Goal: Task Accomplishment & Management: Manage account settings

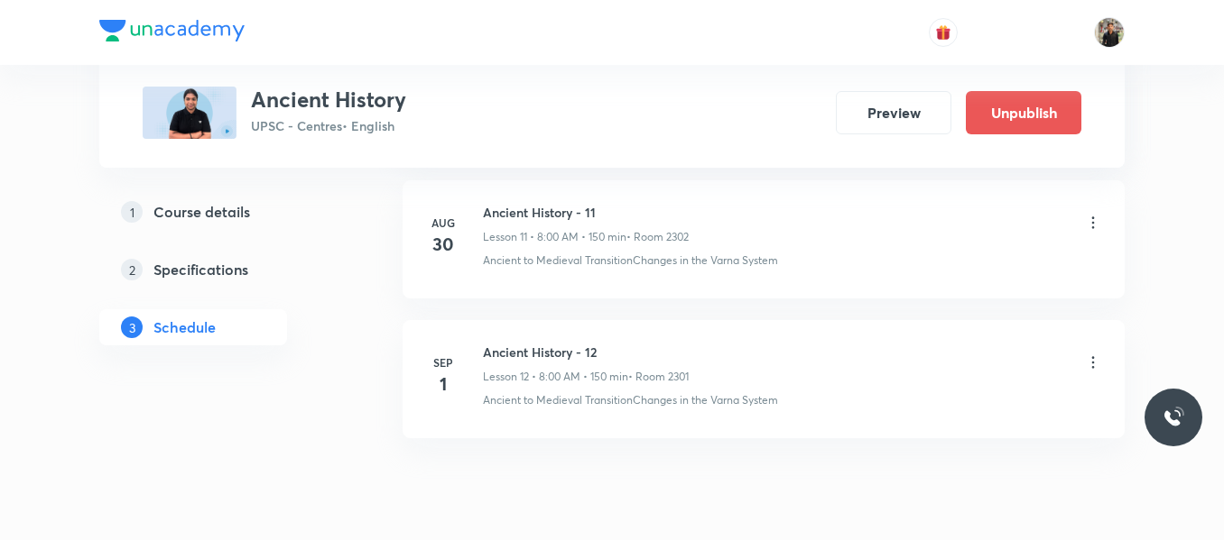
click at [1095, 362] on icon at bounding box center [1093, 363] width 18 height 18
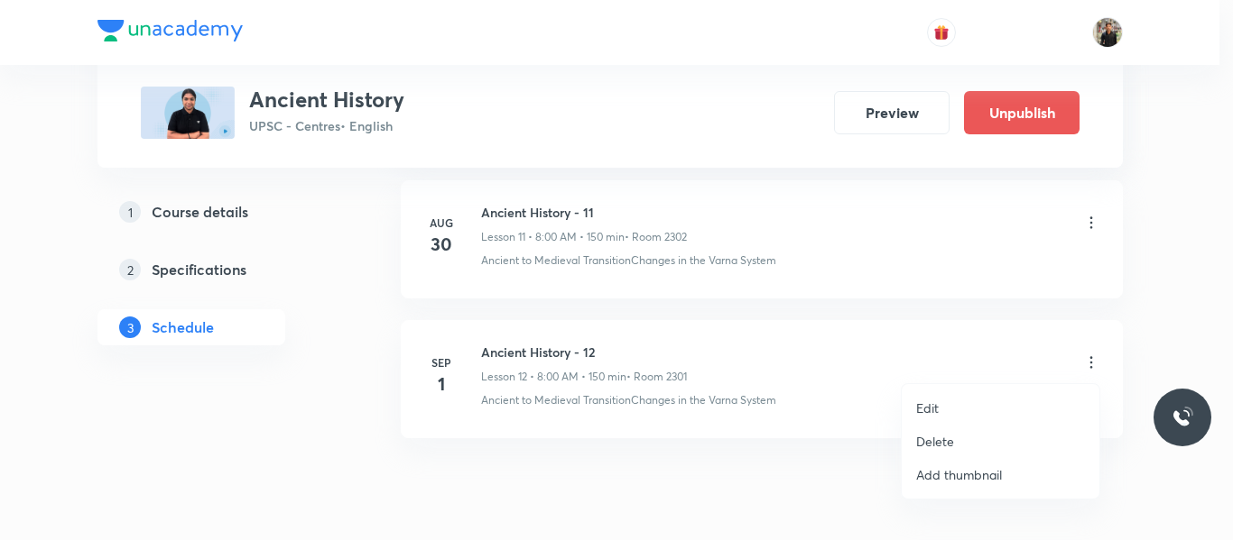
click at [959, 403] on li "Edit" at bounding box center [1000, 408] width 198 height 33
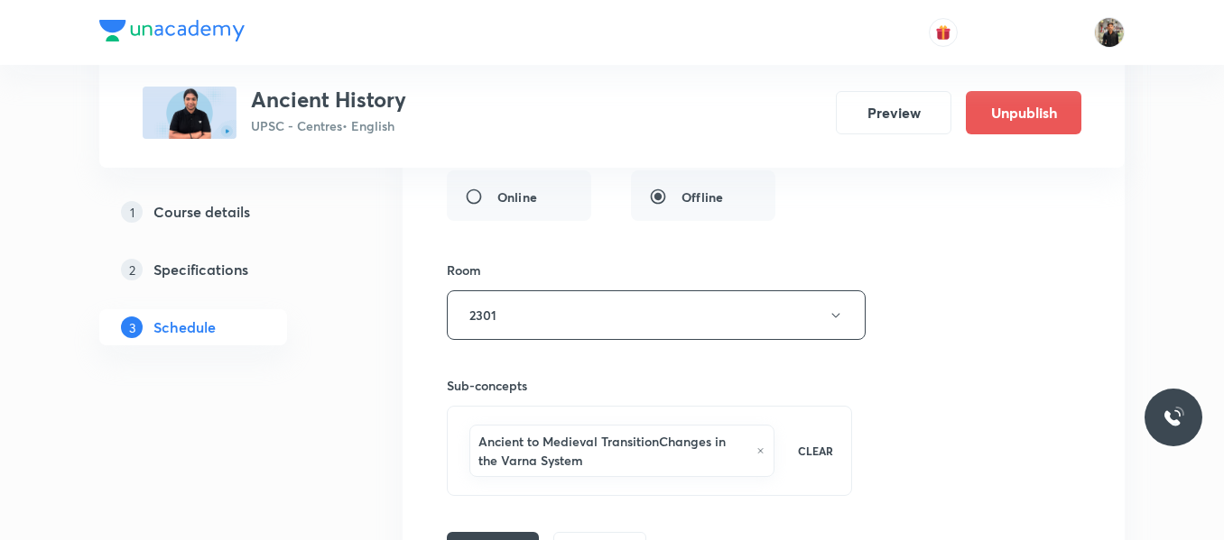
scroll to position [2239, 0]
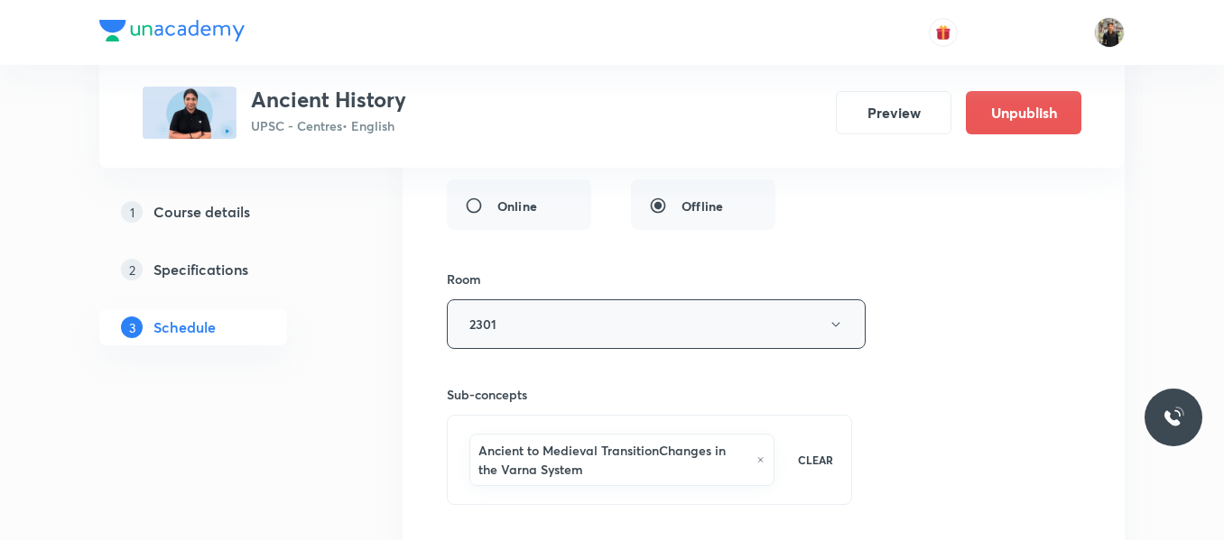
click at [834, 322] on icon "button" at bounding box center [835, 325] width 14 height 14
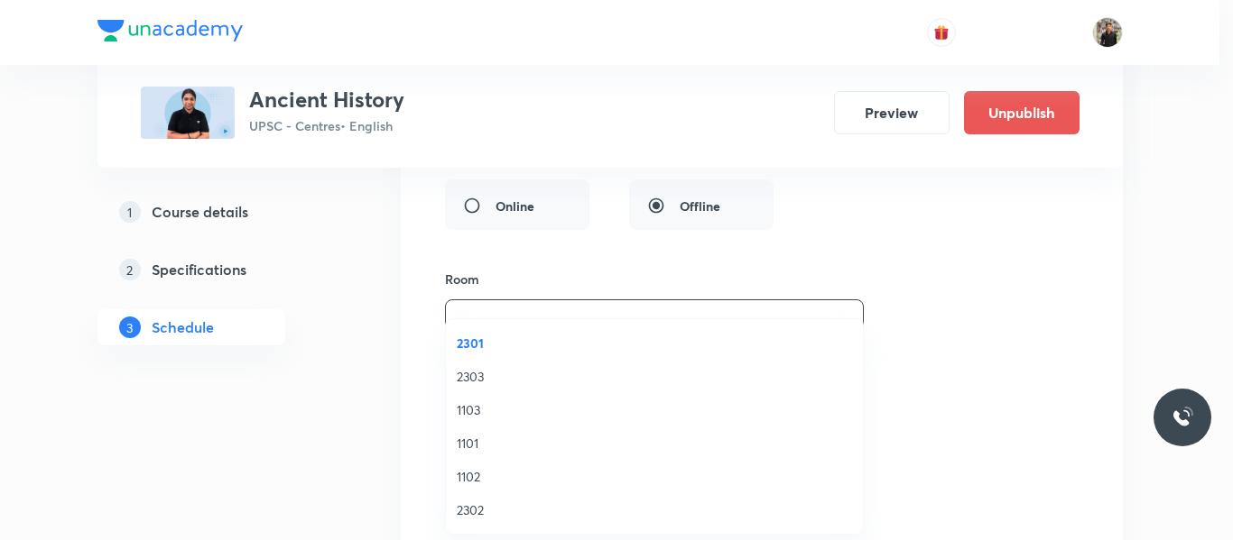
click at [481, 506] on span "2302" at bounding box center [654, 510] width 395 height 19
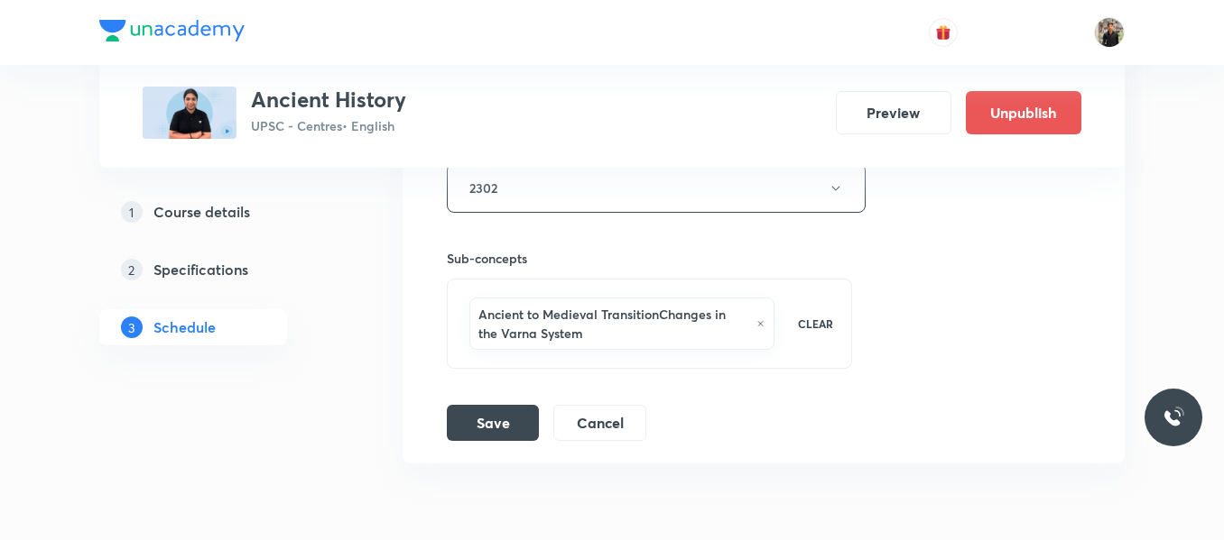
scroll to position [2376, 0]
drag, startPoint x: 494, startPoint y: 442, endPoint x: 499, endPoint y: 421, distance: 21.4
click at [499, 421] on button "Save" at bounding box center [493, 420] width 92 height 36
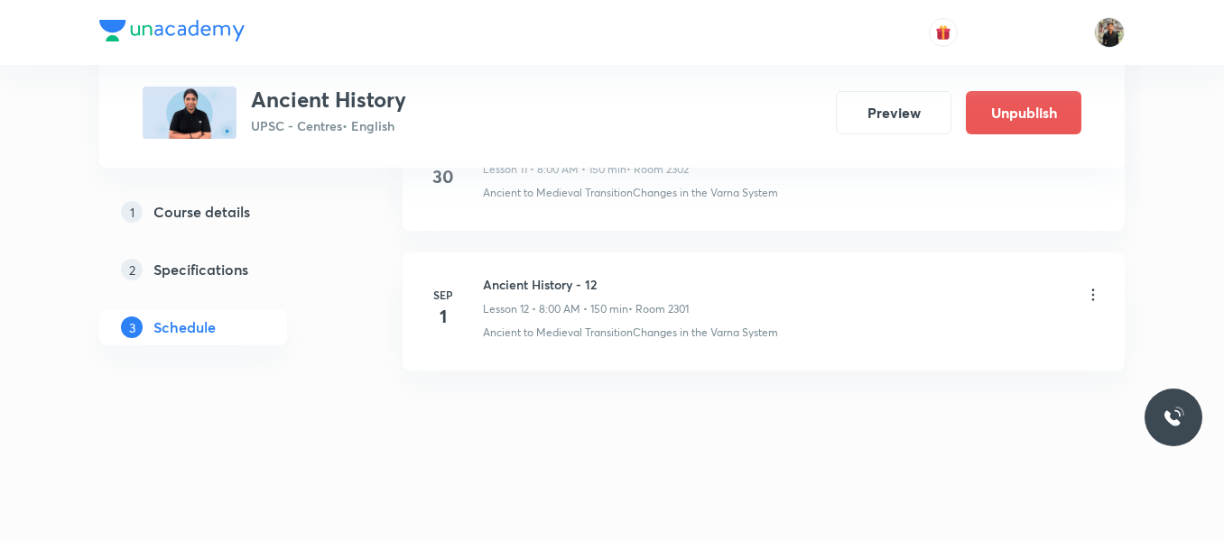
scroll to position [1755, 0]
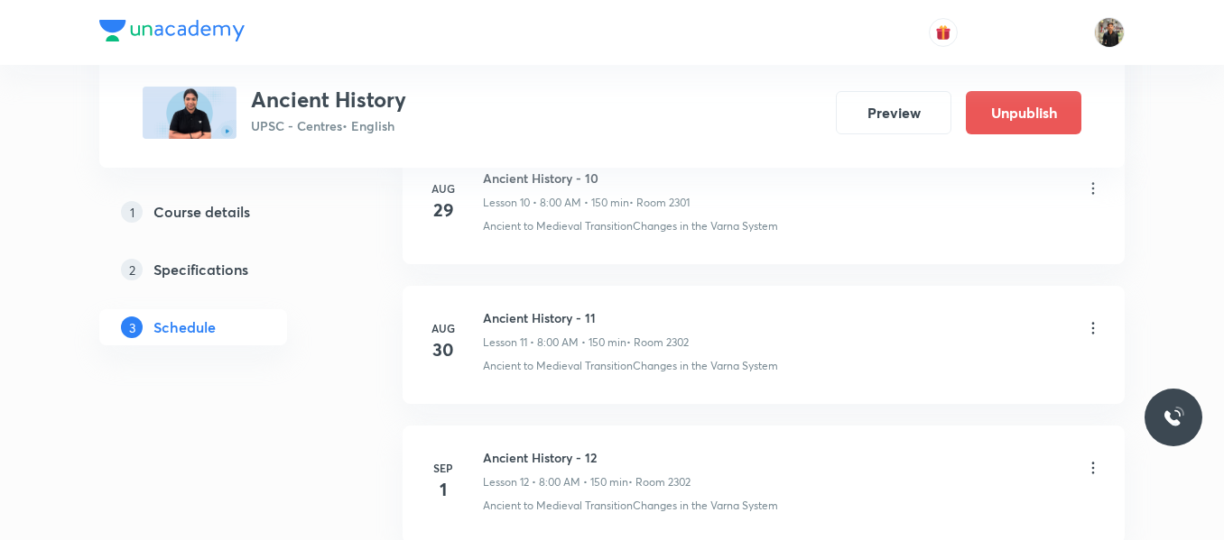
scroll to position [2584, 0]
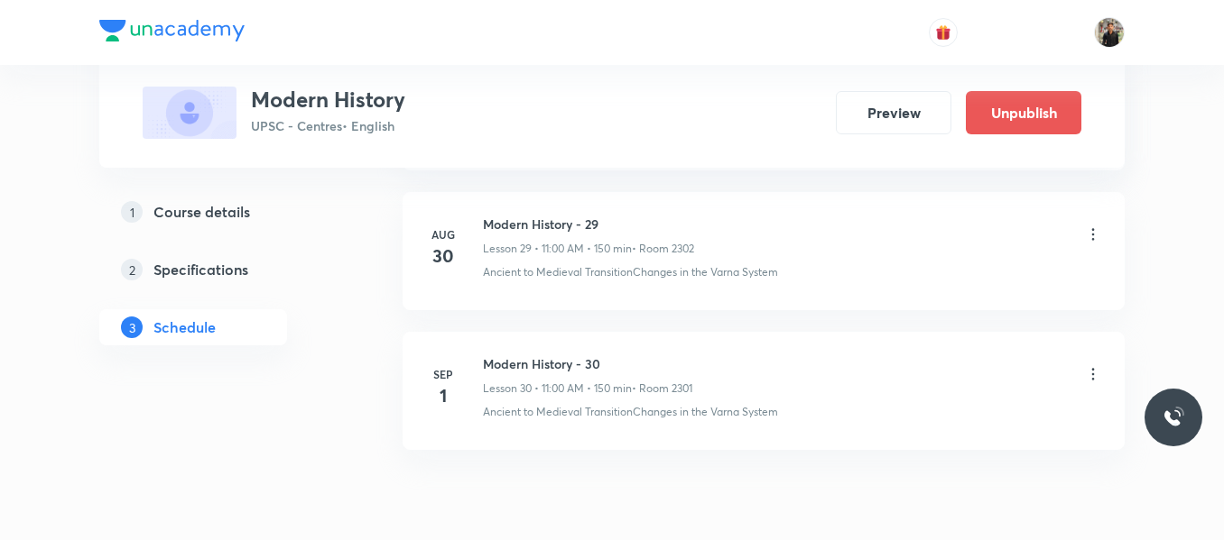
click at [1093, 377] on icon at bounding box center [1093, 374] width 18 height 18
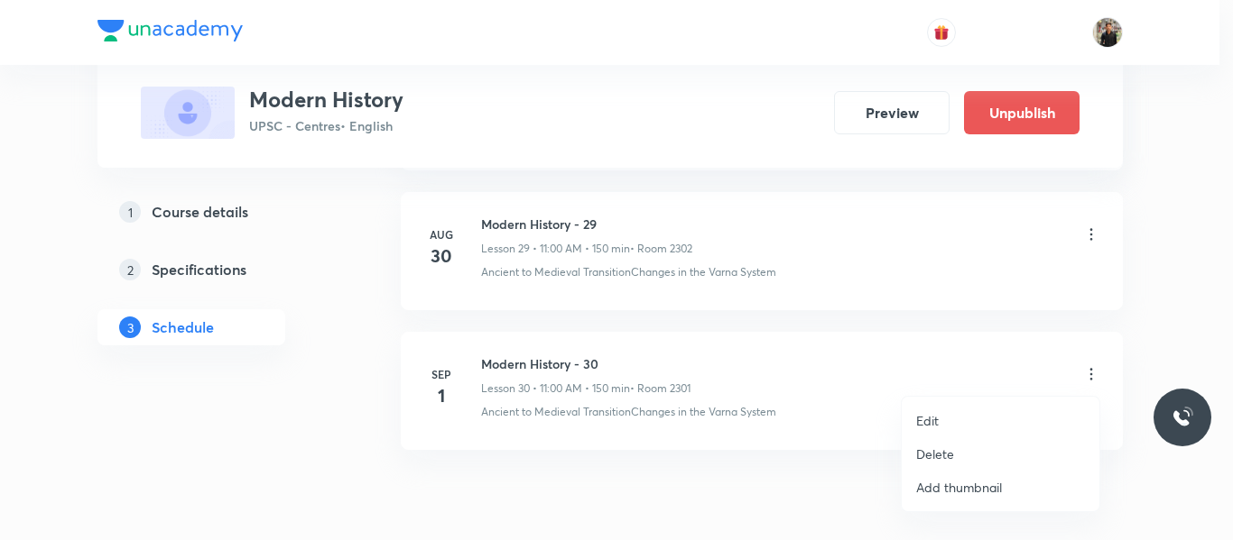
click at [947, 417] on li "Edit" at bounding box center [1000, 420] width 198 height 33
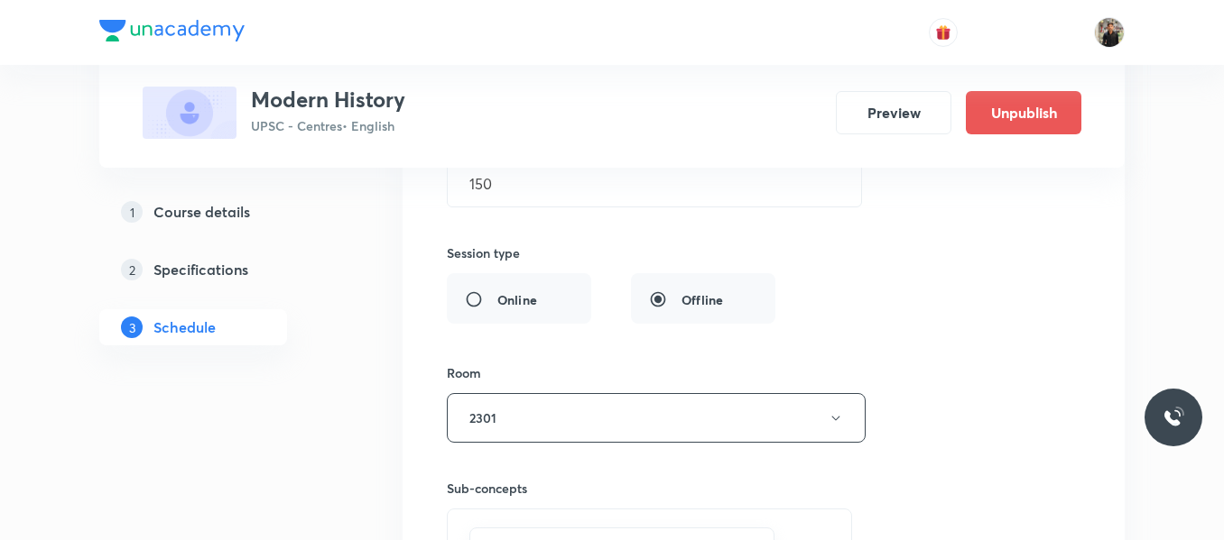
scroll to position [4661, 0]
click at [831, 408] on button "2301" at bounding box center [656, 419] width 419 height 50
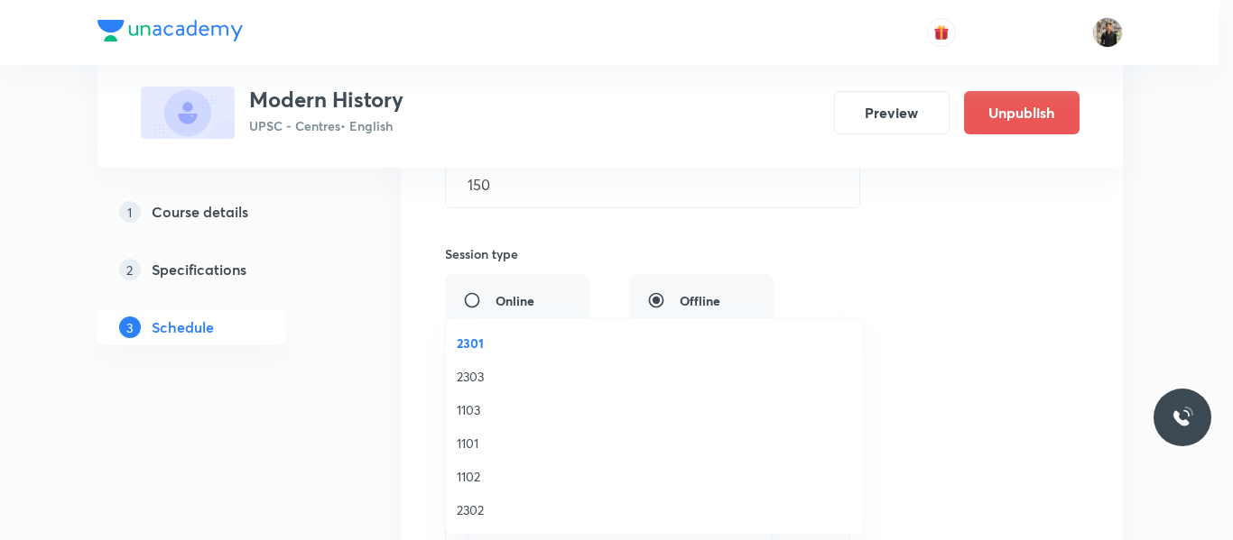
click at [485, 502] on span "2302" at bounding box center [654, 510] width 395 height 19
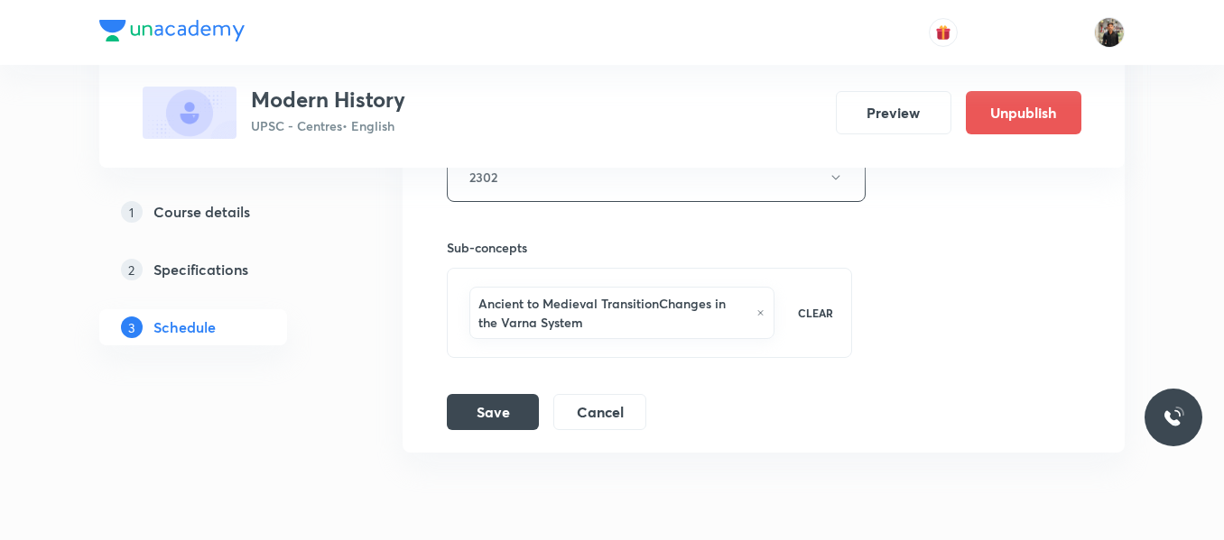
scroll to position [4922, 0]
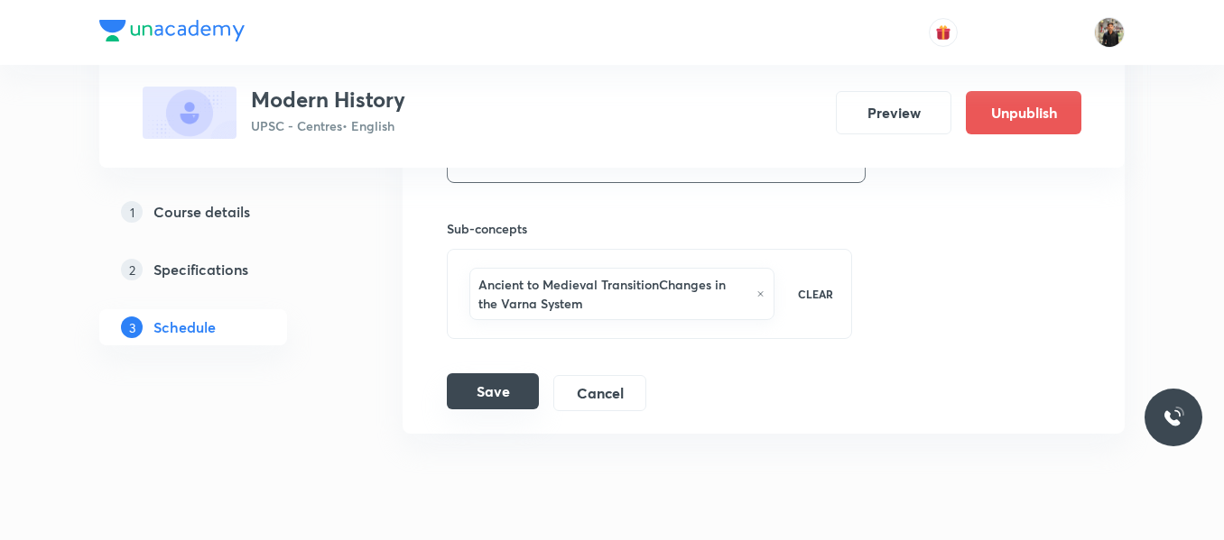
click at [483, 393] on button "Save" at bounding box center [493, 392] width 92 height 36
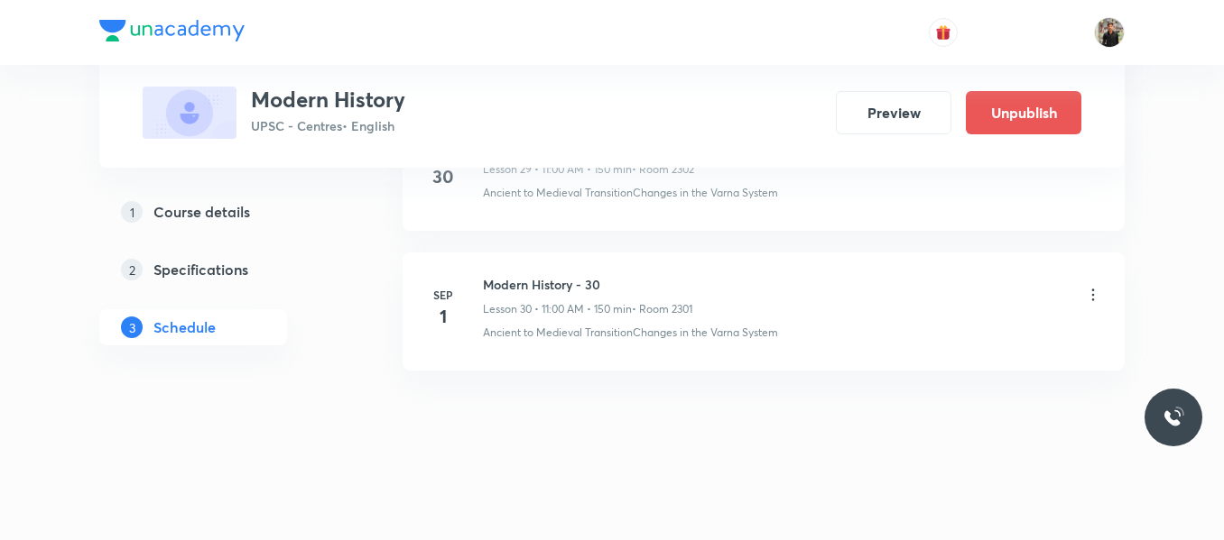
scroll to position [4273, 0]
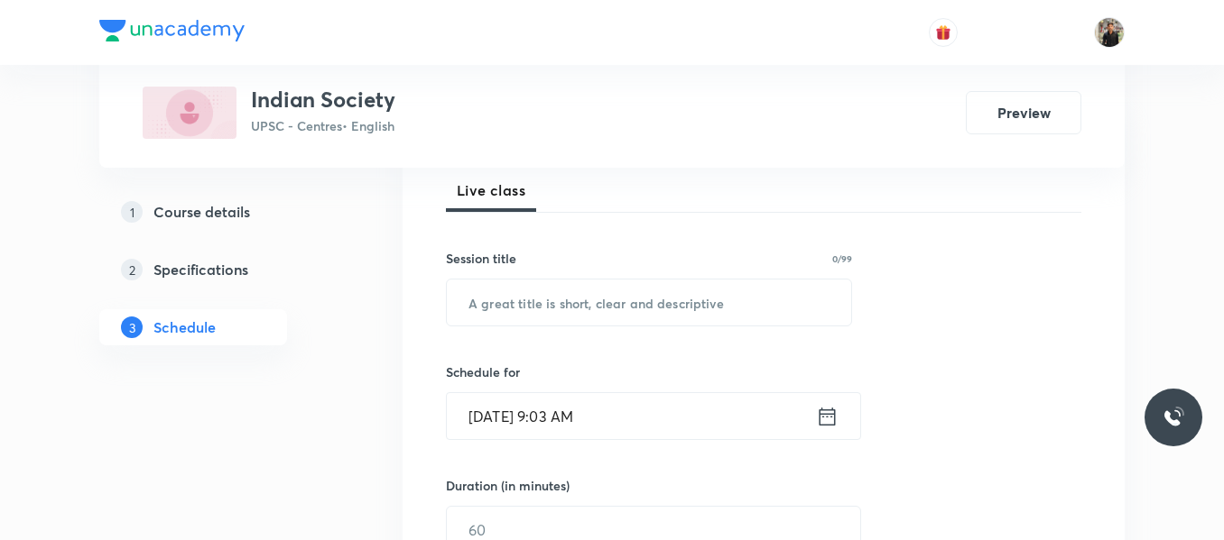
scroll to position [265, 0]
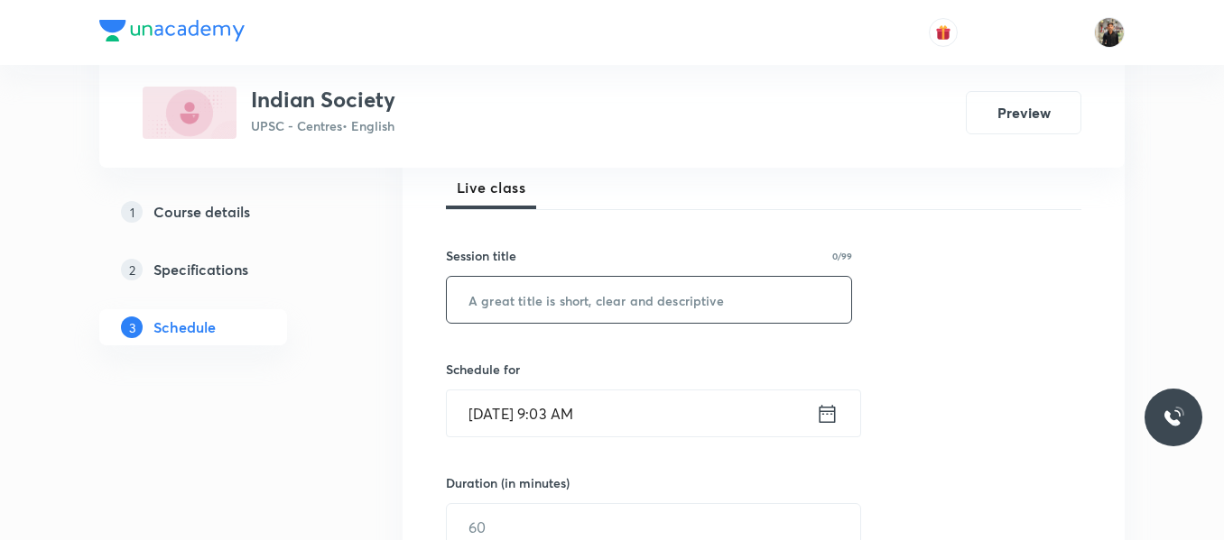
click at [551, 306] on input "text" at bounding box center [649, 300] width 404 height 46
paste input "Indian Society - 08"
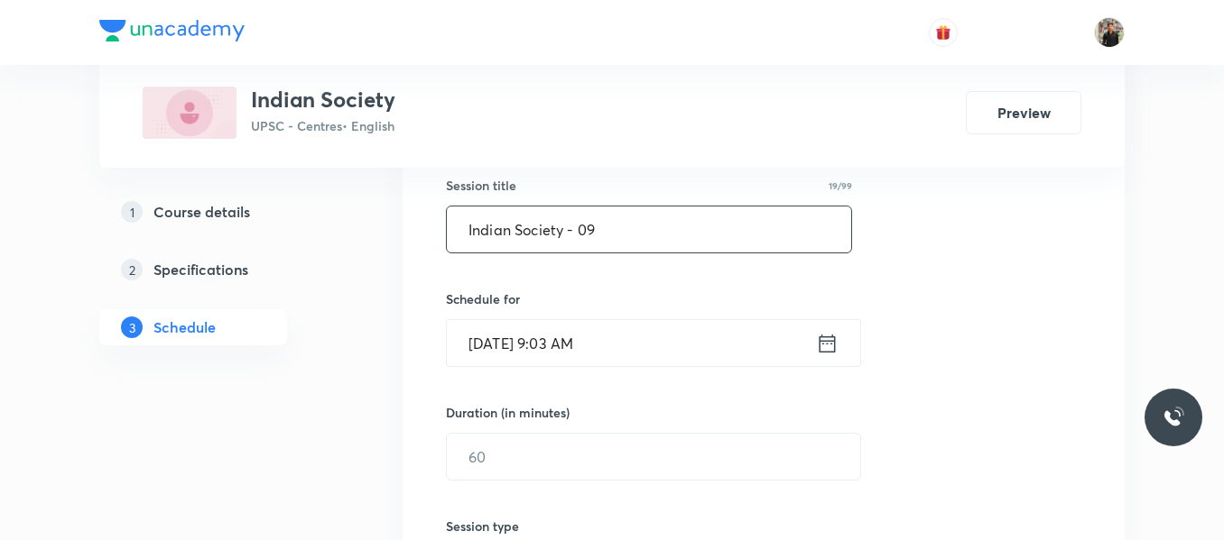
scroll to position [338, 0]
type input "Indian Society - 09"
click at [833, 335] on icon at bounding box center [827, 340] width 16 height 18
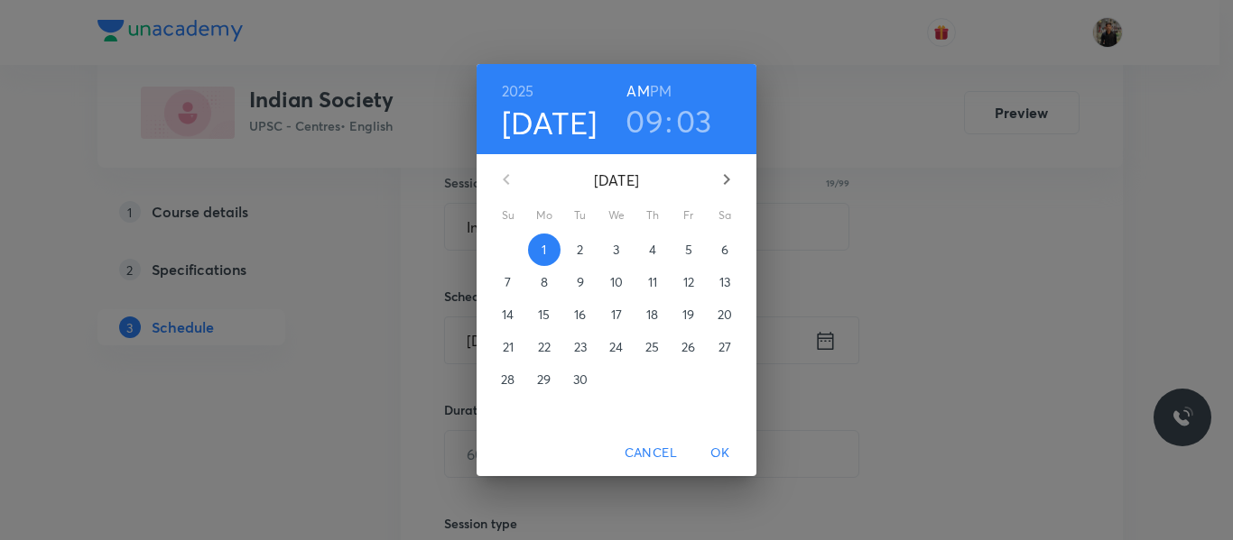
click at [584, 259] on span "2" at bounding box center [580, 250] width 32 height 18
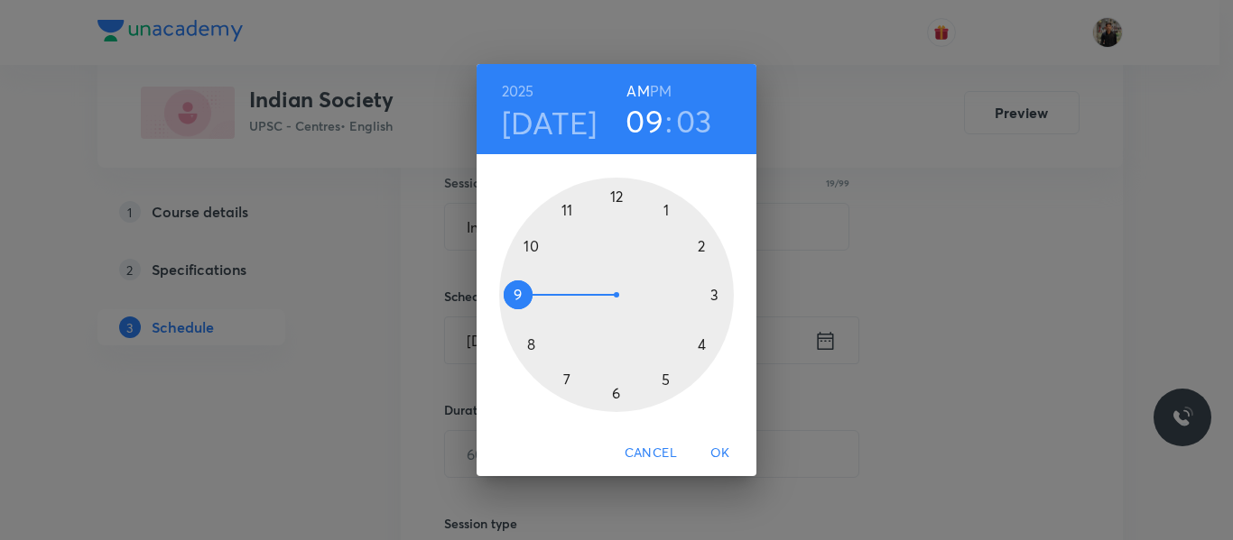
click at [558, 114] on h4 "Sep 2" at bounding box center [550, 123] width 96 height 38
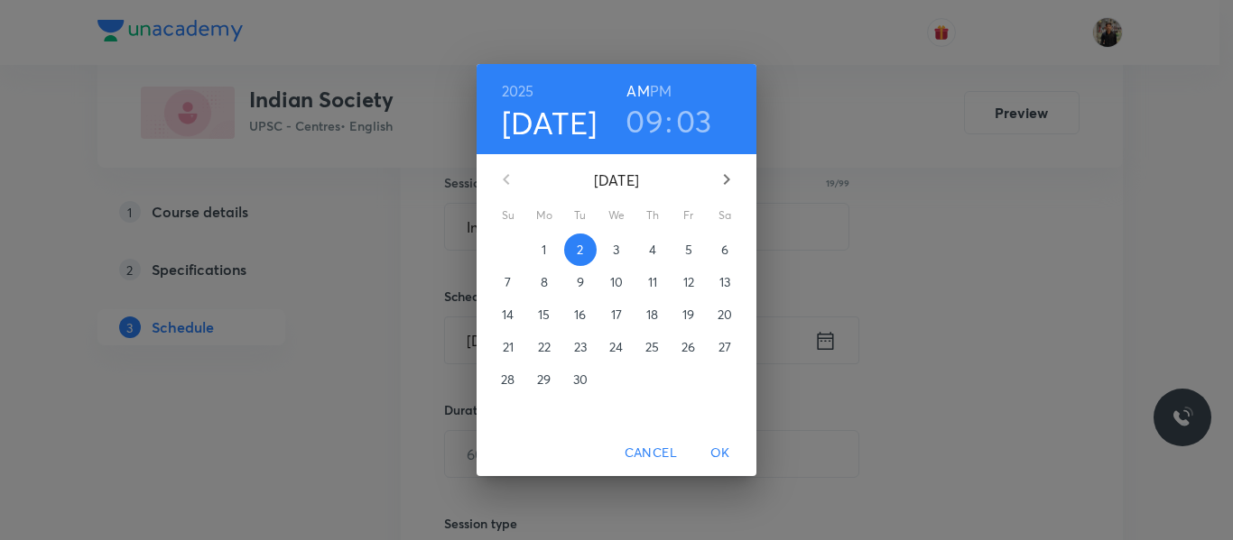
click at [539, 251] on span "1" at bounding box center [544, 250] width 32 height 18
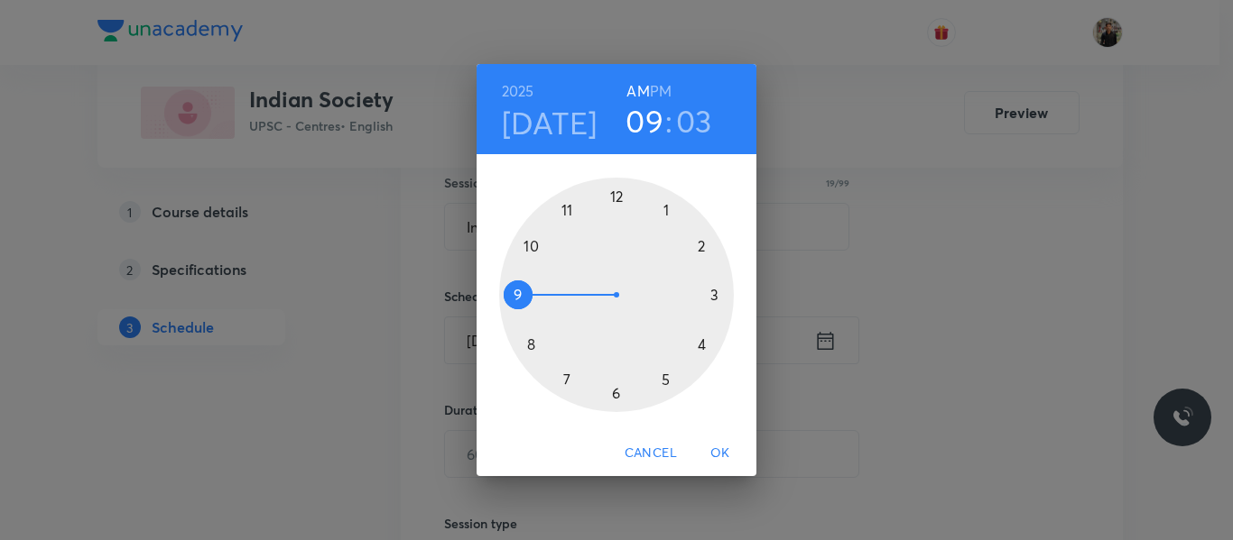
click at [669, 374] on div at bounding box center [616, 295] width 235 height 235
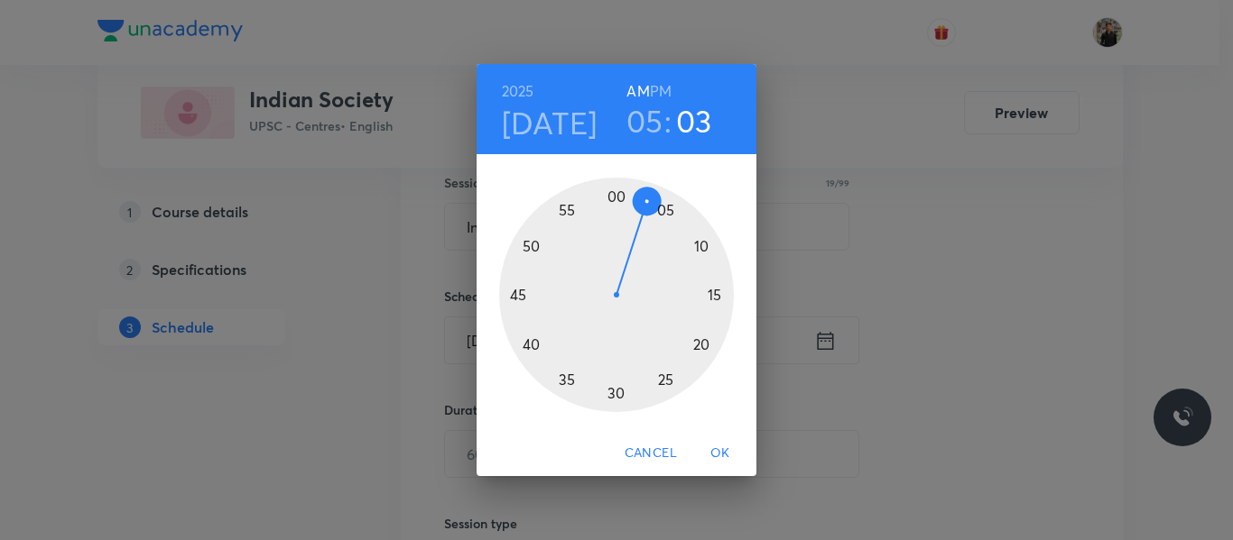
click at [655, 80] on h6 "PM" at bounding box center [661, 91] width 22 height 25
click at [614, 194] on div at bounding box center [616, 295] width 235 height 235
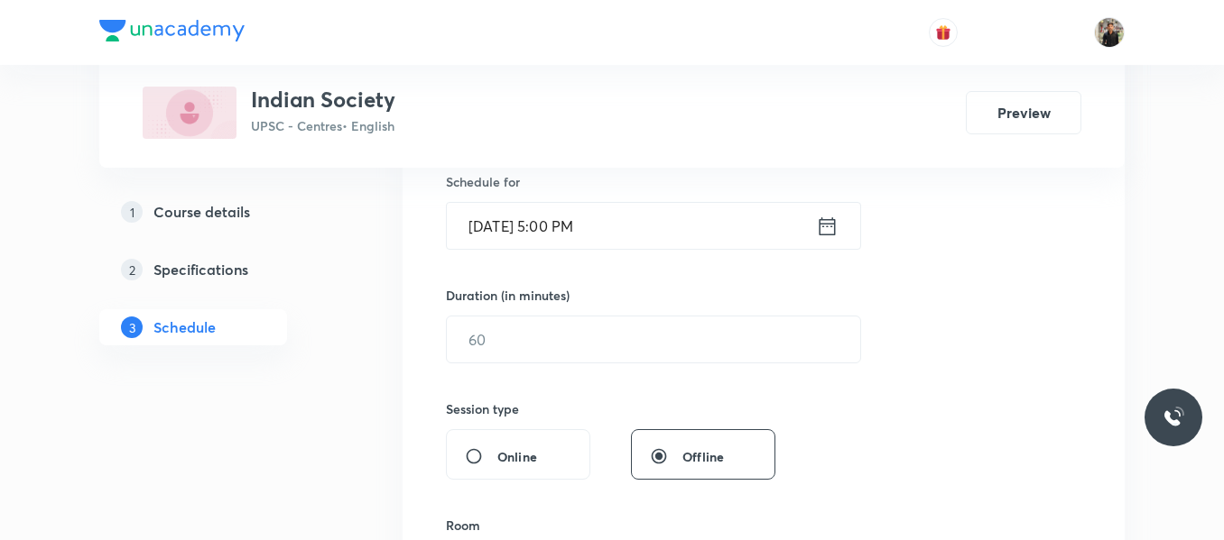
scroll to position [454, 0]
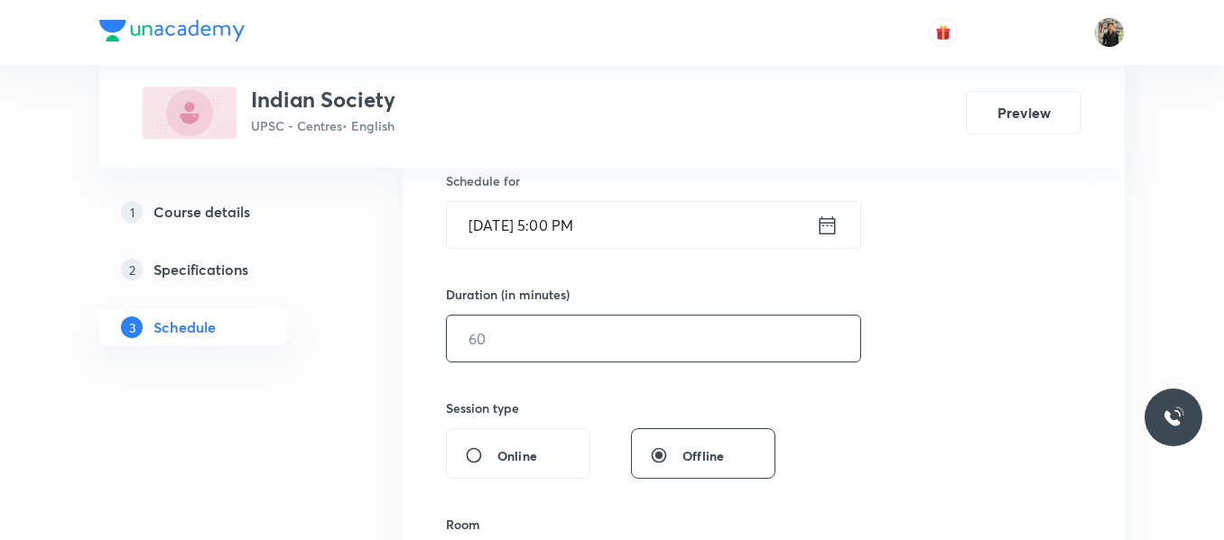
click at [589, 328] on input "text" at bounding box center [653, 339] width 413 height 46
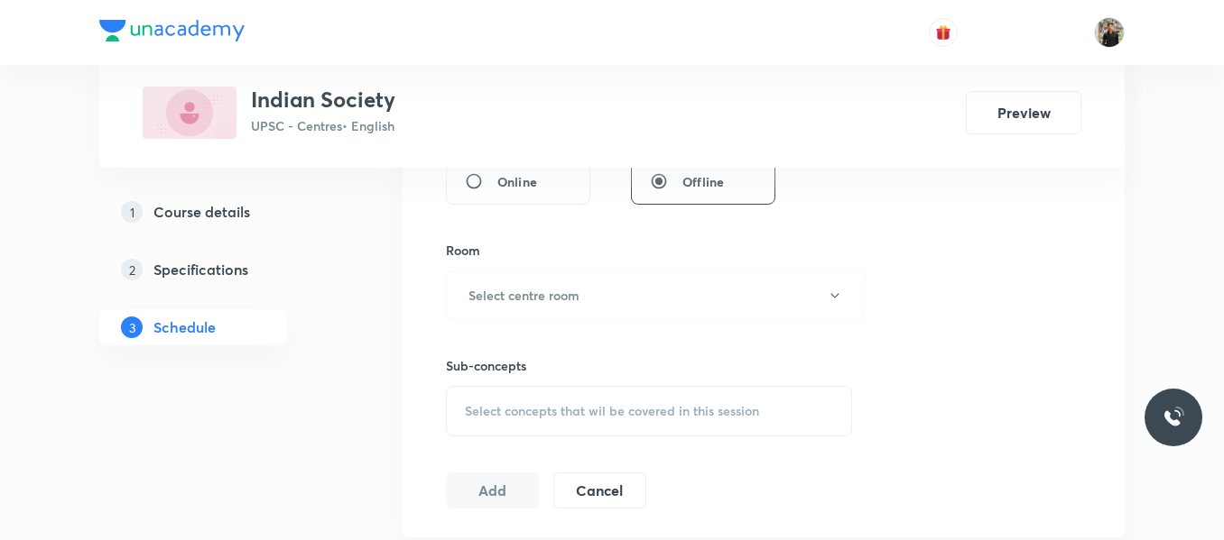
scroll to position [729, 0]
type input "150"
click at [586, 291] on button "Select centre room" at bounding box center [655, 295] width 419 height 50
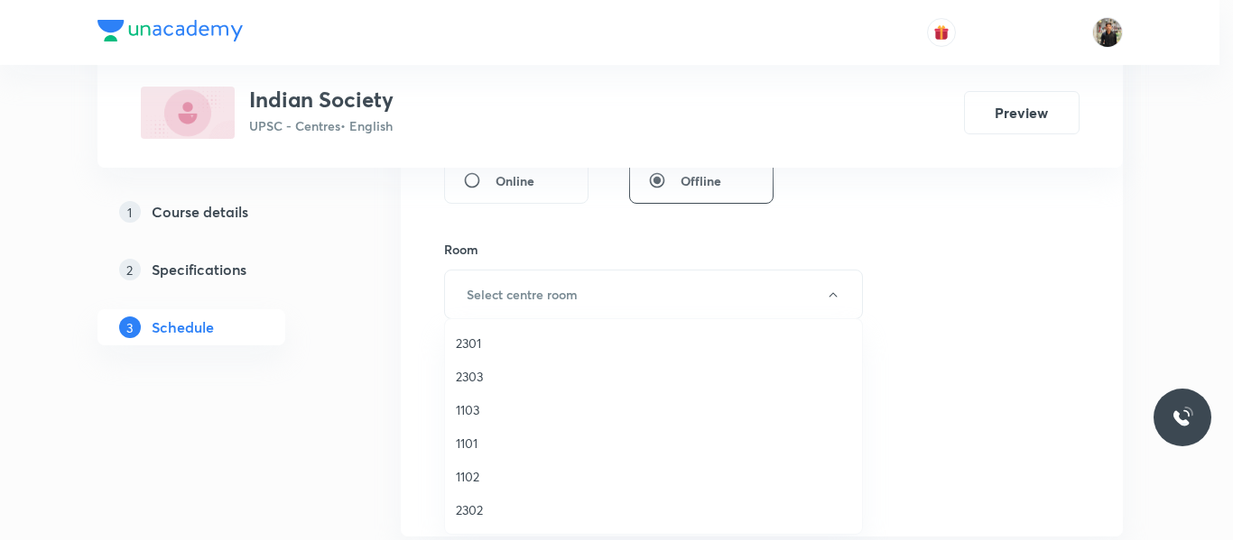
click at [504, 346] on span "2301" at bounding box center [653, 343] width 395 height 19
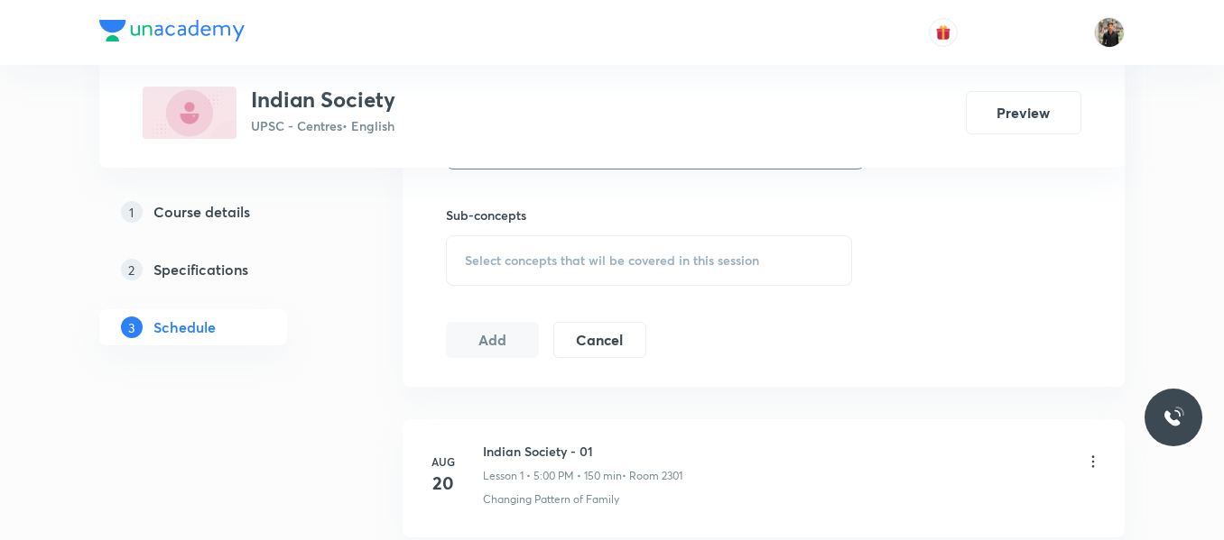
scroll to position [884, 0]
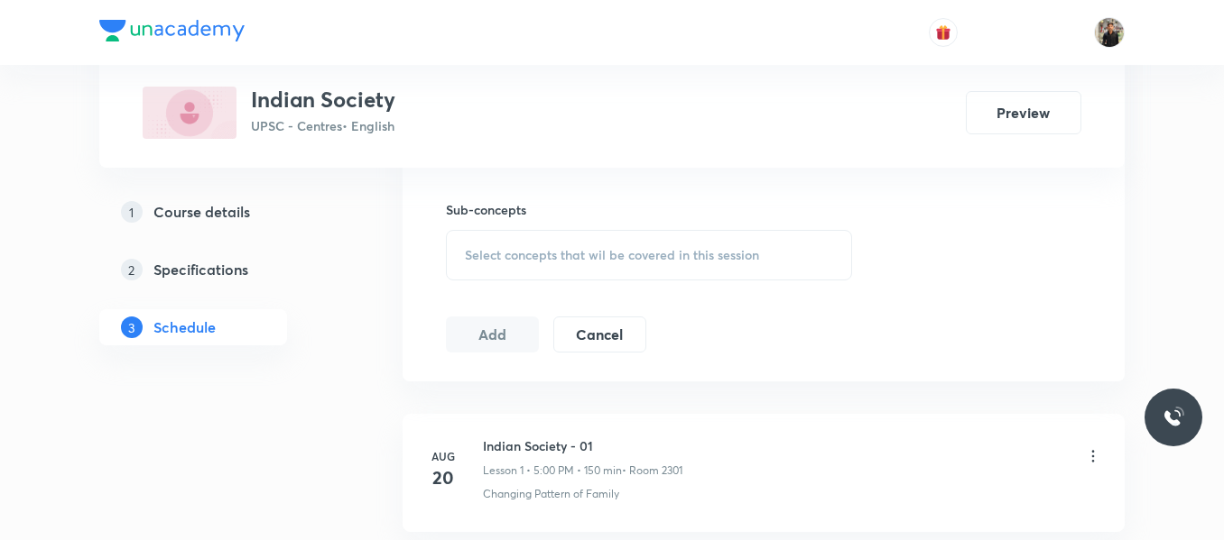
click at [504, 255] on span "Select concepts that wil be covered in this session" at bounding box center [612, 255] width 294 height 14
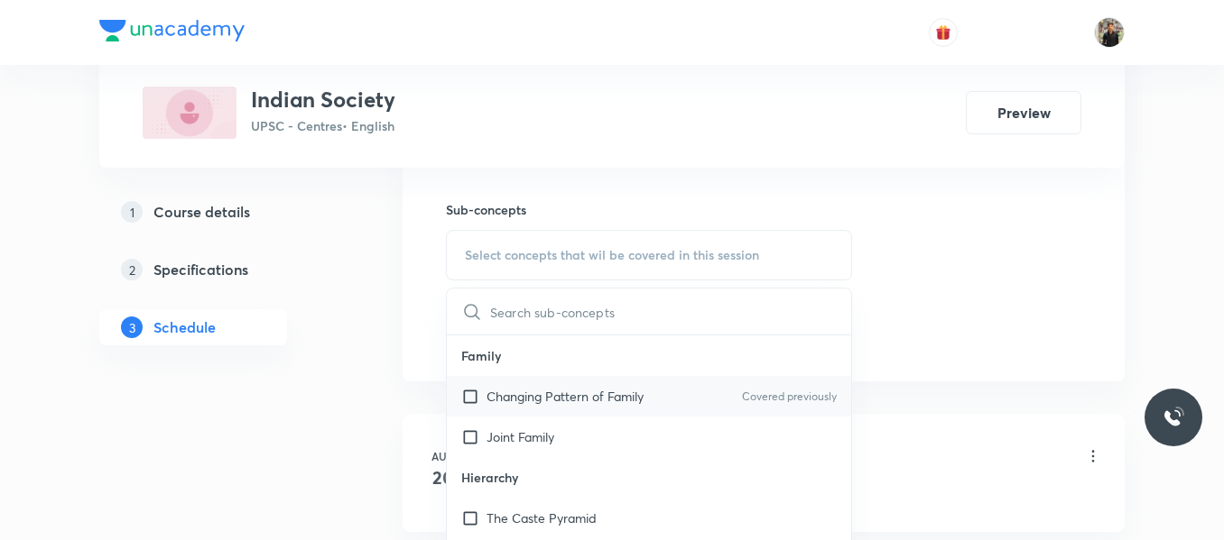
click at [469, 399] on input "checkbox" at bounding box center [473, 396] width 25 height 19
checkbox input "true"
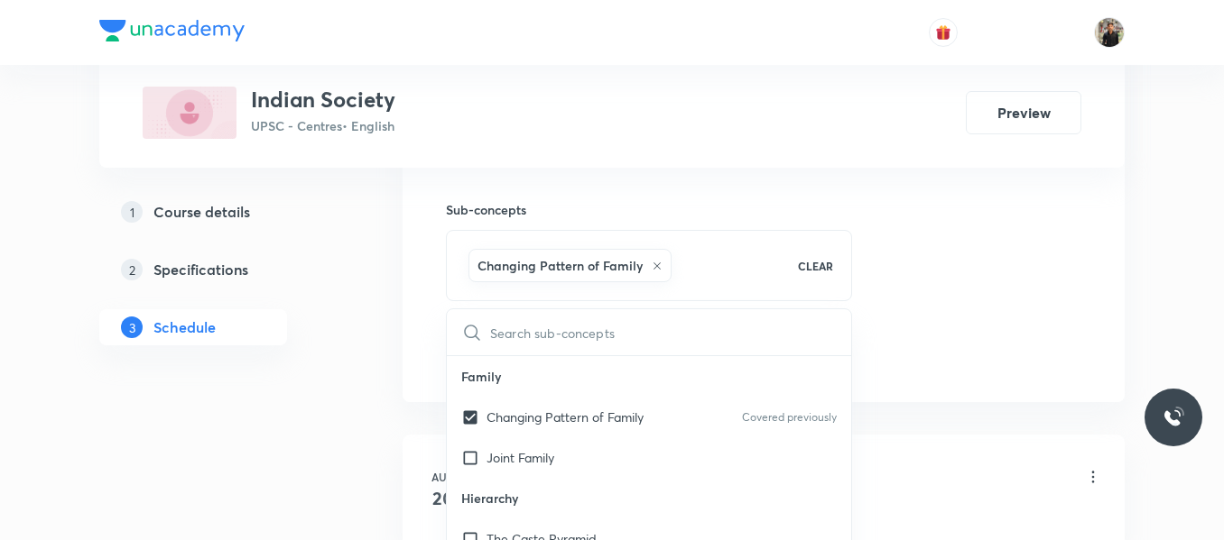
click at [356, 385] on div "Plus Courses Indian Society UPSC - Centres • English Preview 1 Course details 2…" at bounding box center [611, 443] width 1025 height 2453
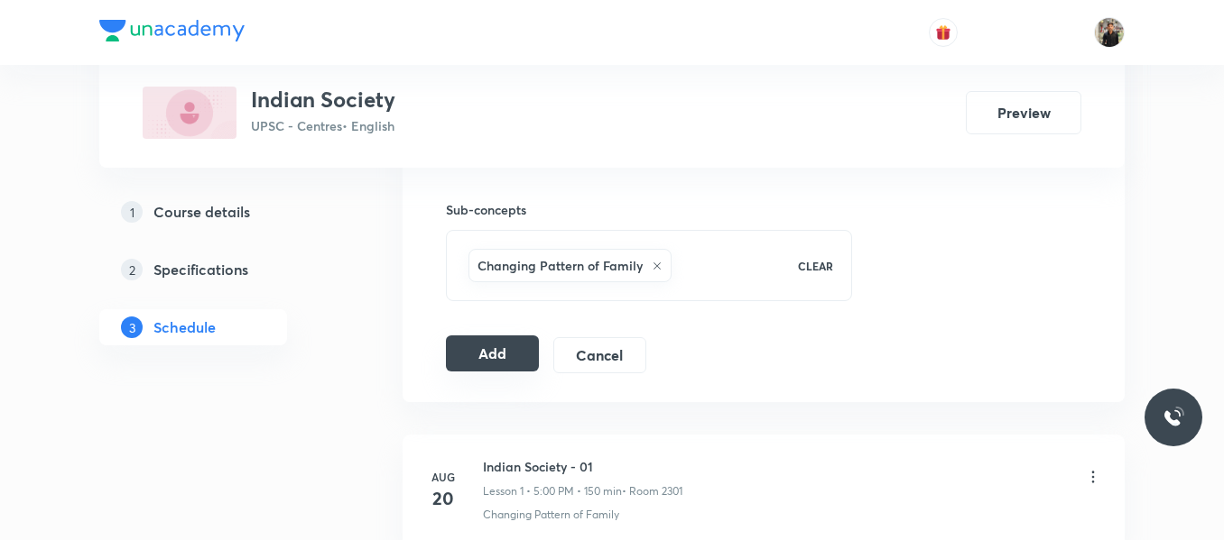
click at [493, 346] on button "Add" at bounding box center [492, 354] width 93 height 36
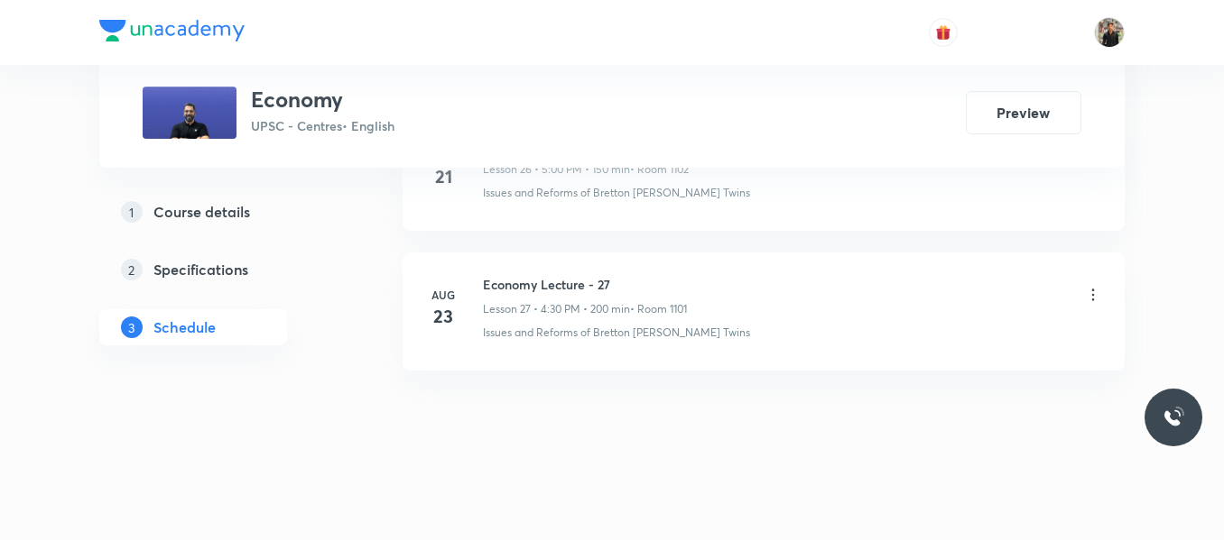
click at [540, 281] on h6 "Economy Lecture - 27" at bounding box center [585, 284] width 204 height 19
copy h6 "Economy Lecture - 27"
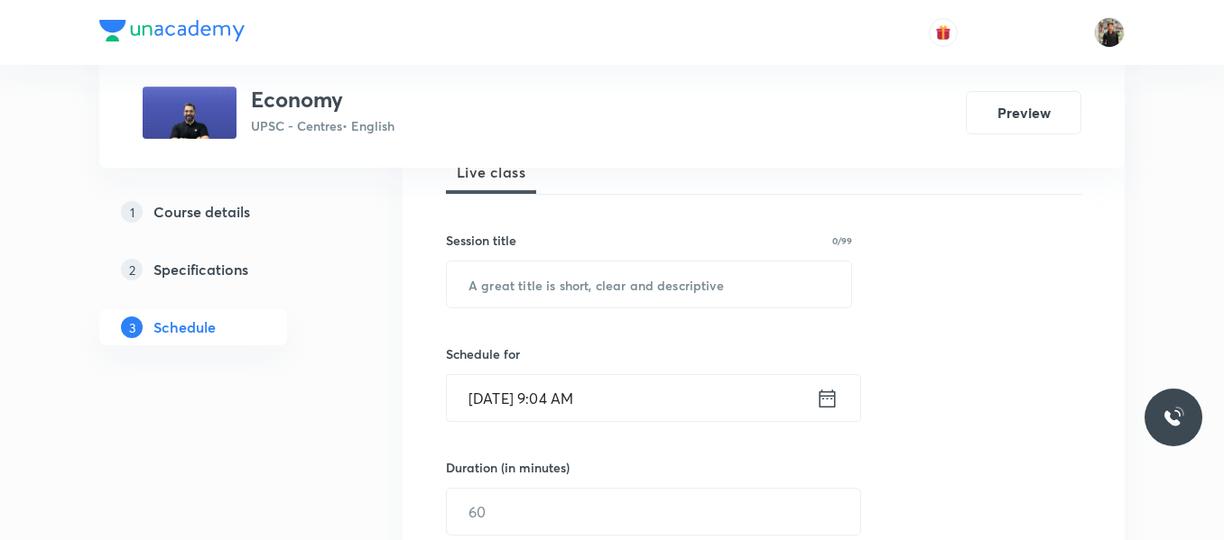
scroll to position [285, 0]
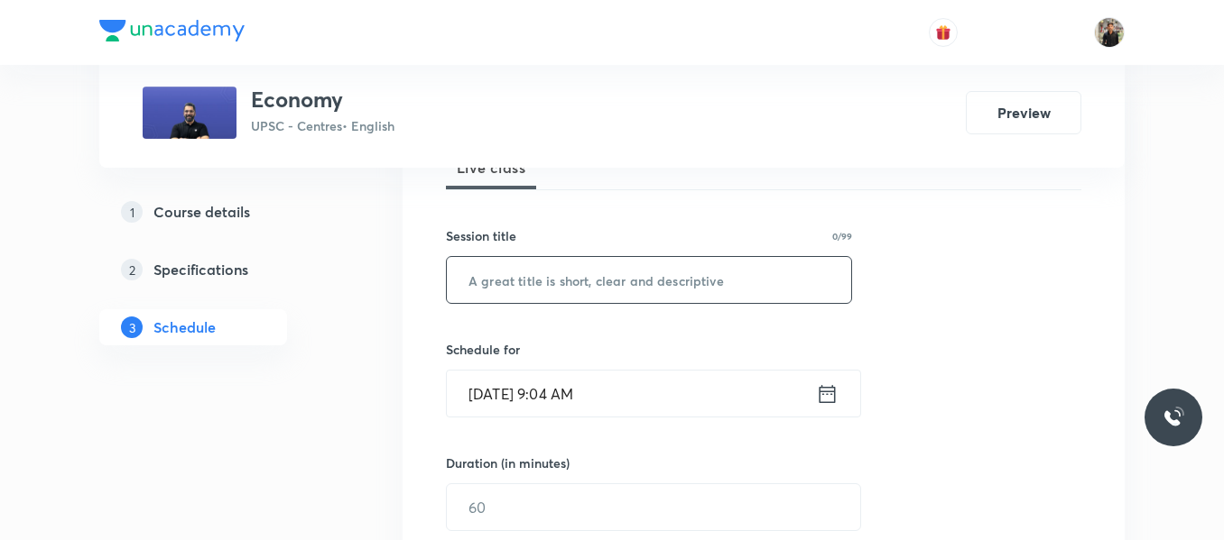
click at [550, 277] on input "text" at bounding box center [649, 280] width 404 height 46
paste input "Economy Lecture - 27"
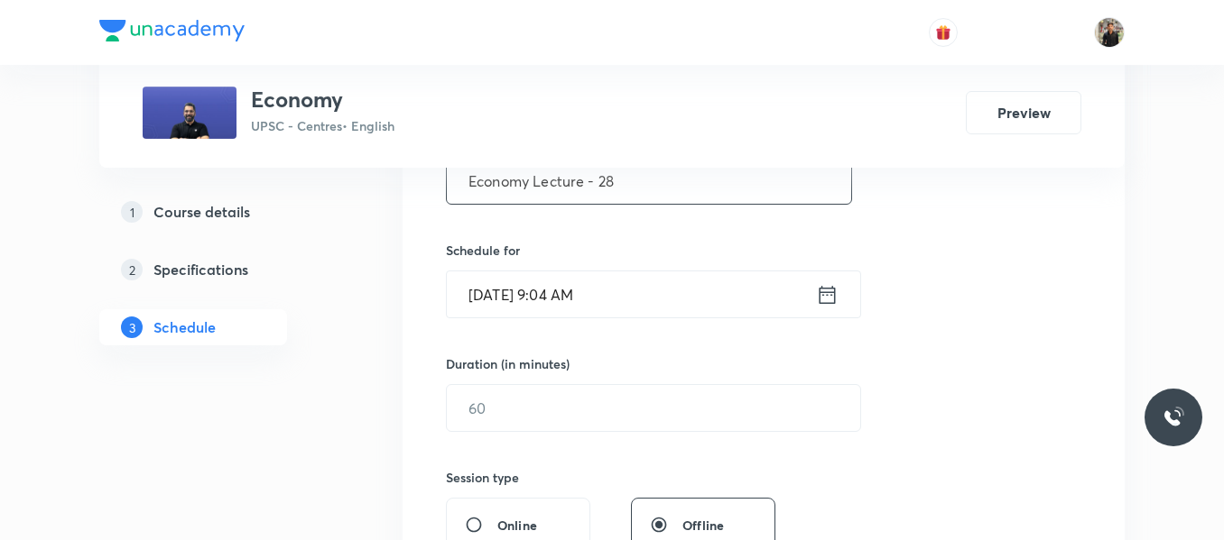
type input "Economy Lecture - 28"
click at [828, 289] on icon at bounding box center [827, 294] width 16 height 18
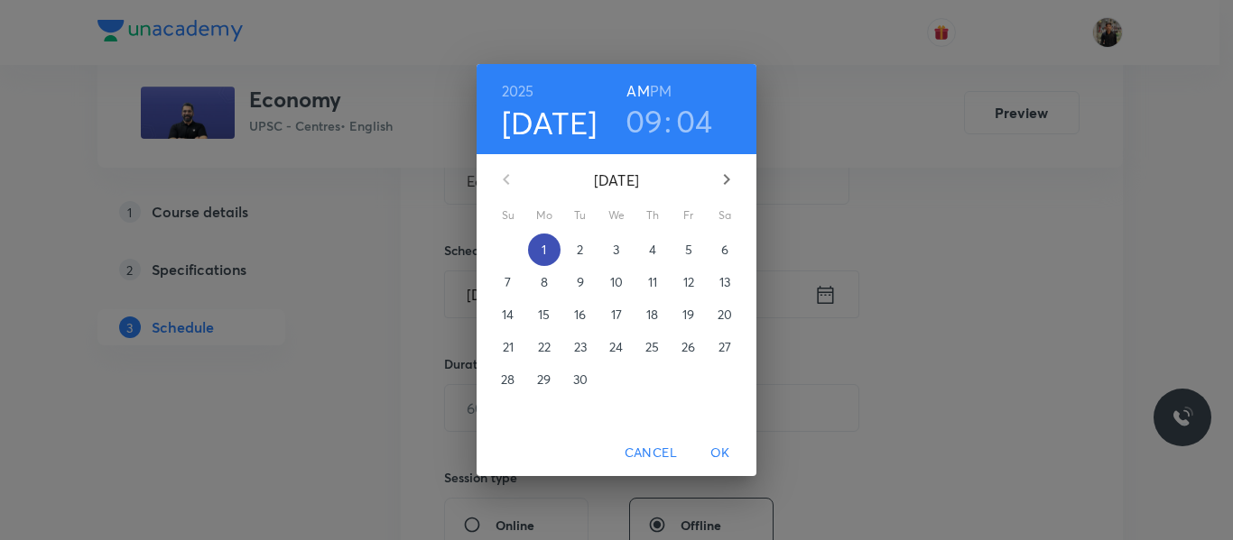
click at [546, 243] on p "1" at bounding box center [543, 250] width 5 height 18
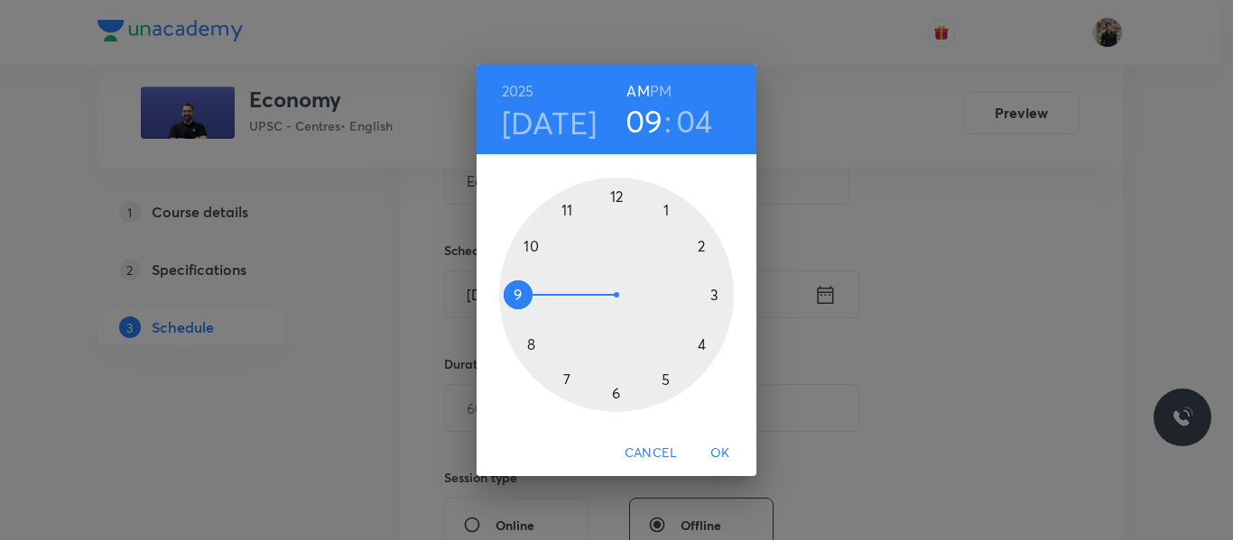
click at [670, 383] on div at bounding box center [616, 295] width 235 height 235
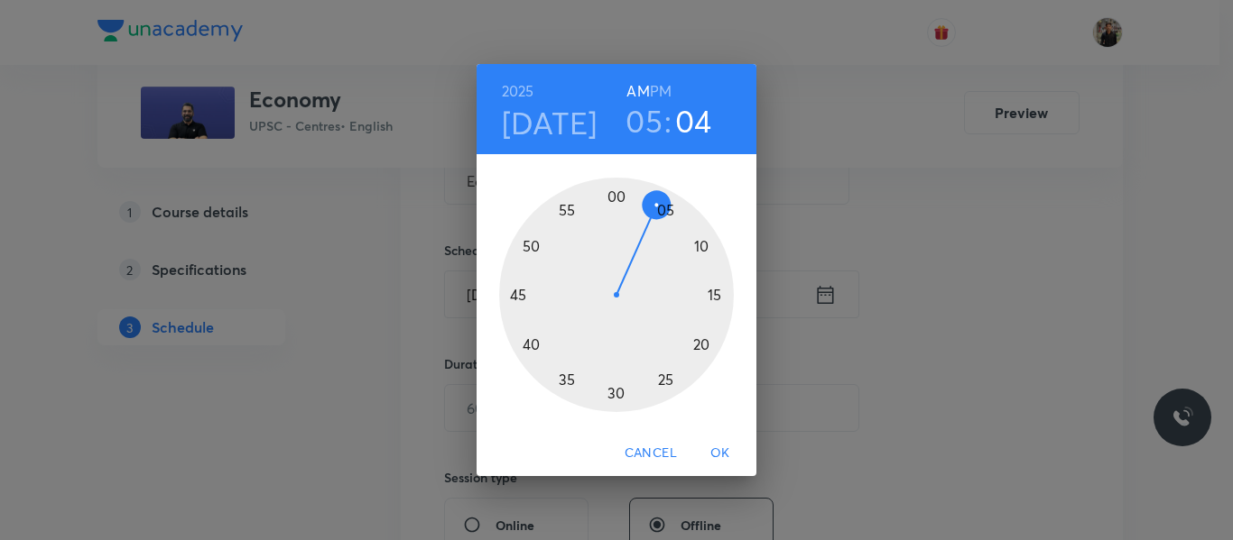
click at [657, 93] on h6 "PM" at bounding box center [661, 91] width 22 height 25
click at [615, 192] on div at bounding box center [616, 295] width 235 height 235
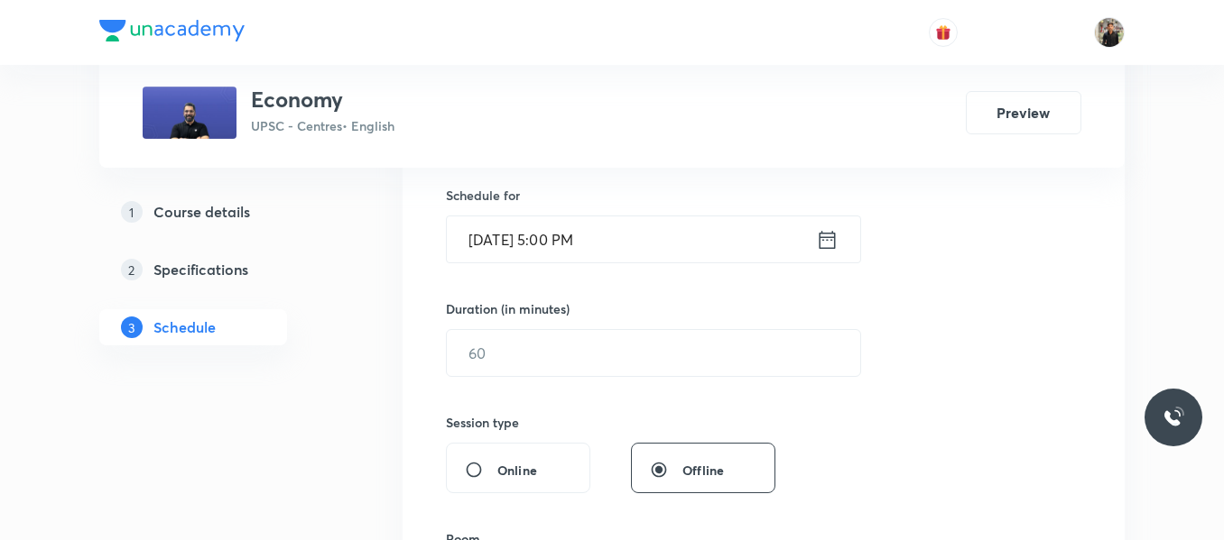
scroll to position [443, 0]
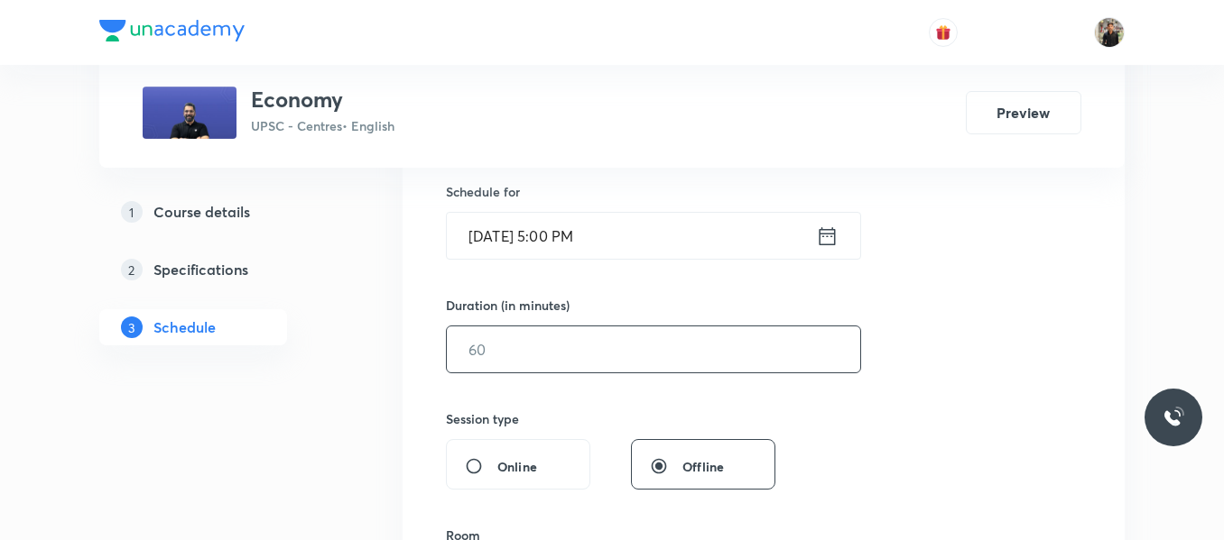
click at [550, 337] on input "text" at bounding box center [653, 350] width 413 height 46
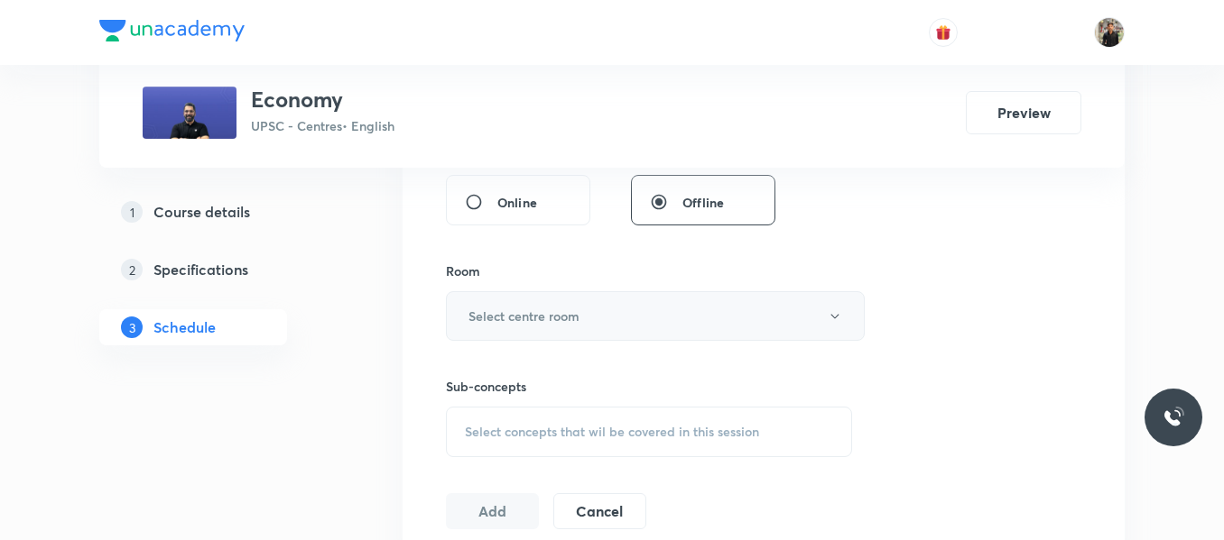
scroll to position [708, 0]
type input "150"
click at [550, 328] on button "Select centre room" at bounding box center [655, 316] width 419 height 50
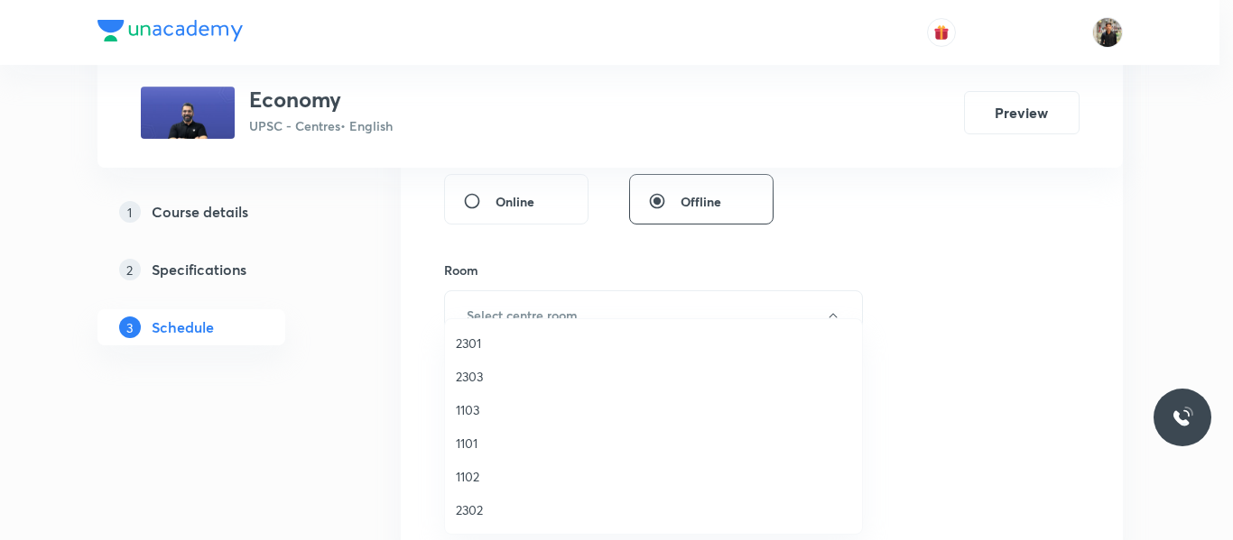
click at [477, 476] on span "1102" at bounding box center [653, 476] width 395 height 19
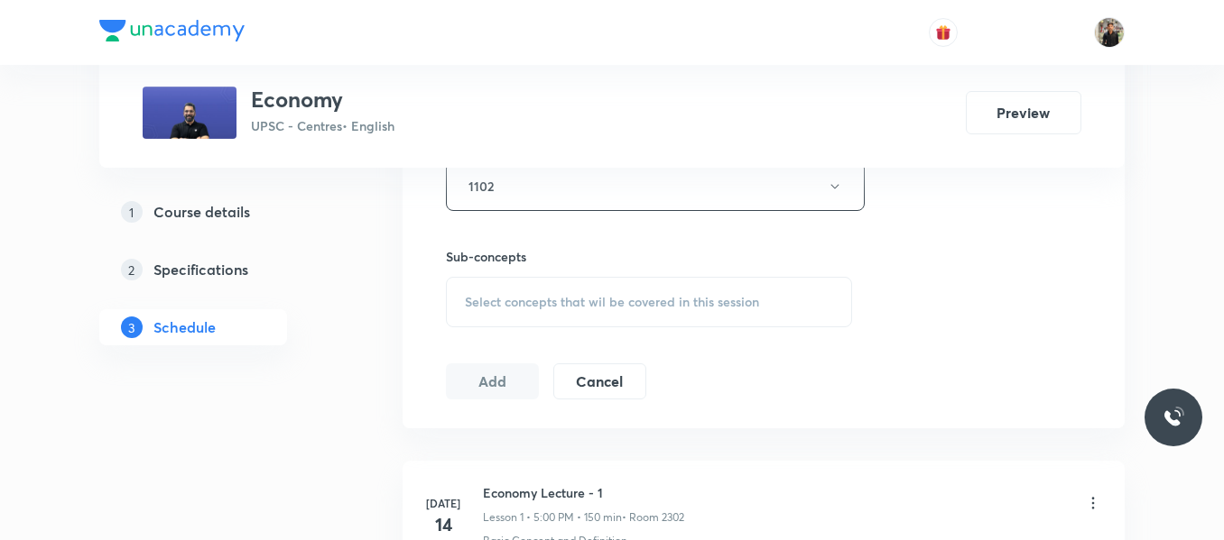
scroll to position [838, 0]
click at [489, 313] on div "Select concepts that wil be covered in this session" at bounding box center [649, 301] width 406 height 51
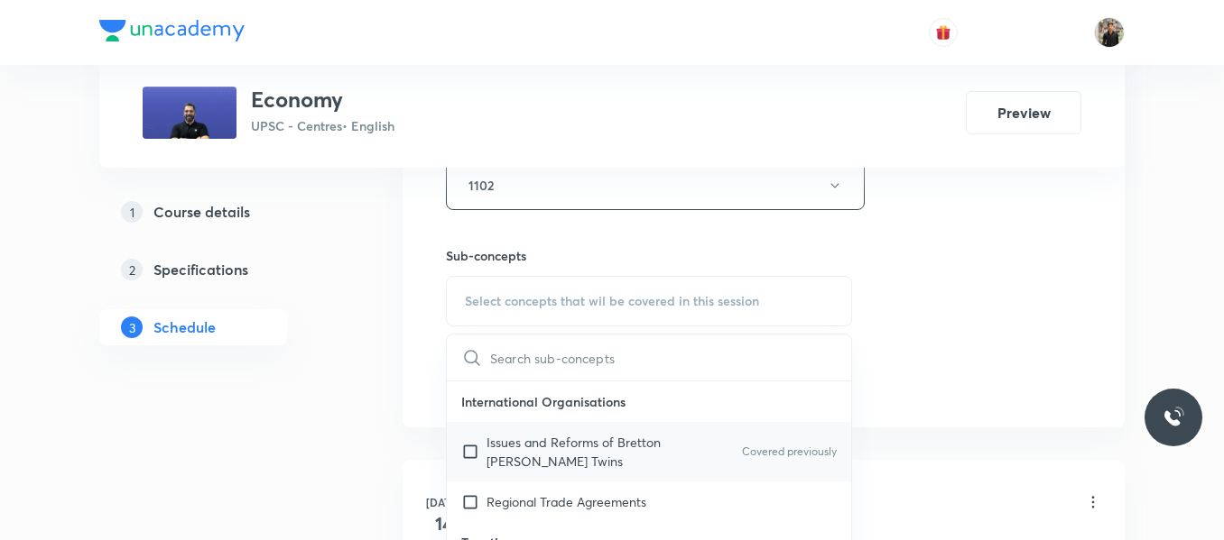
click at [467, 458] on input "checkbox" at bounding box center [473, 452] width 25 height 38
checkbox input "true"
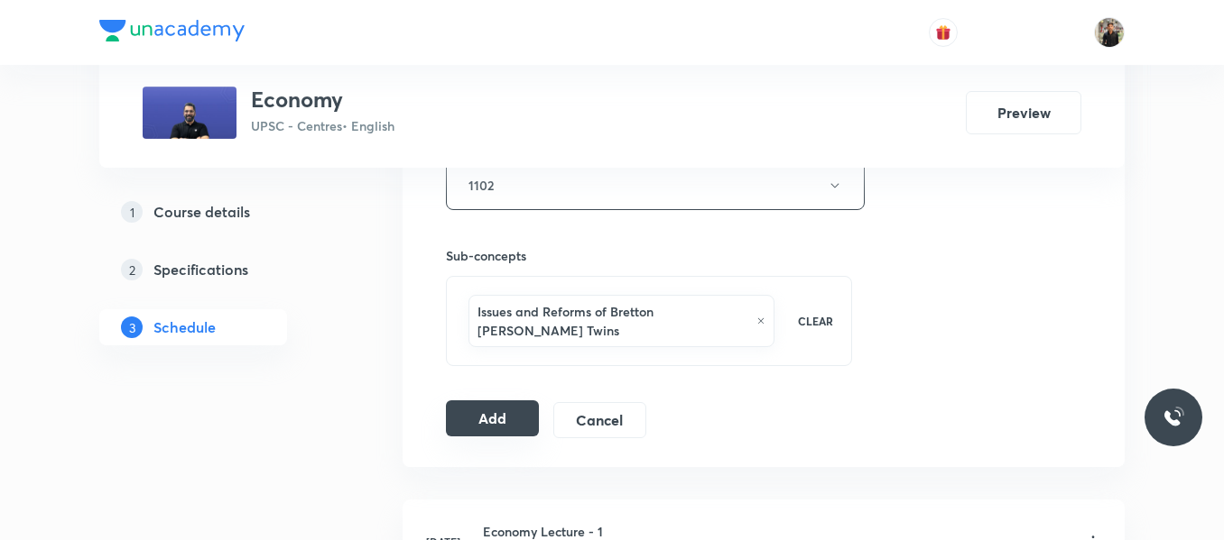
click at [481, 401] on button "Add" at bounding box center [492, 419] width 93 height 36
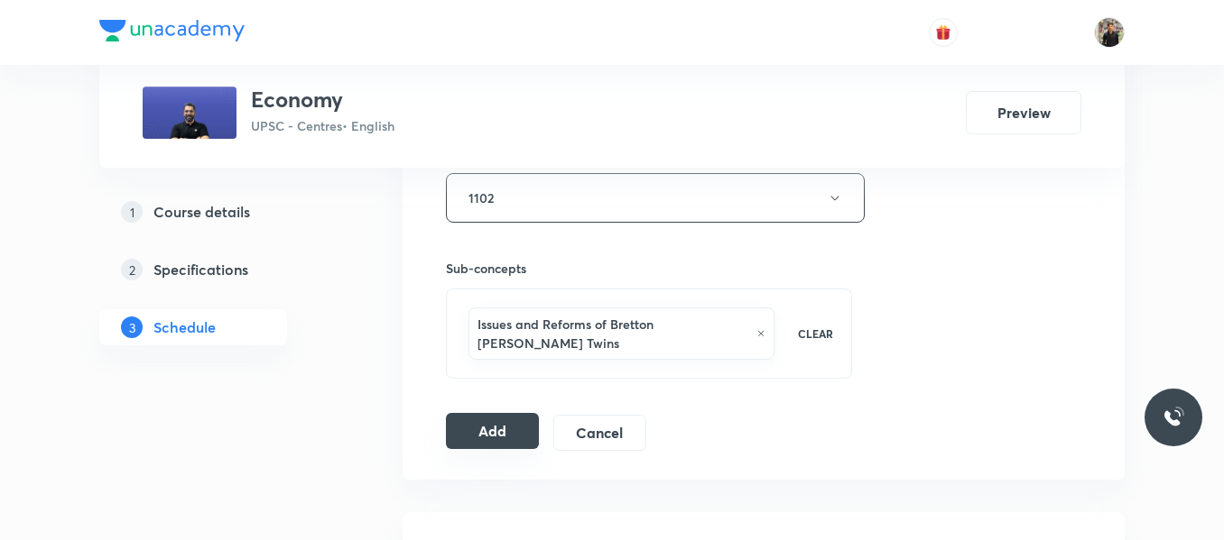
scroll to position [825, 0]
click at [477, 414] on button "Add" at bounding box center [492, 432] width 93 height 36
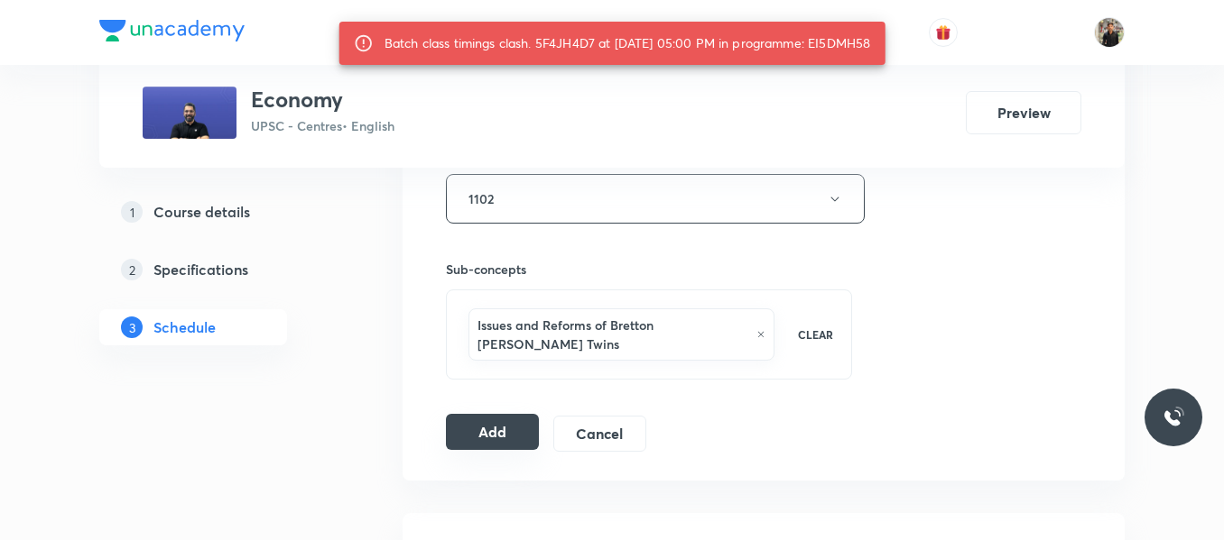
click at [486, 414] on button "Add" at bounding box center [492, 432] width 93 height 36
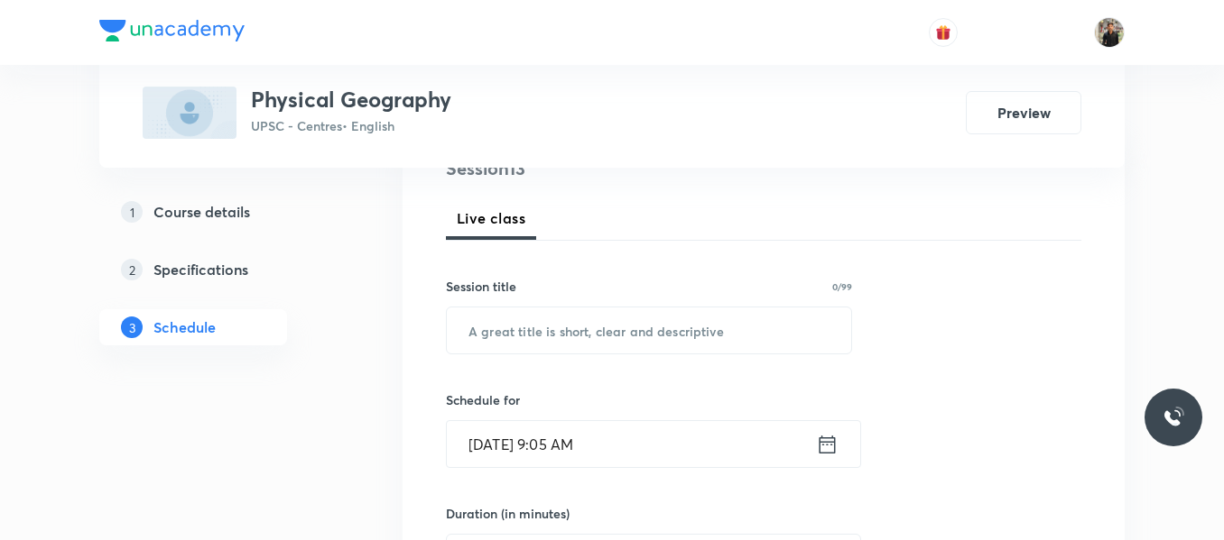
scroll to position [238, 0]
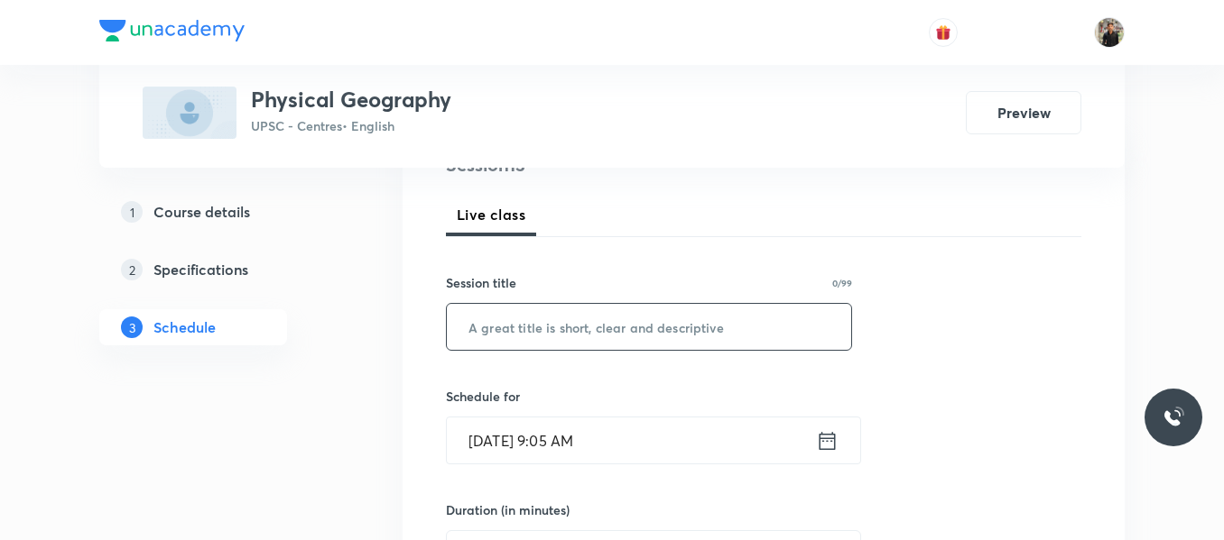
click at [485, 324] on input "text" at bounding box center [649, 327] width 404 height 46
paste input "Physical Geography - 12"
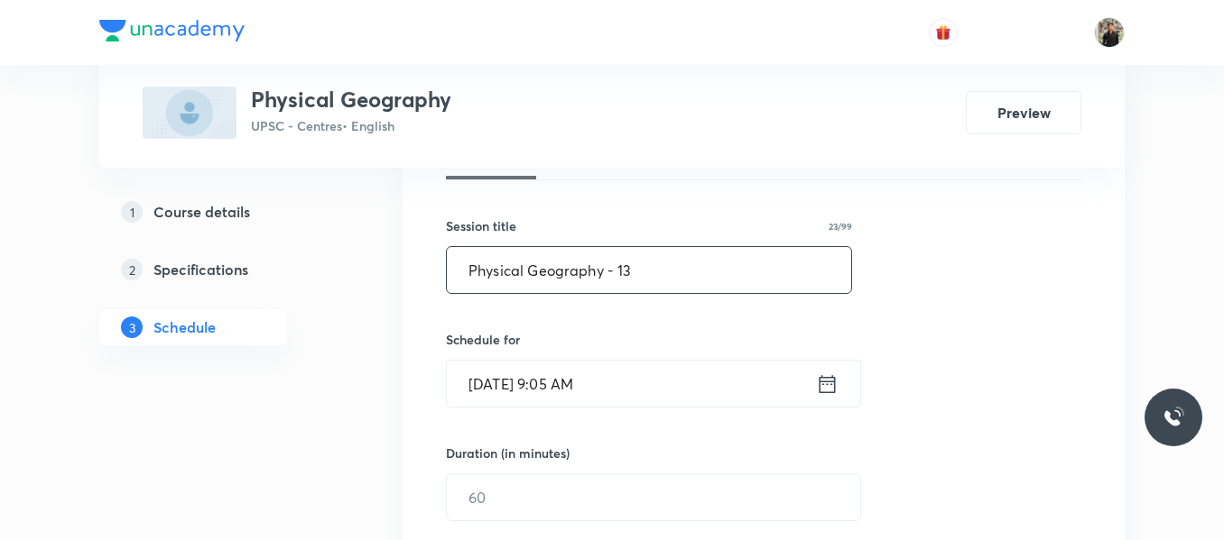
type input "Physical Geography - 13"
click at [830, 387] on icon at bounding box center [827, 384] width 23 height 25
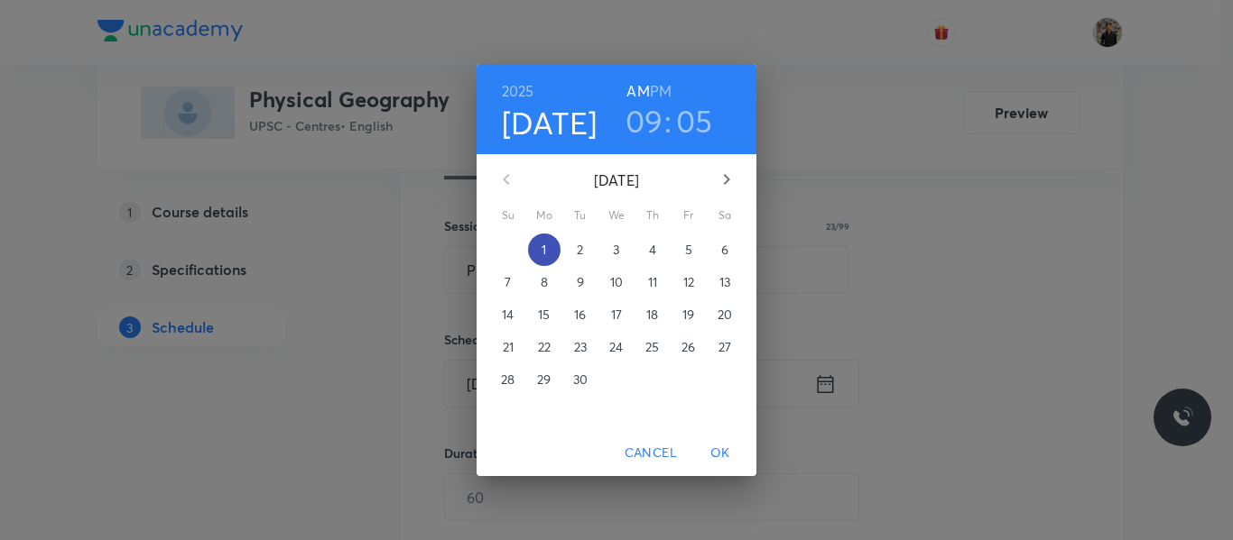
click at [538, 258] on span "1" at bounding box center [544, 250] width 32 height 18
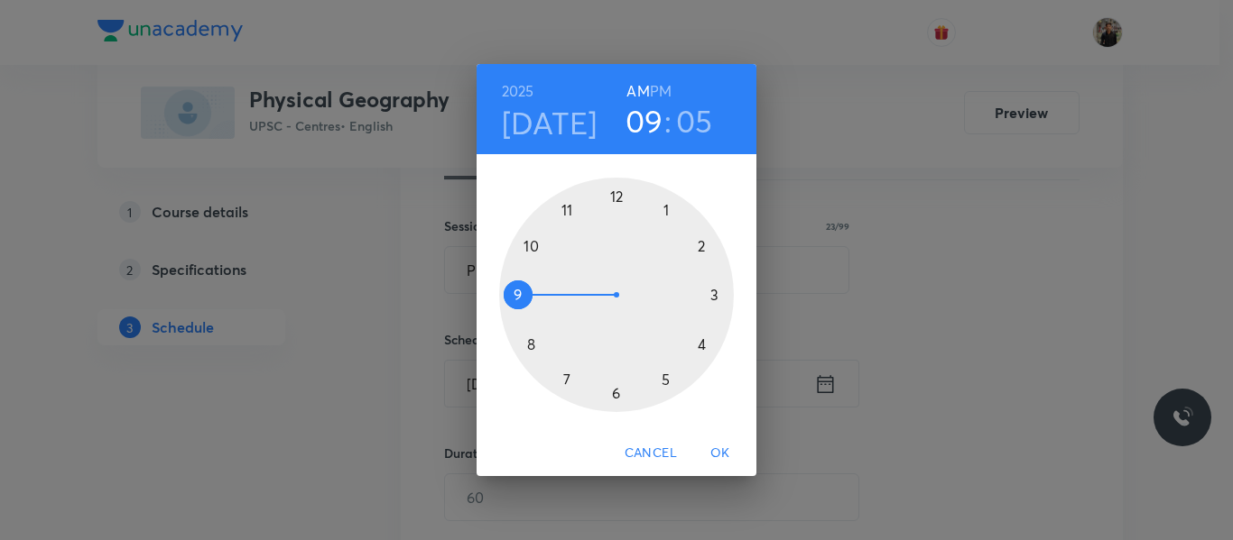
click at [661, 378] on div at bounding box center [616, 295] width 235 height 235
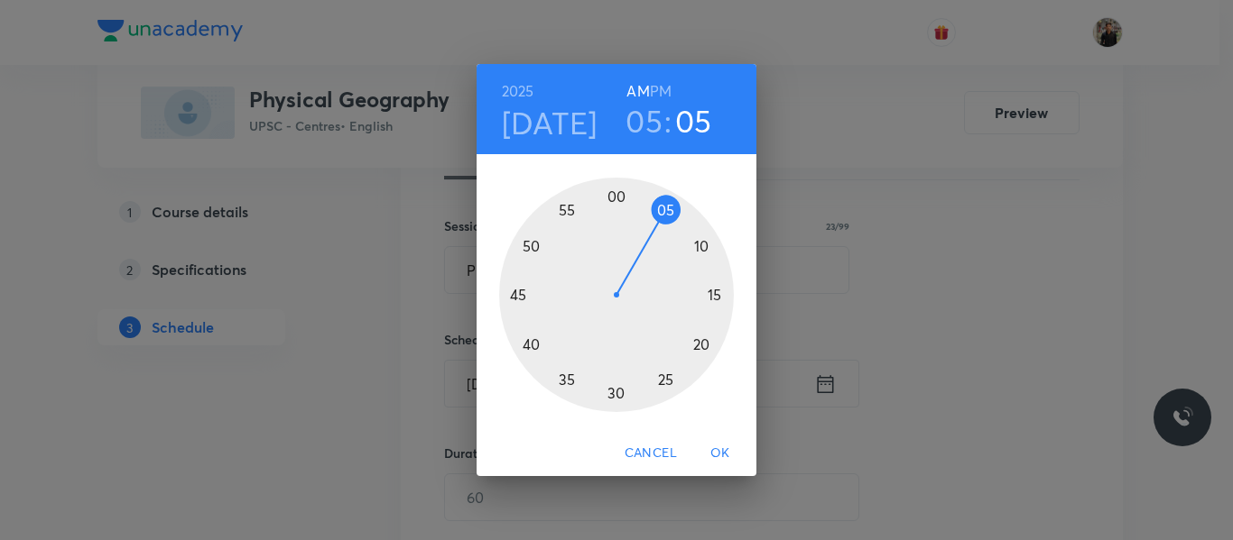
click at [656, 79] on h6 "PM" at bounding box center [661, 91] width 22 height 25
click at [614, 192] on div at bounding box center [616, 295] width 235 height 235
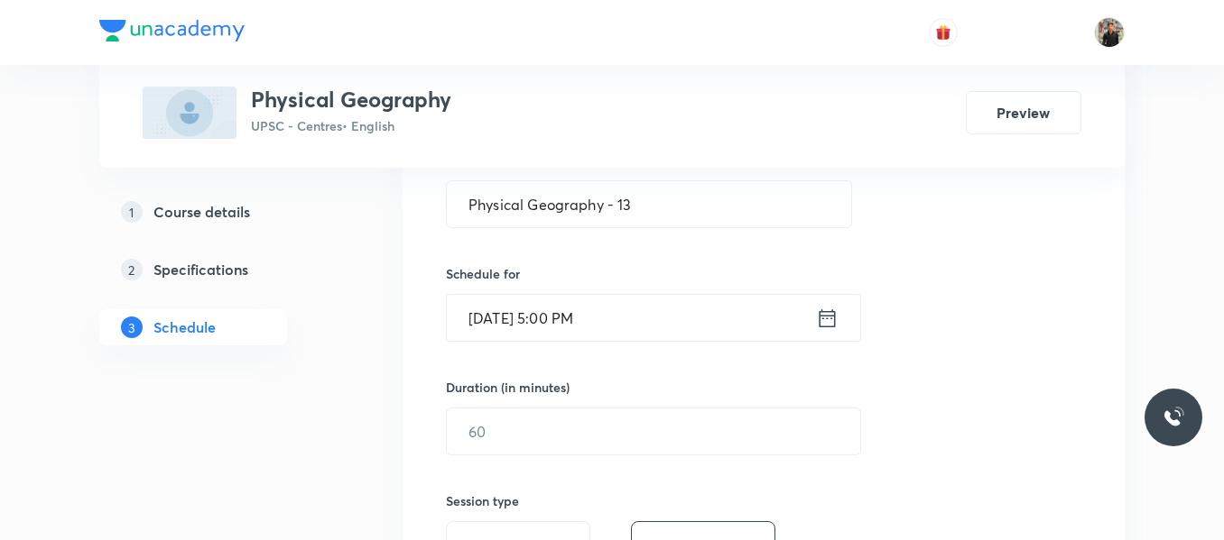
scroll to position [362, 0]
click at [515, 426] on input "text" at bounding box center [653, 431] width 413 height 46
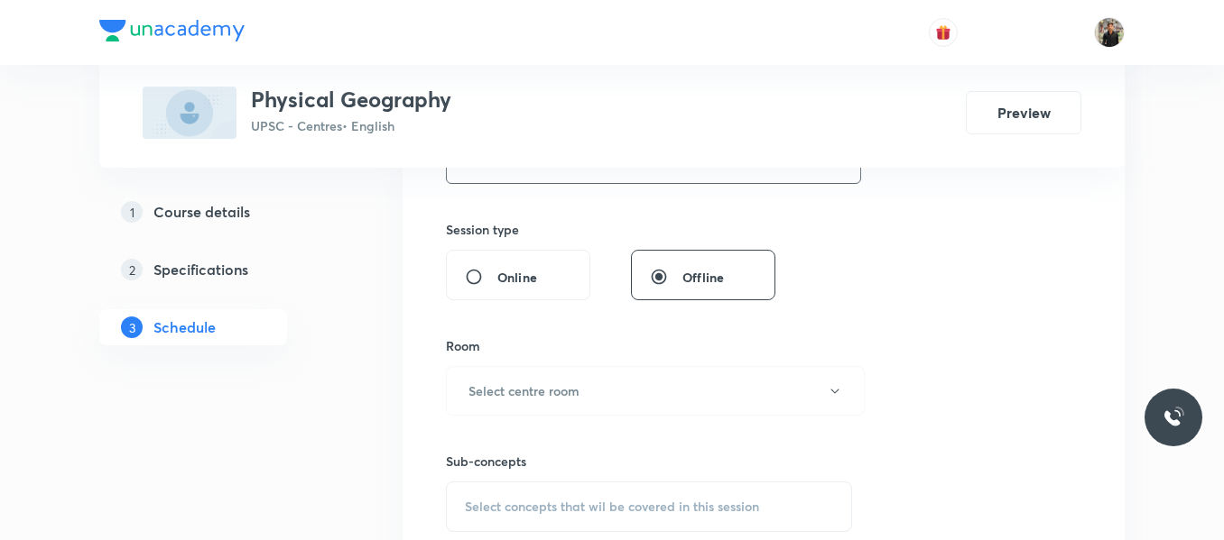
scroll to position [633, 0]
type input "150"
click at [522, 402] on button "Select centre room" at bounding box center [655, 390] width 419 height 50
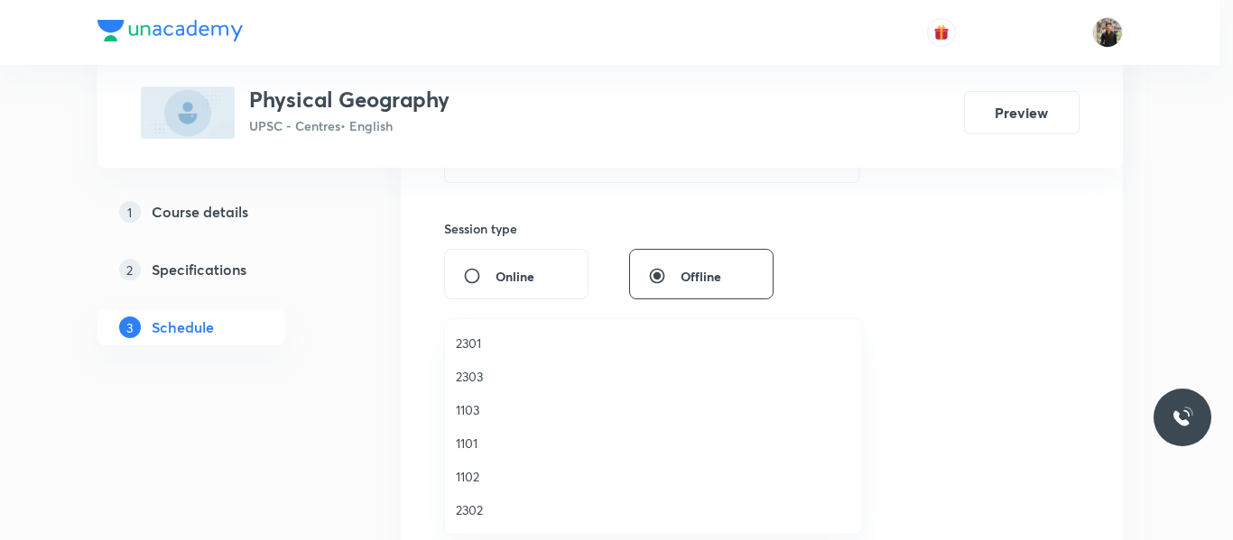
click at [474, 443] on span "1101" at bounding box center [653, 443] width 395 height 19
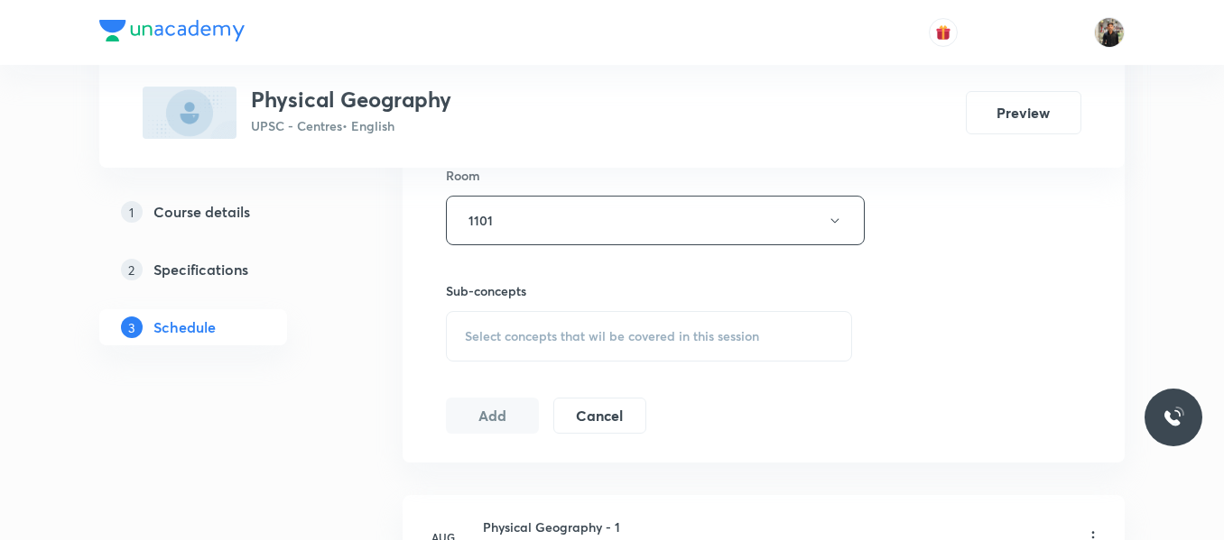
scroll to position [804, 0]
click at [497, 335] on span "Select concepts that wil be covered in this session" at bounding box center [612, 335] width 294 height 14
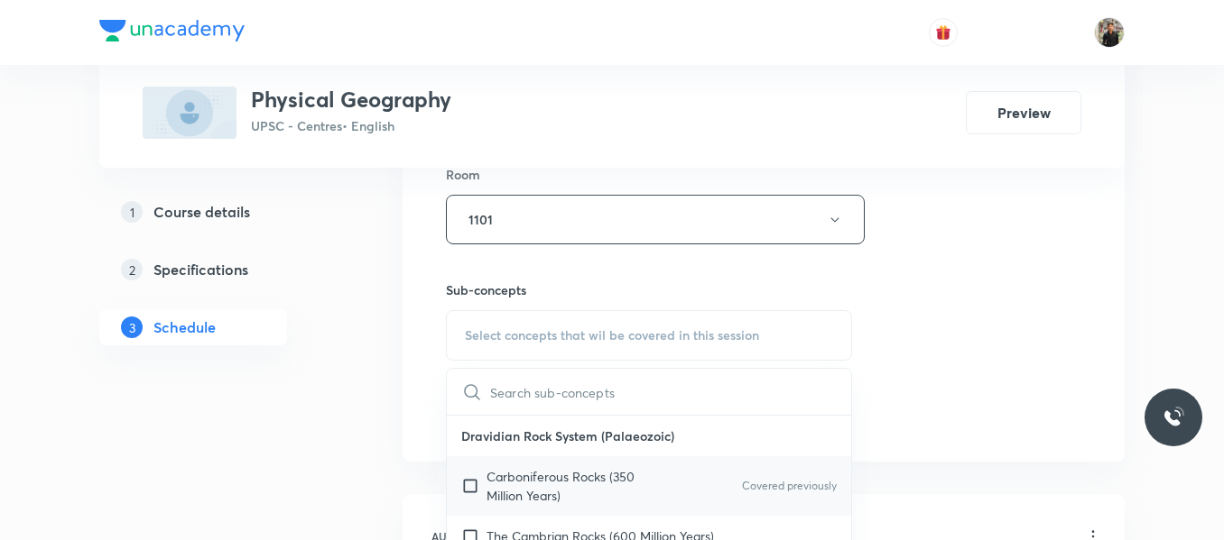
click at [471, 489] on input "checkbox" at bounding box center [473, 486] width 25 height 38
checkbox input "true"
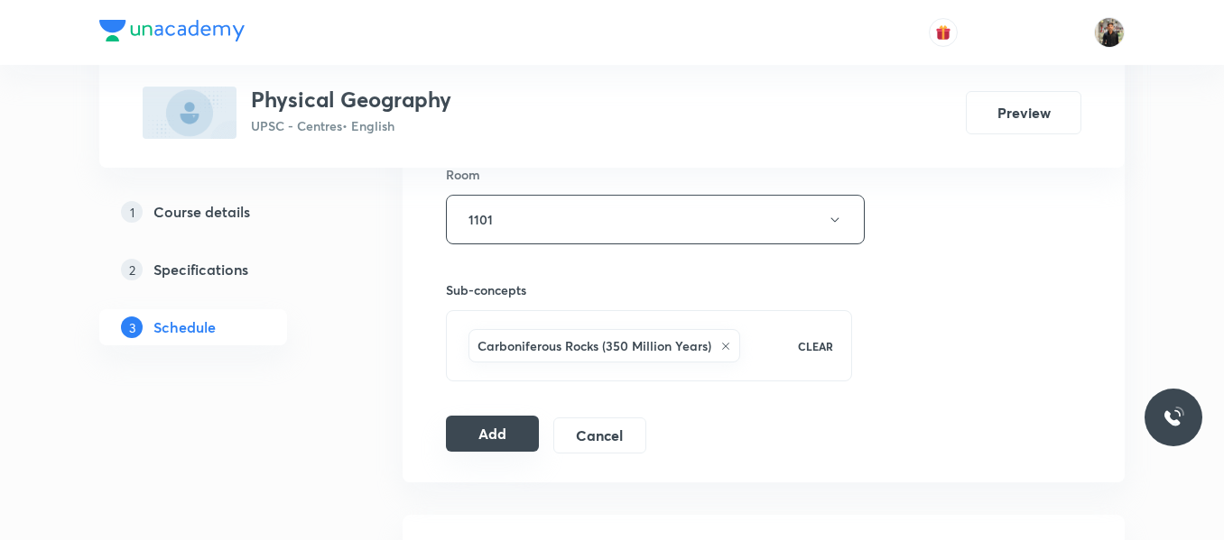
click at [482, 438] on button "Add" at bounding box center [492, 434] width 93 height 36
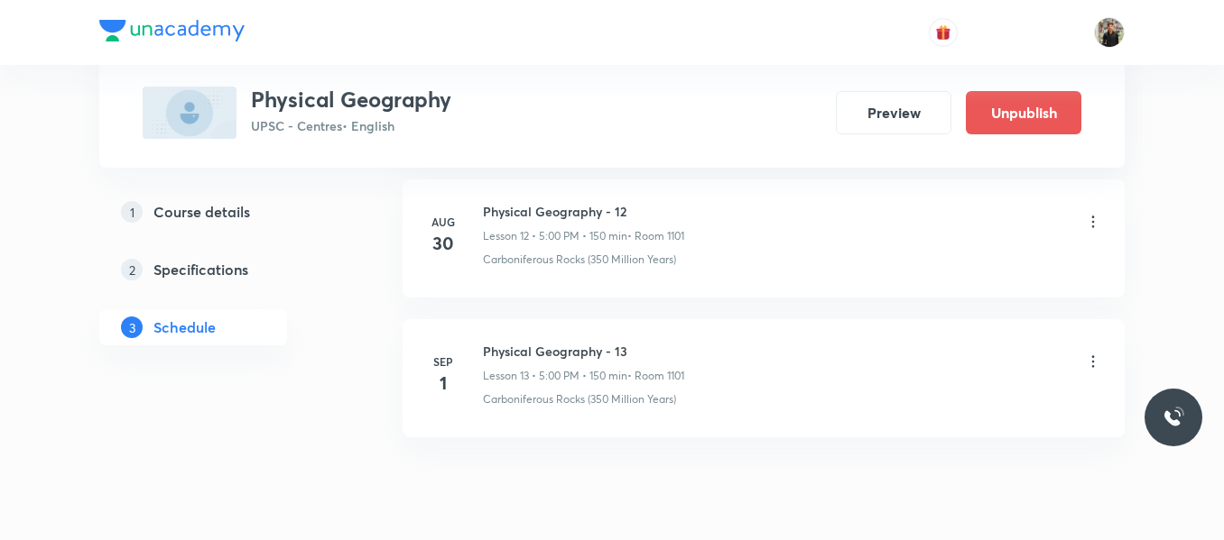
scroll to position [1895, 0]
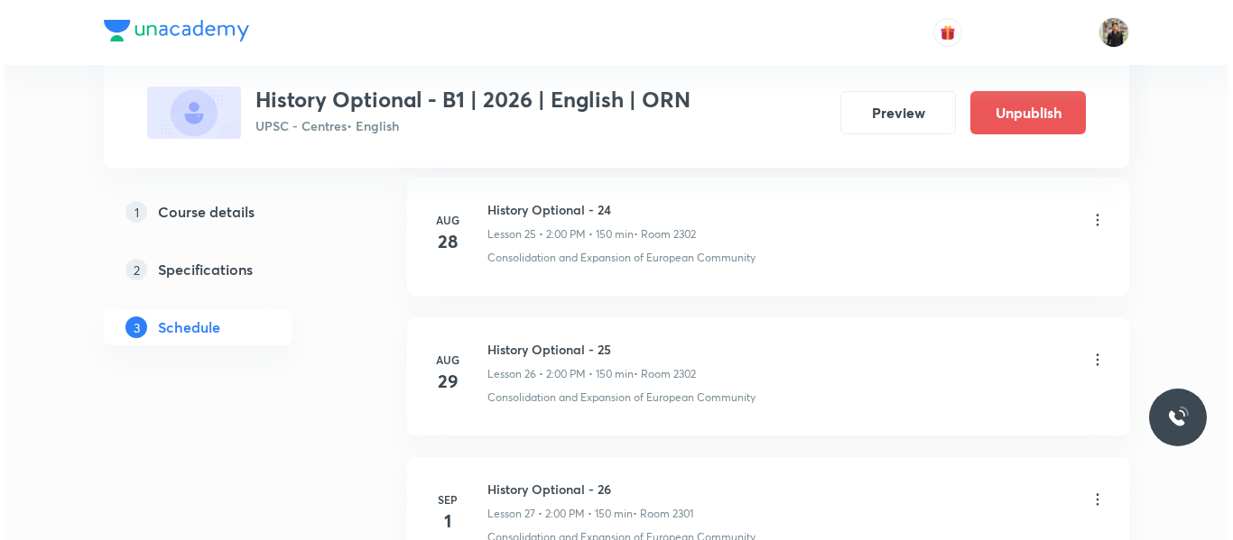
scroll to position [4682, 0]
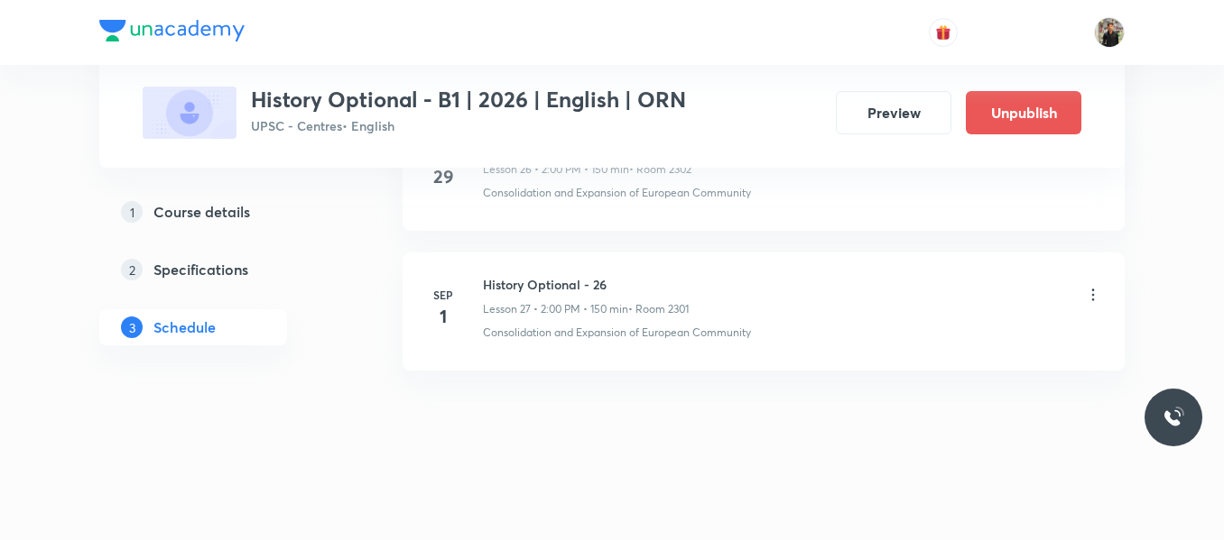
click at [1096, 298] on icon at bounding box center [1093, 295] width 18 height 18
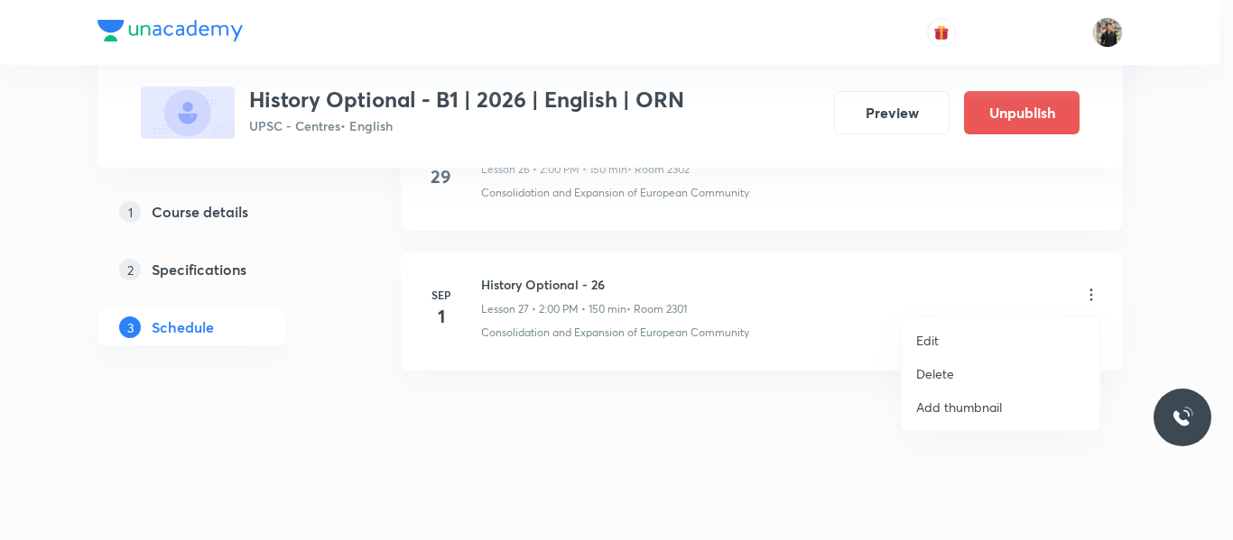
click at [958, 337] on li "Edit" at bounding box center [1000, 340] width 198 height 33
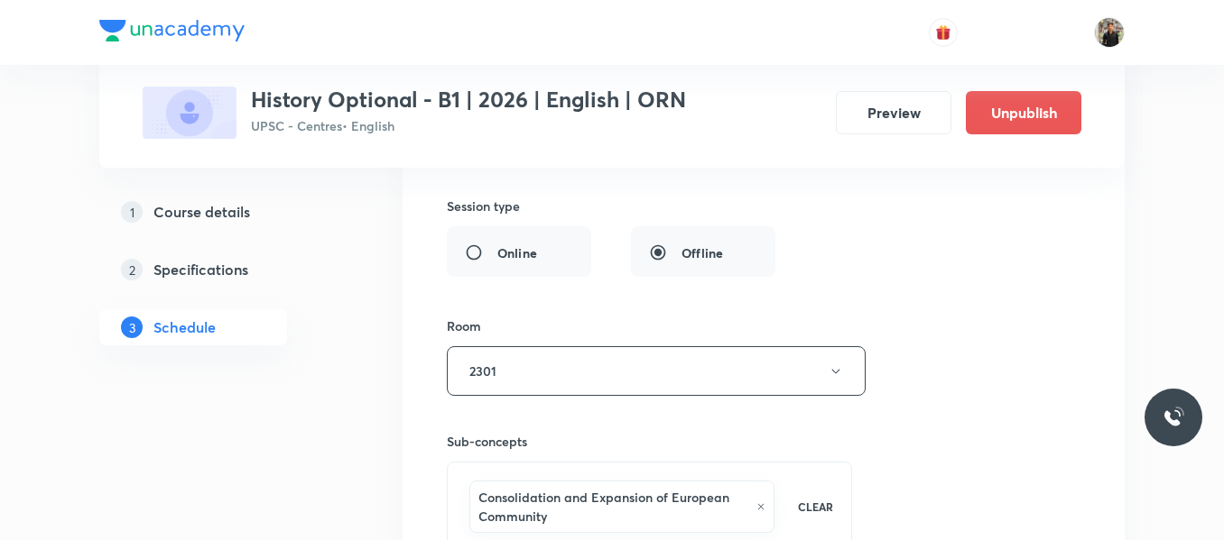
scroll to position [4288, 0]
click at [827, 359] on button "2301" at bounding box center [656, 373] width 419 height 50
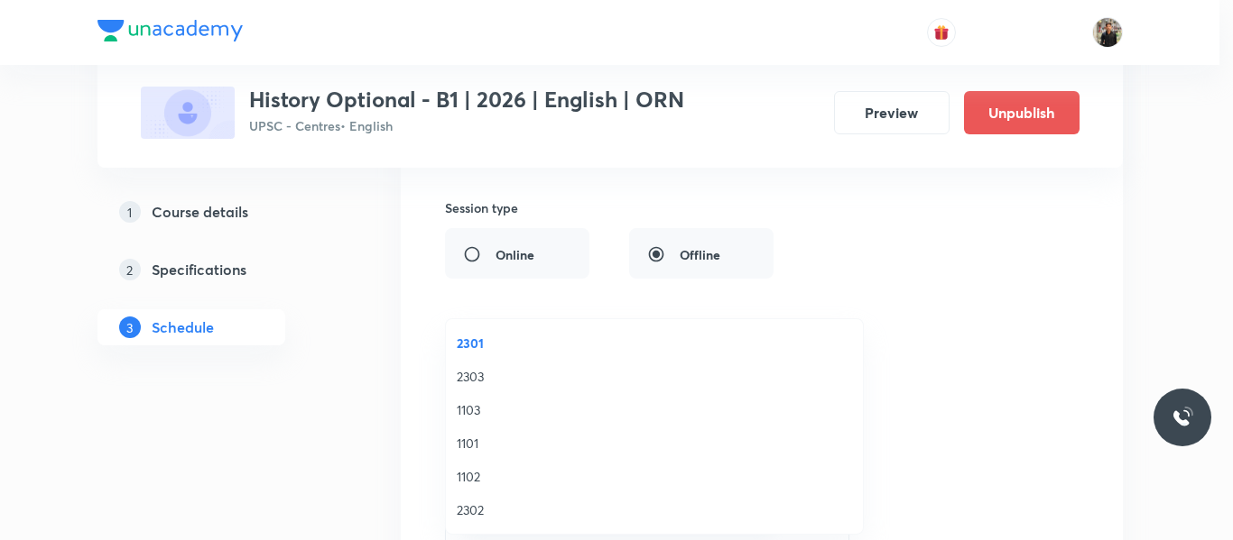
click at [498, 510] on span "2302" at bounding box center [654, 510] width 395 height 19
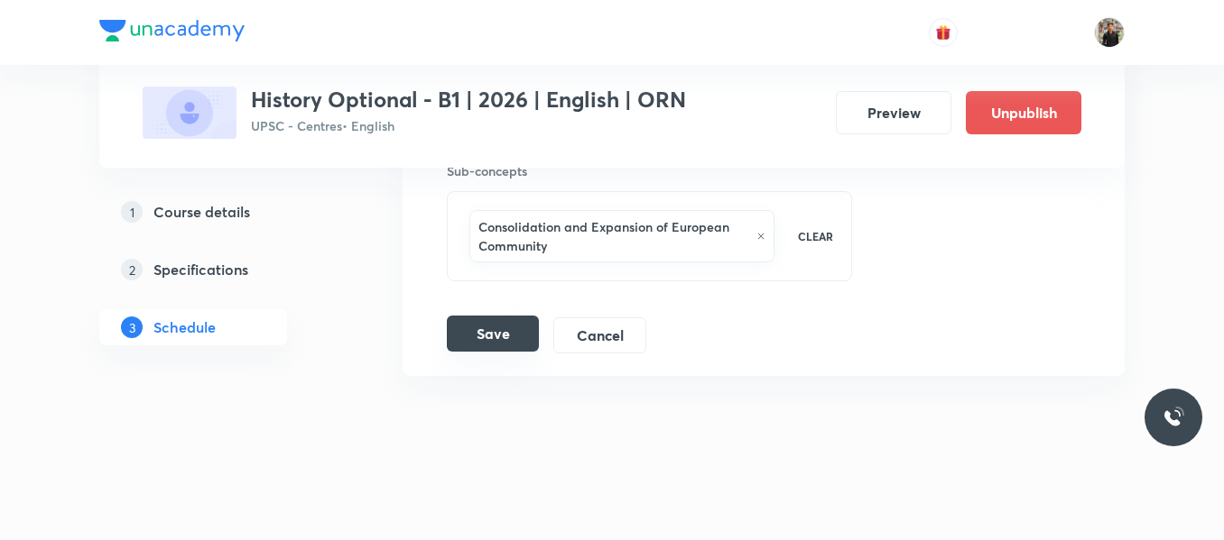
scroll to position [4562, 0]
click at [489, 337] on button "Save" at bounding box center [493, 332] width 92 height 36
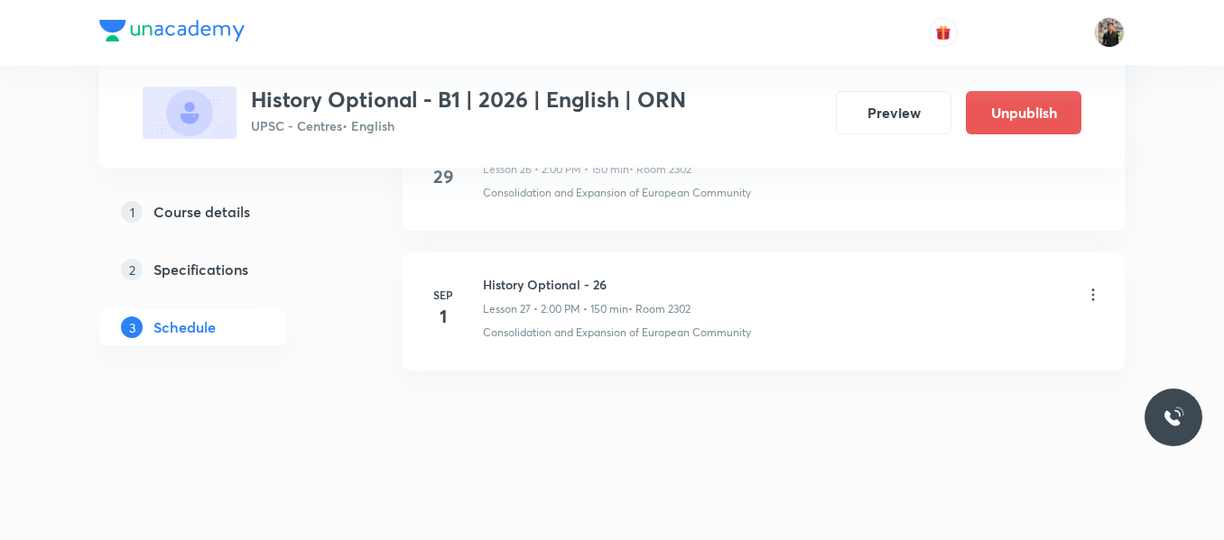
scroll to position [3853, 0]
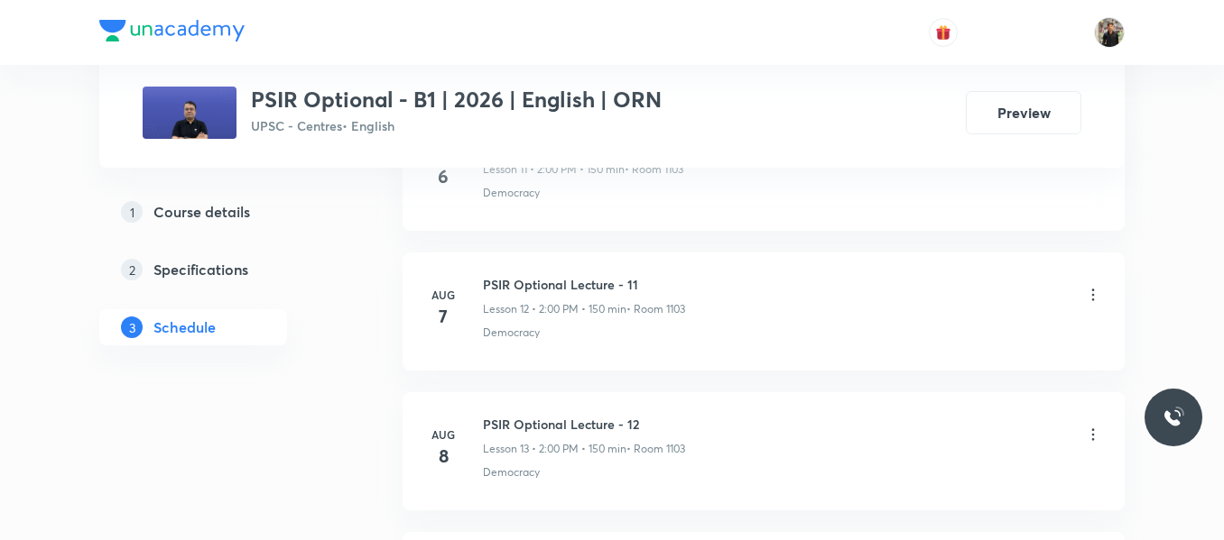
scroll to position [3423, 0]
click at [533, 279] on h6 "PSIR Optional Lecture - 17" at bounding box center [584, 284] width 203 height 19
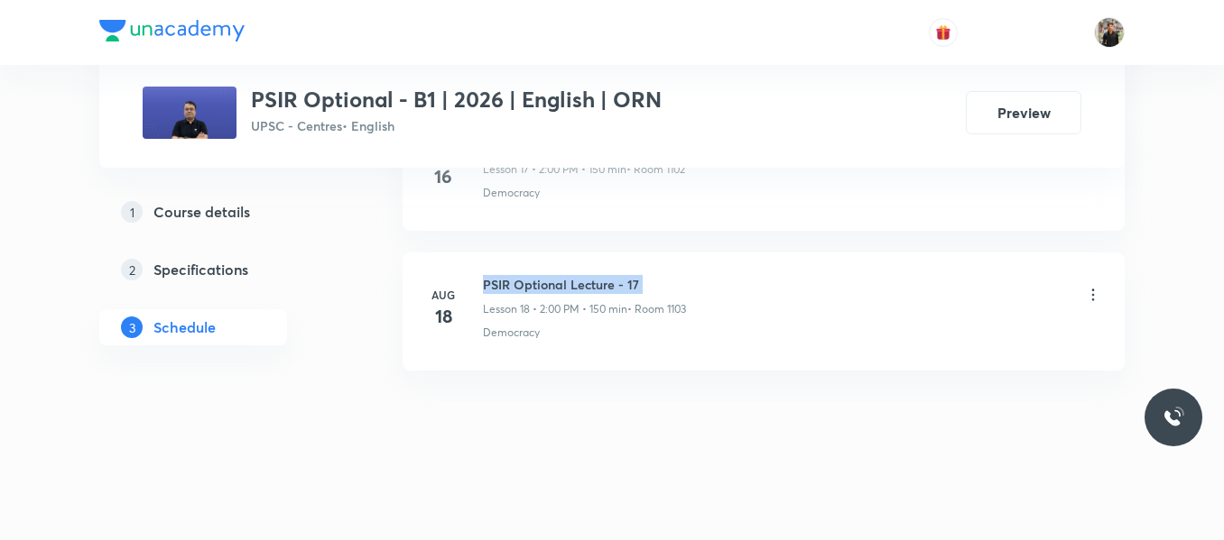
click at [533, 279] on h6 "PSIR Optional Lecture - 17" at bounding box center [584, 284] width 203 height 19
copy h6 "PSIR Optional Lecture - 17"
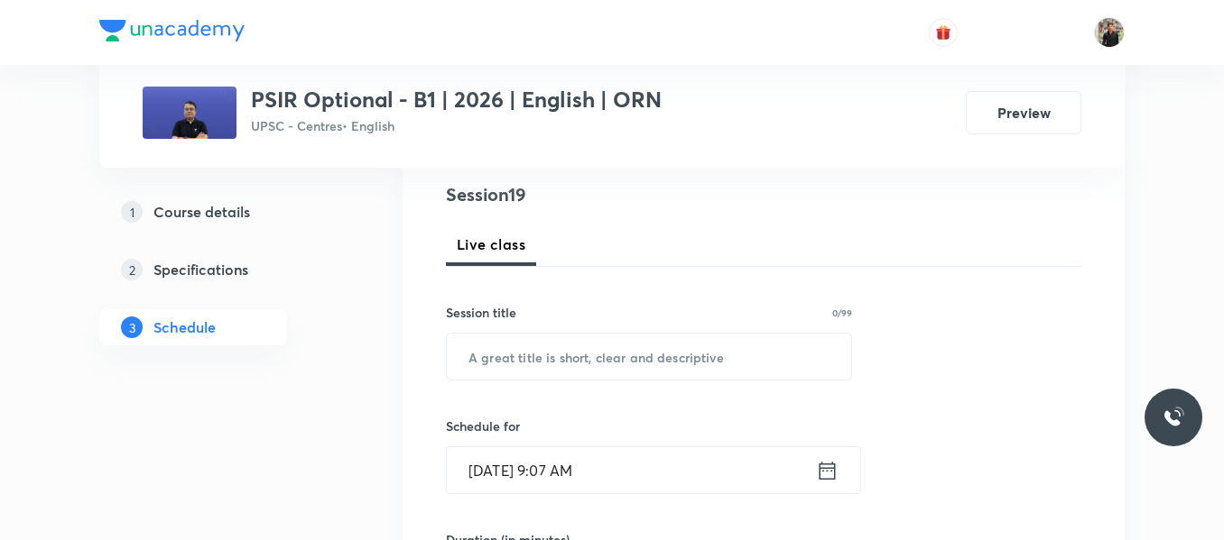
scroll to position [214, 0]
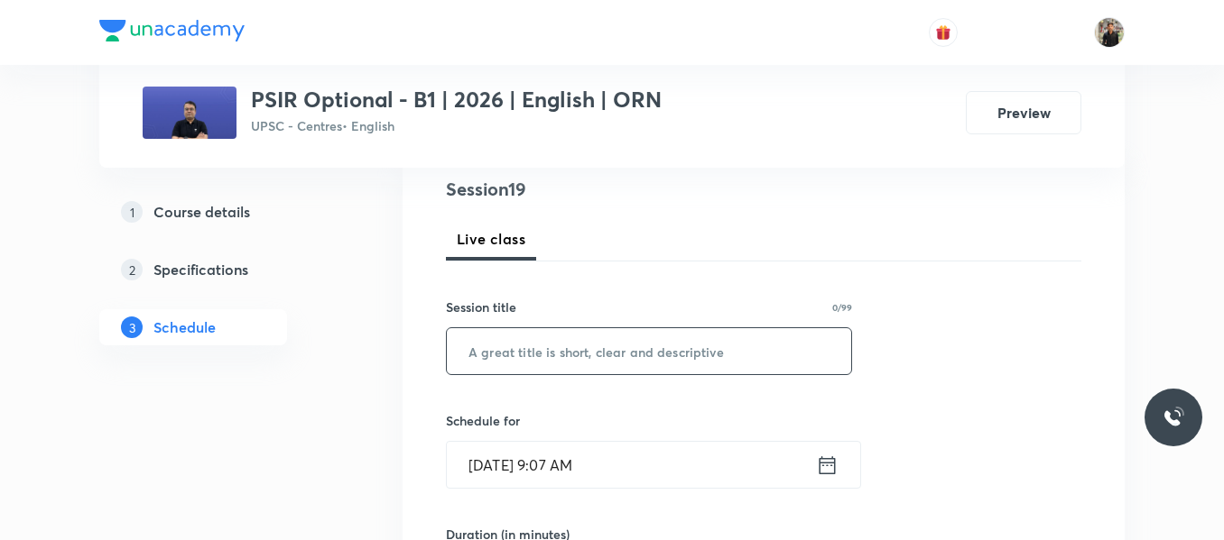
click at [503, 337] on input "text" at bounding box center [649, 351] width 404 height 46
paste input "PSIR Optional Lecture - 17"
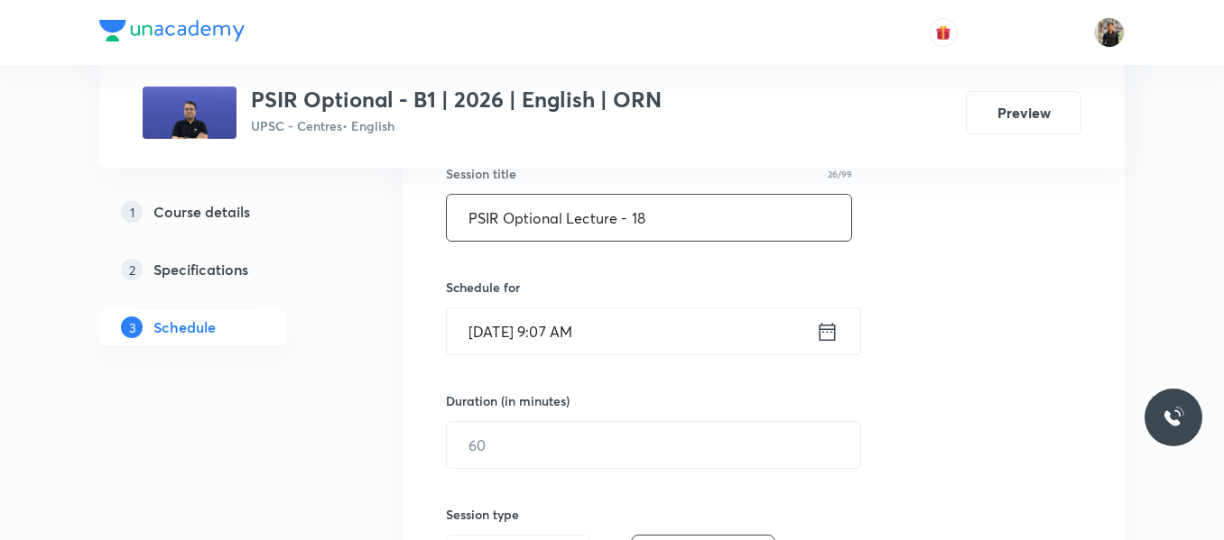
scroll to position [350, 0]
type input "PSIR Optional Lecture - 18"
click at [831, 328] on icon at bounding box center [827, 329] width 23 height 25
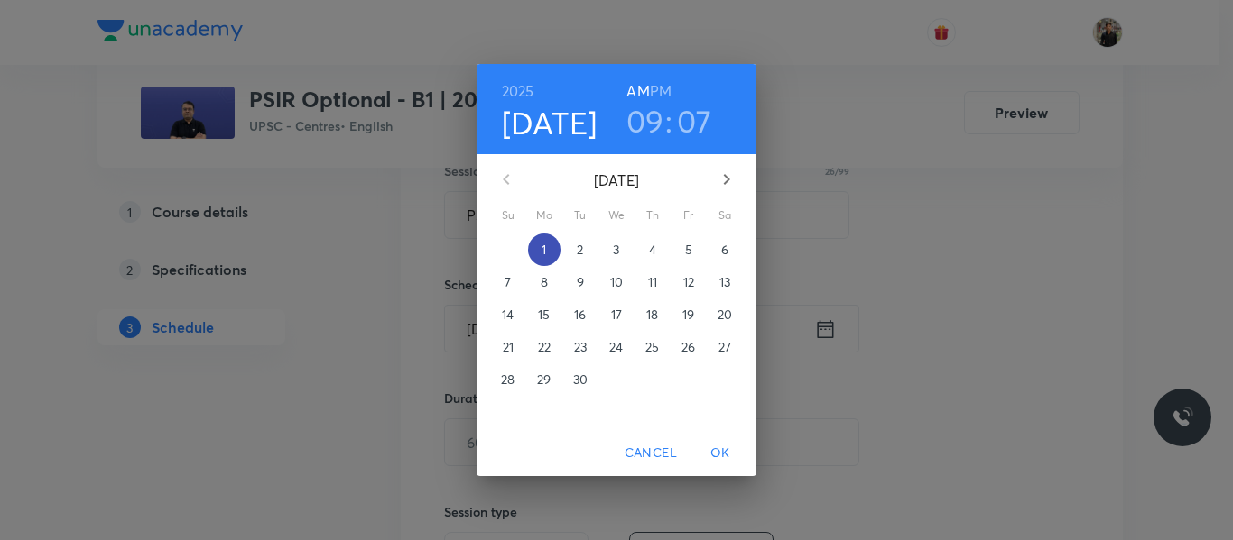
click at [549, 250] on span "1" at bounding box center [544, 250] width 32 height 18
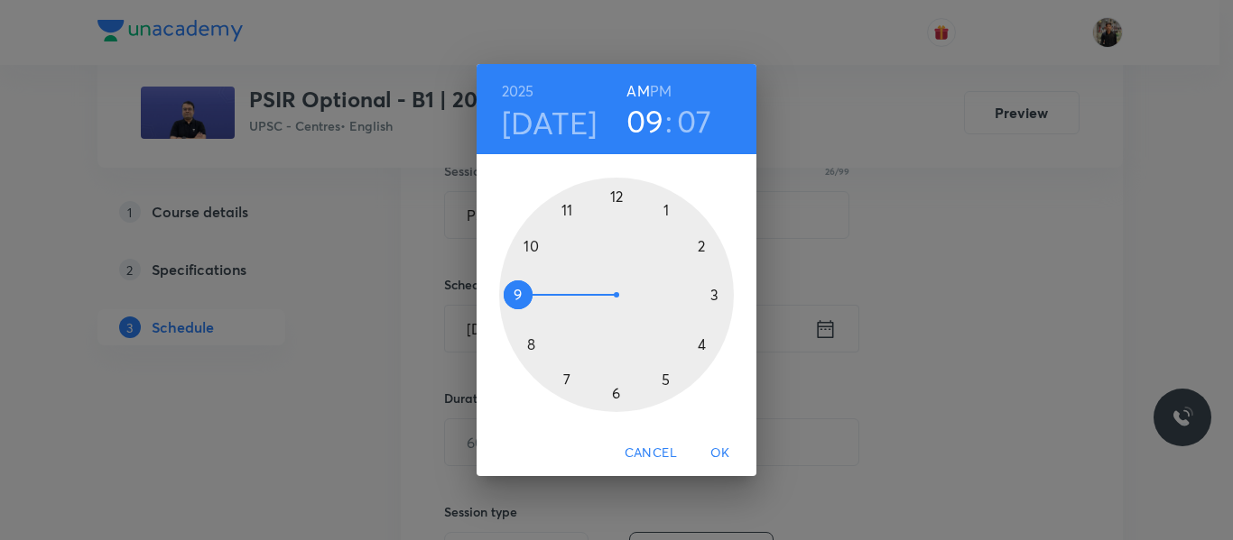
click at [704, 245] on div at bounding box center [616, 295] width 235 height 235
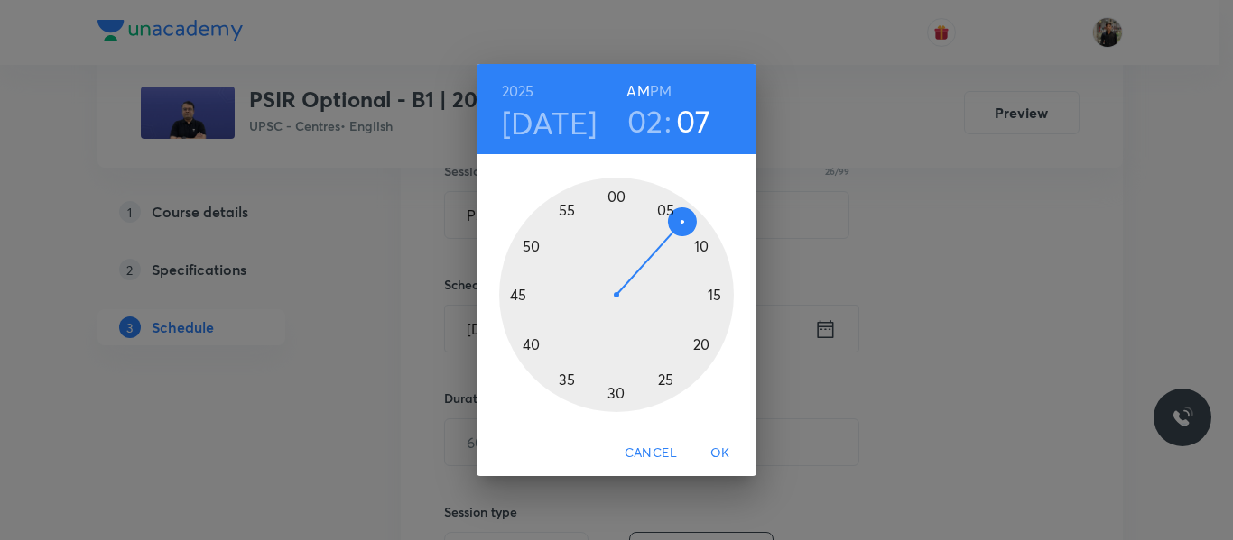
click at [667, 89] on h6 "PM" at bounding box center [661, 91] width 22 height 25
click at [615, 193] on div at bounding box center [616, 295] width 235 height 235
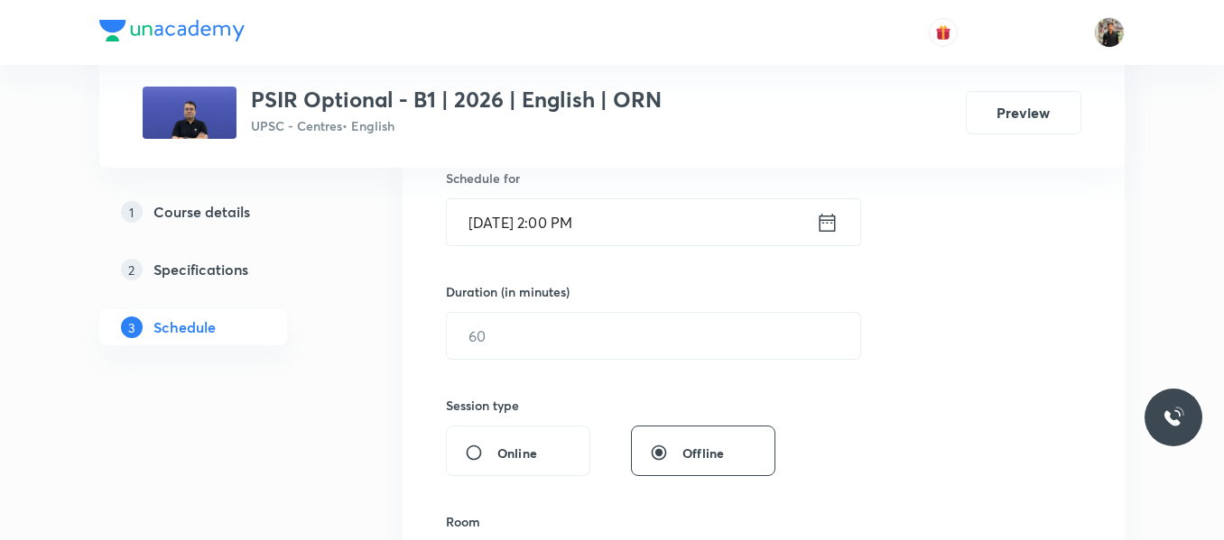
scroll to position [482, 0]
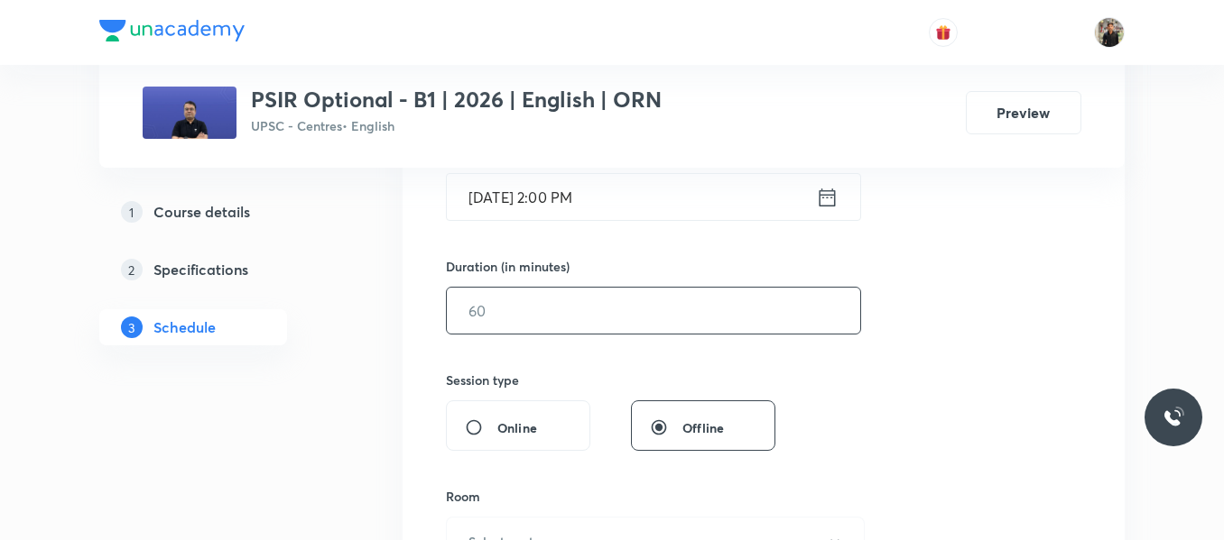
click at [580, 310] on input "text" at bounding box center [653, 311] width 413 height 46
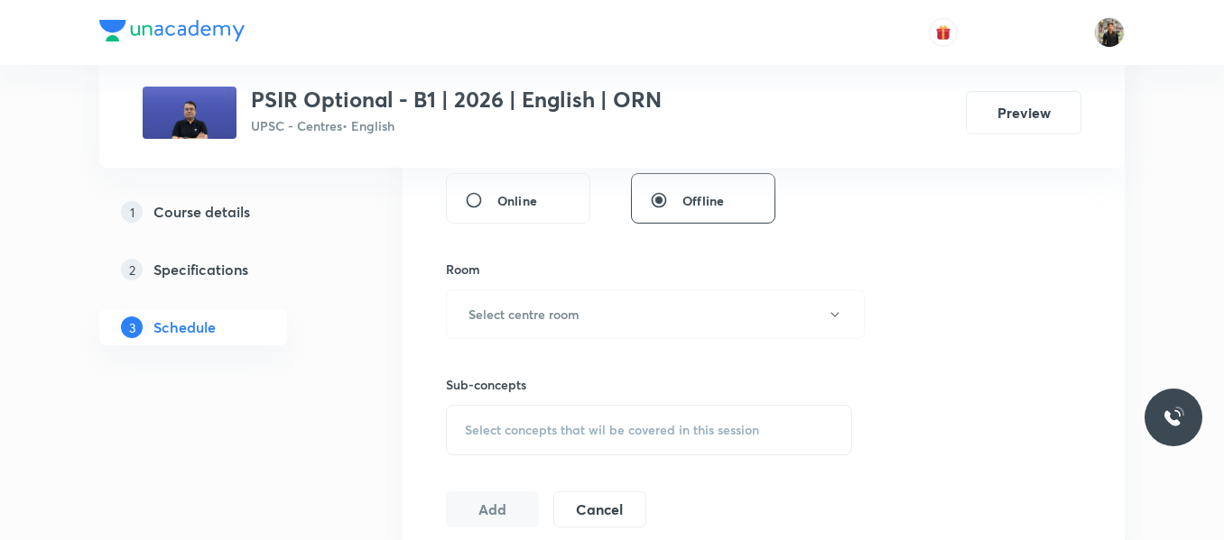
scroll to position [713, 0]
type input "150"
click at [566, 318] on h6 "Select centre room" at bounding box center [523, 310] width 111 height 19
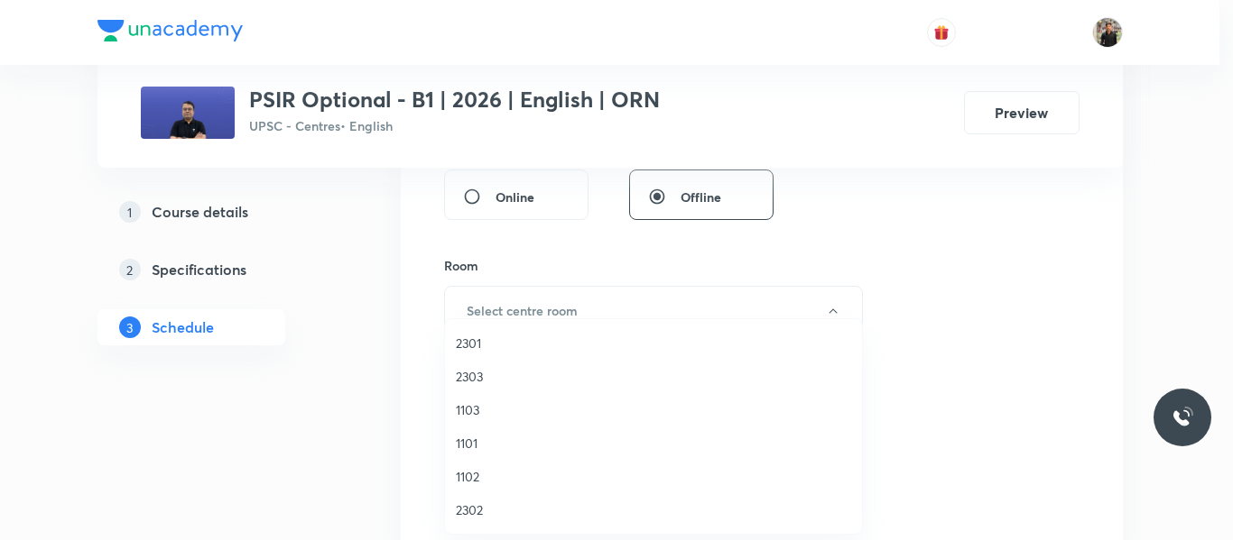
click at [488, 472] on span "1102" at bounding box center [653, 476] width 395 height 19
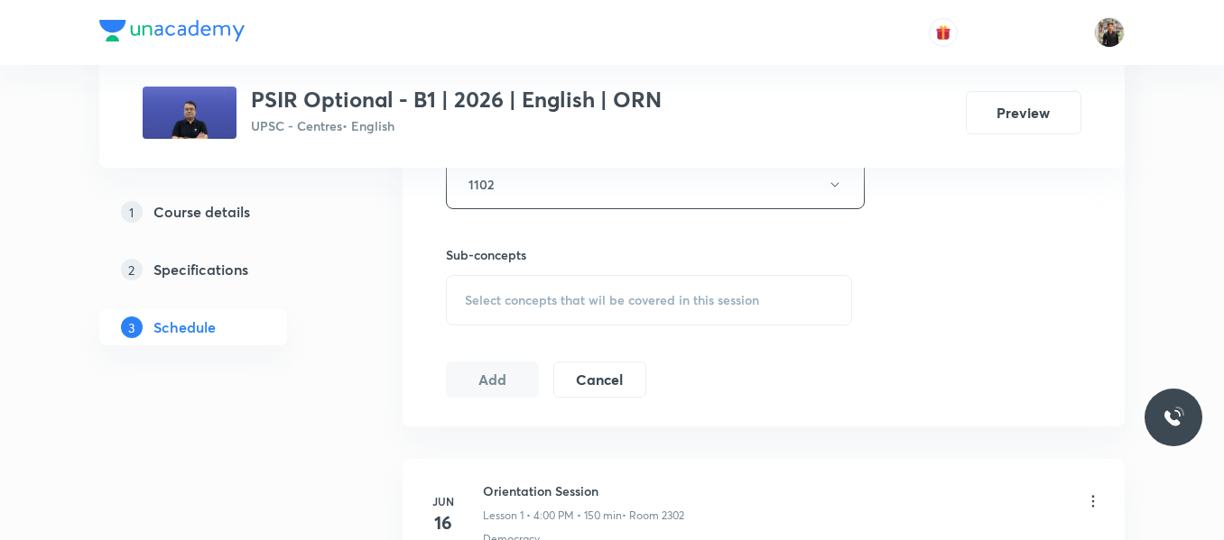
scroll to position [841, 0]
click at [503, 306] on span "Select concepts that wil be covered in this session" at bounding box center [612, 298] width 294 height 14
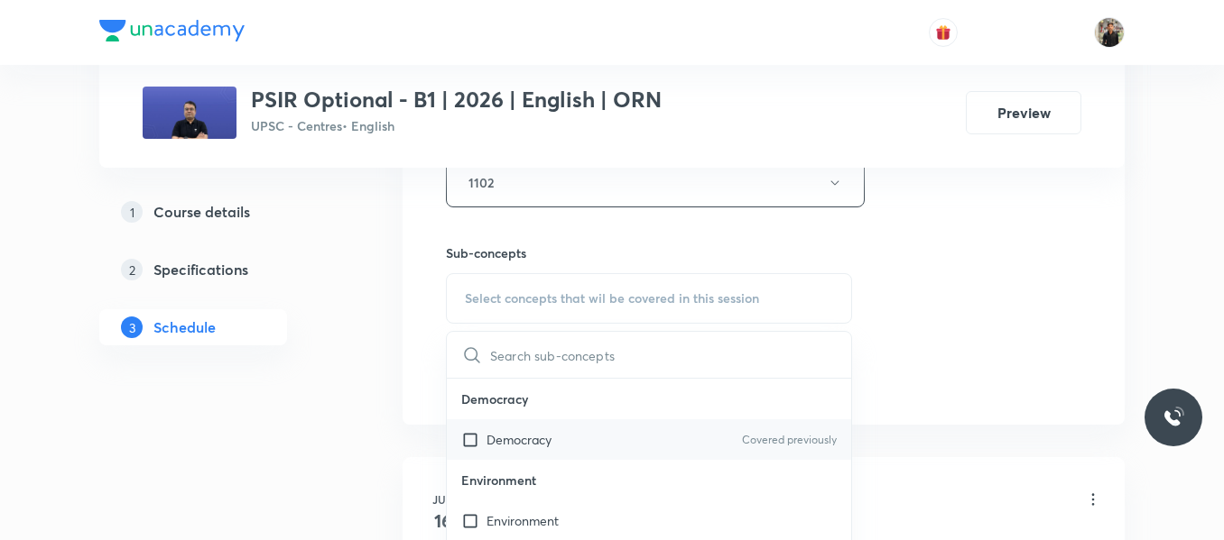
click at [467, 442] on input "checkbox" at bounding box center [473, 439] width 25 height 19
checkbox input "true"
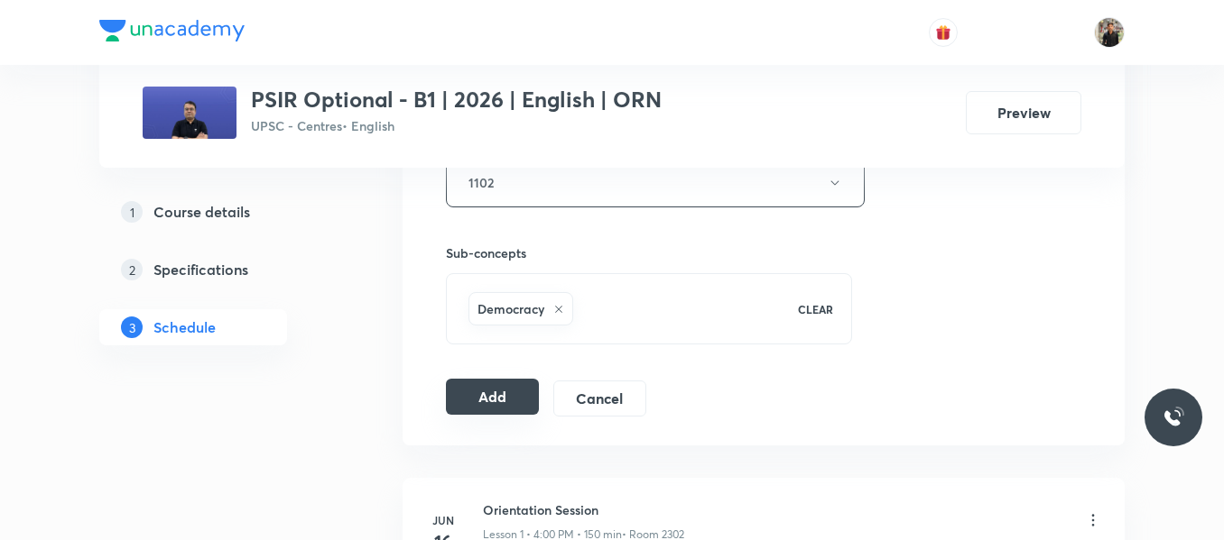
click at [463, 393] on button "Add" at bounding box center [492, 397] width 93 height 36
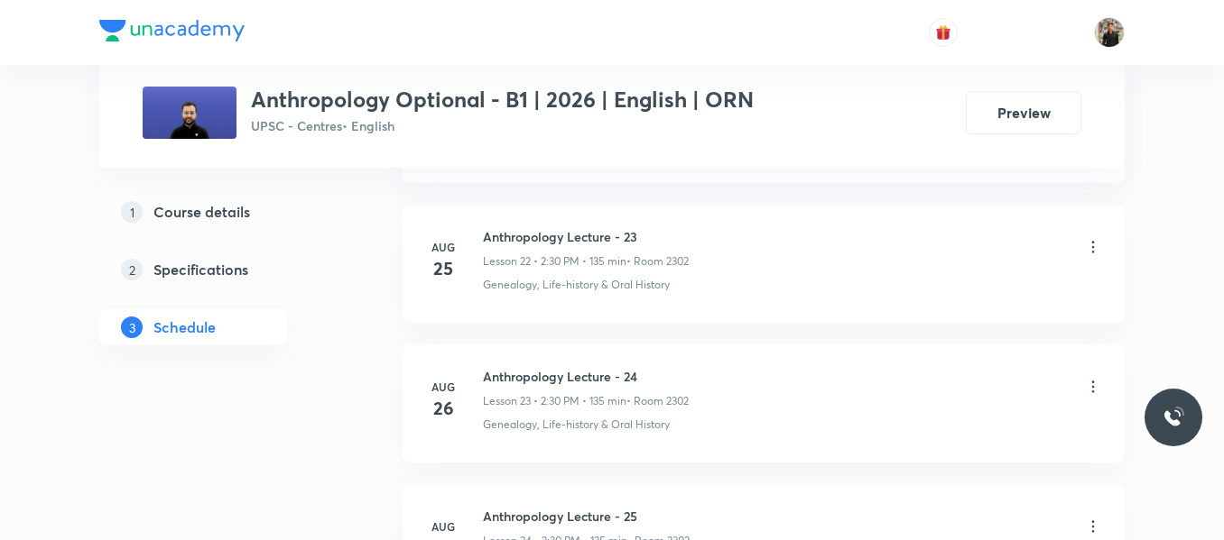
scroll to position [4542, 0]
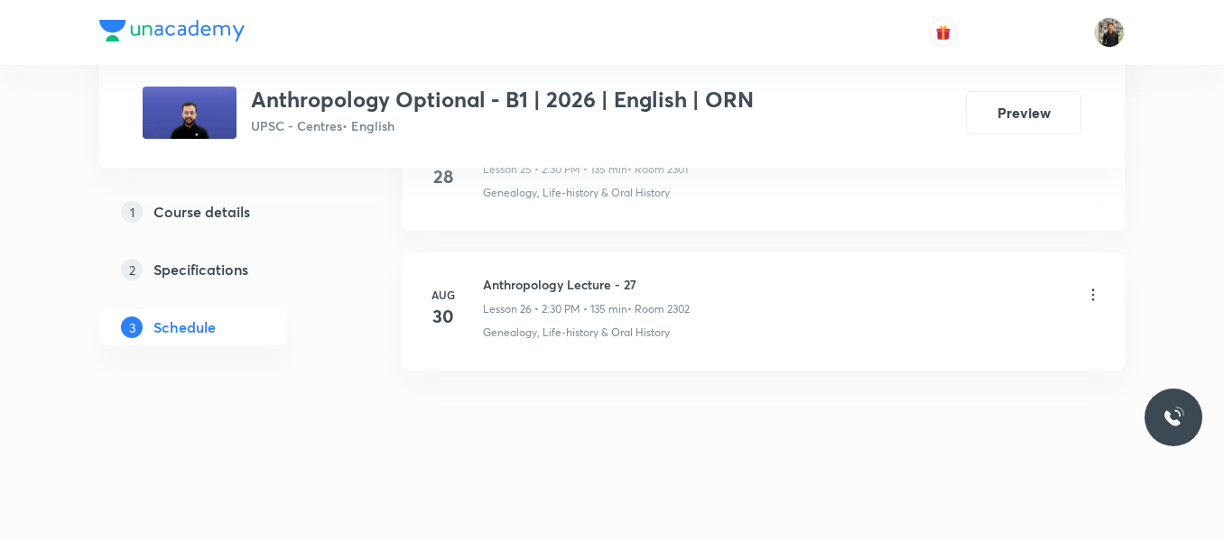
click at [522, 291] on h6 "Anthropology Lecture - 27" at bounding box center [586, 284] width 207 height 19
copy h6 "Anthropology Lecture - 27"
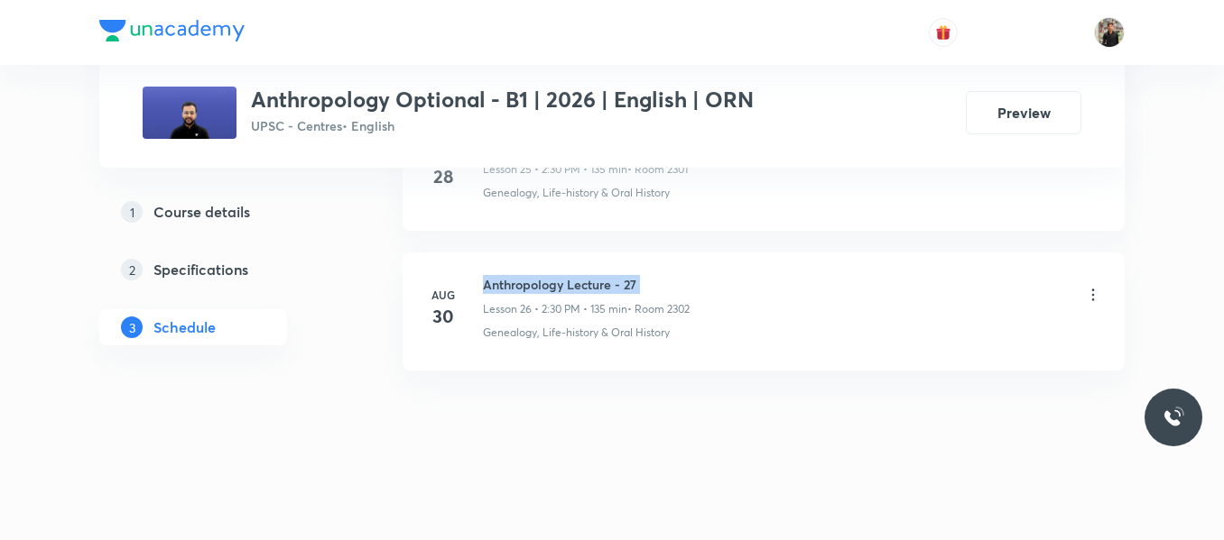
copy h6 "Anthropology Lecture - 27"
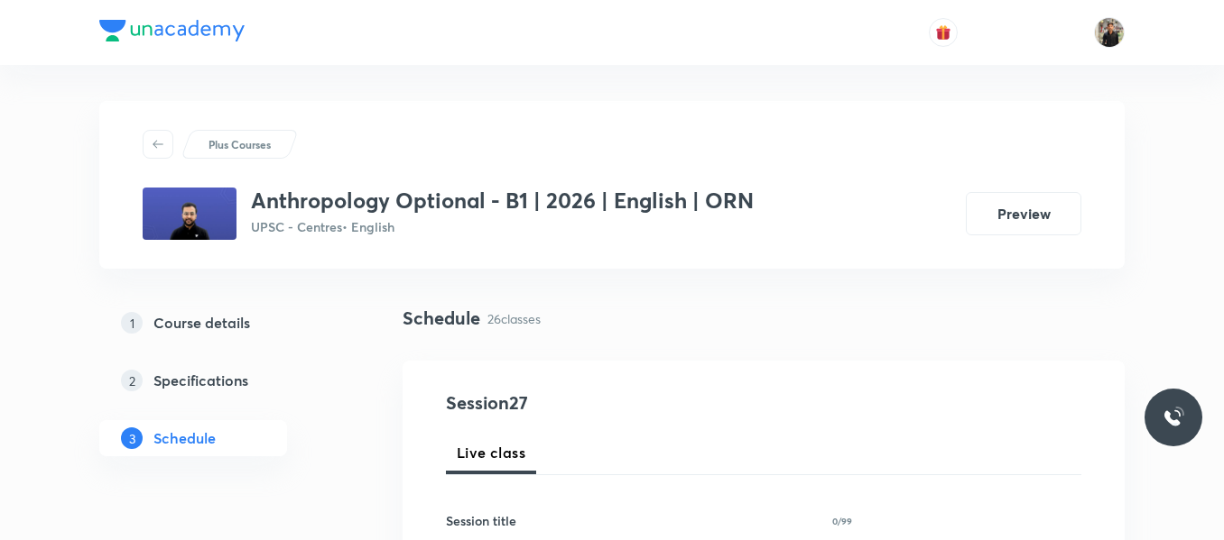
scroll to position [167, 0]
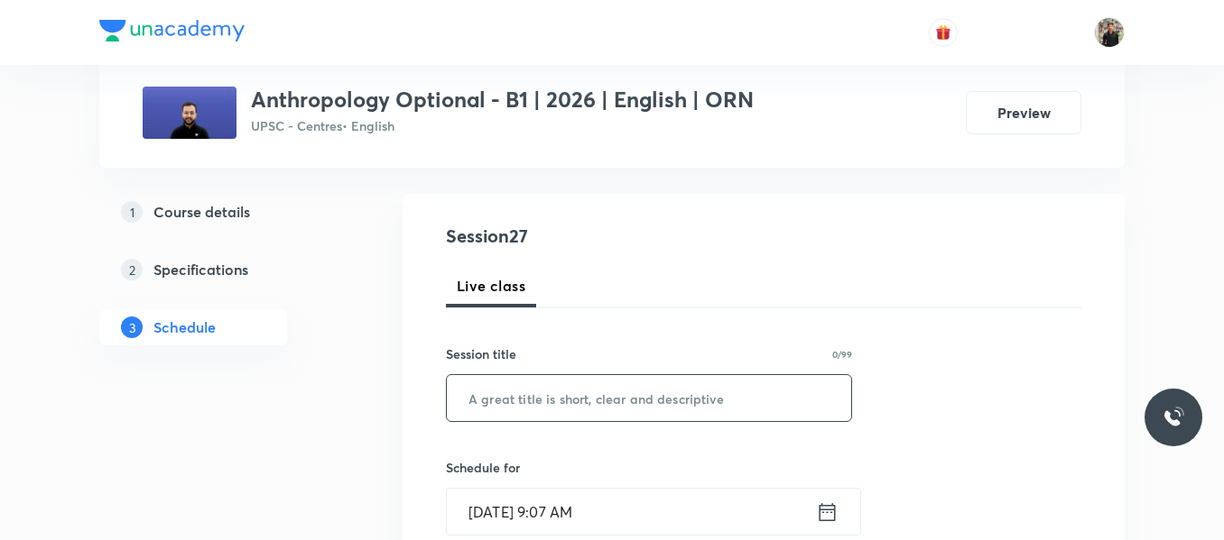
click at [530, 402] on input "text" at bounding box center [649, 398] width 404 height 46
paste input "Anthropology Lecture - 27"
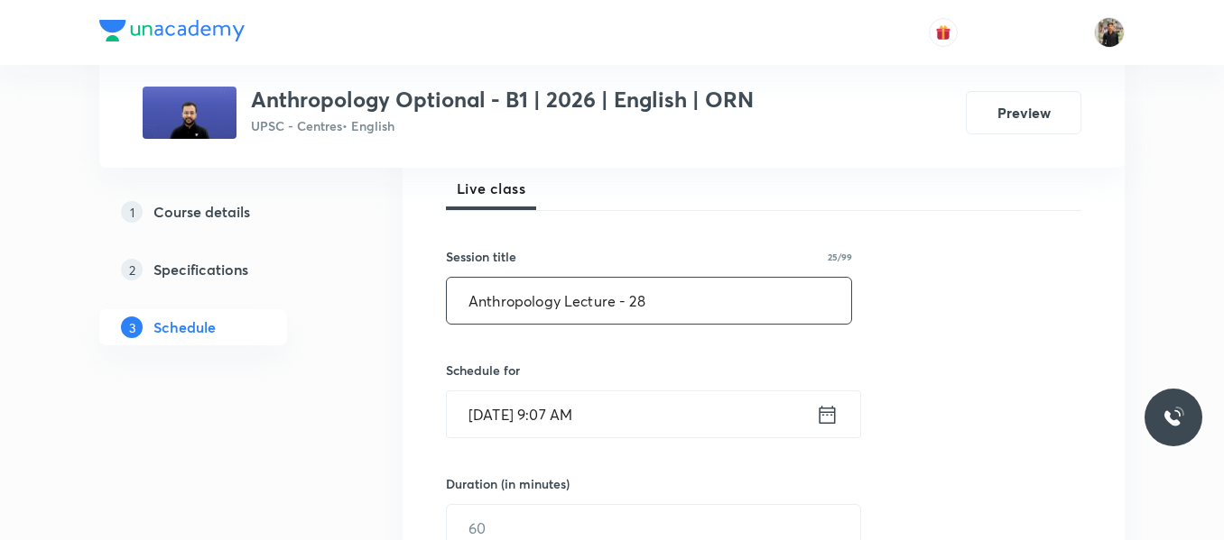
scroll to position [278, 0]
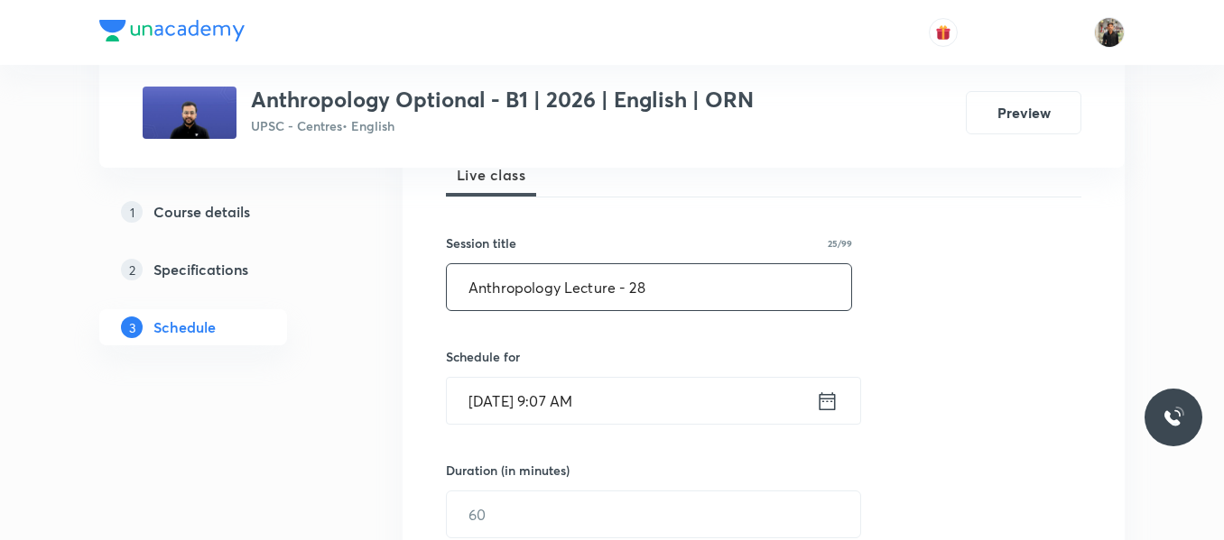
type input "Anthropology Lecture - 28"
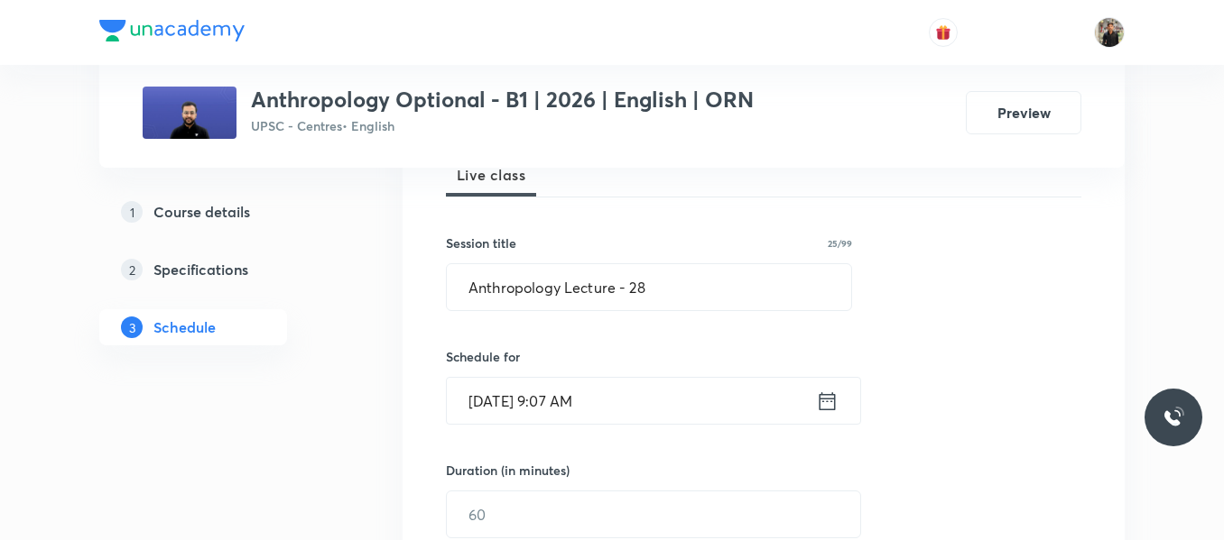
click at [824, 401] on icon at bounding box center [827, 401] width 23 height 25
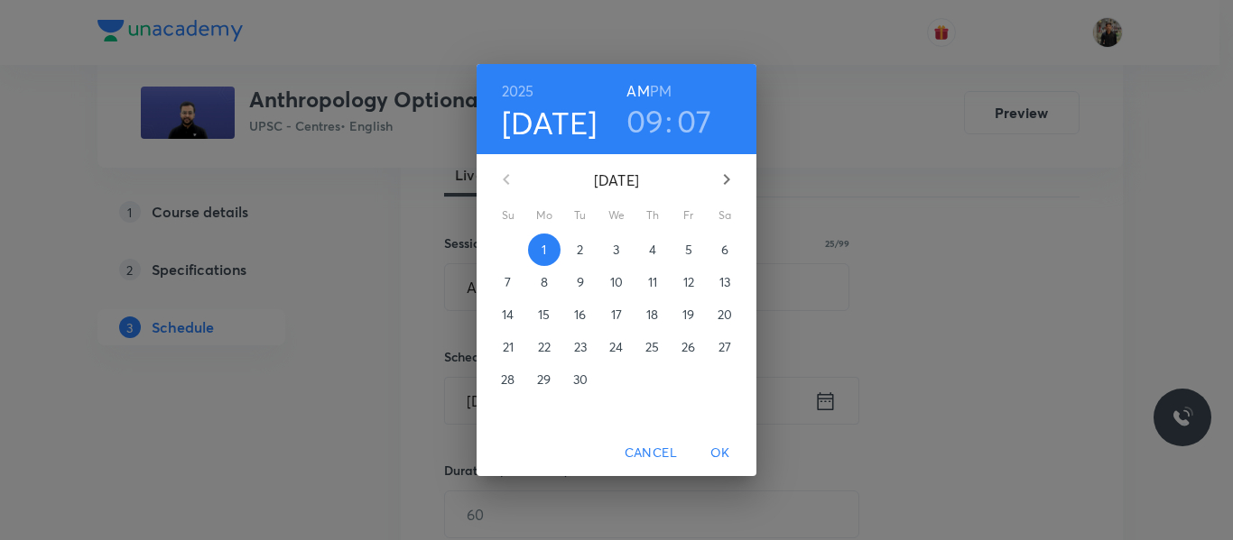
click at [644, 129] on h3 "09" at bounding box center [645, 121] width 38 height 38
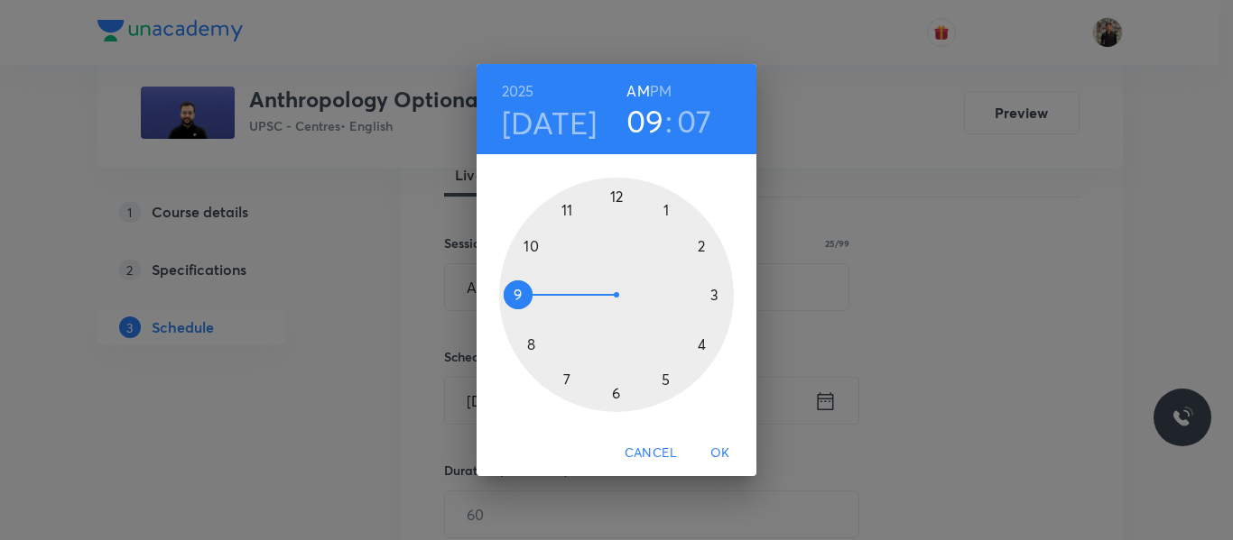
click at [701, 249] on div at bounding box center [616, 295] width 235 height 235
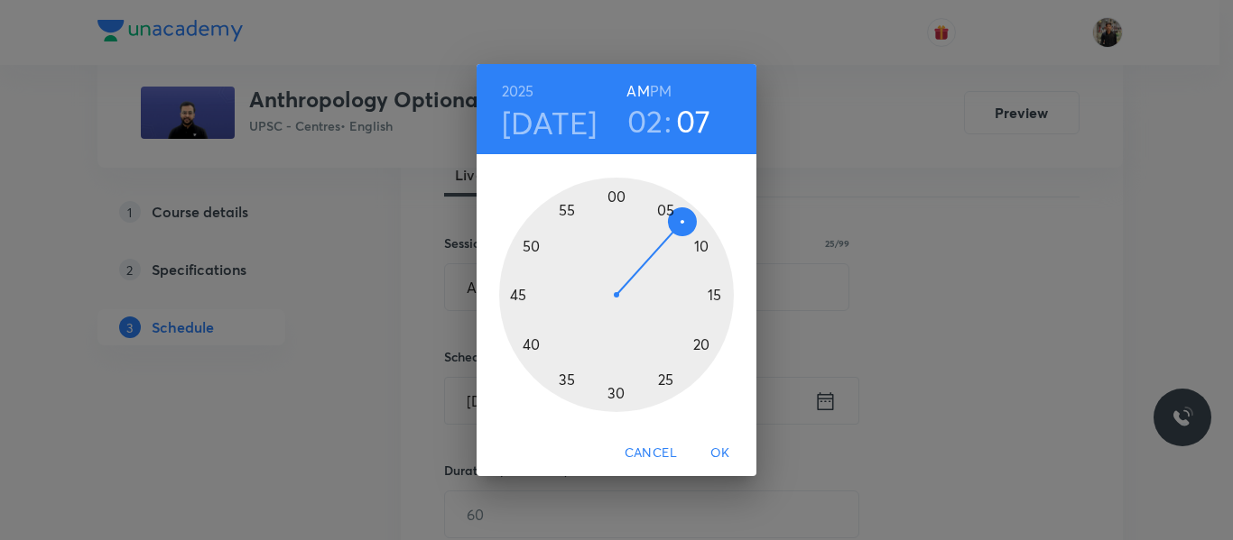
click at [654, 90] on h6 "PM" at bounding box center [661, 91] width 22 height 25
click at [618, 390] on div at bounding box center [616, 295] width 235 height 235
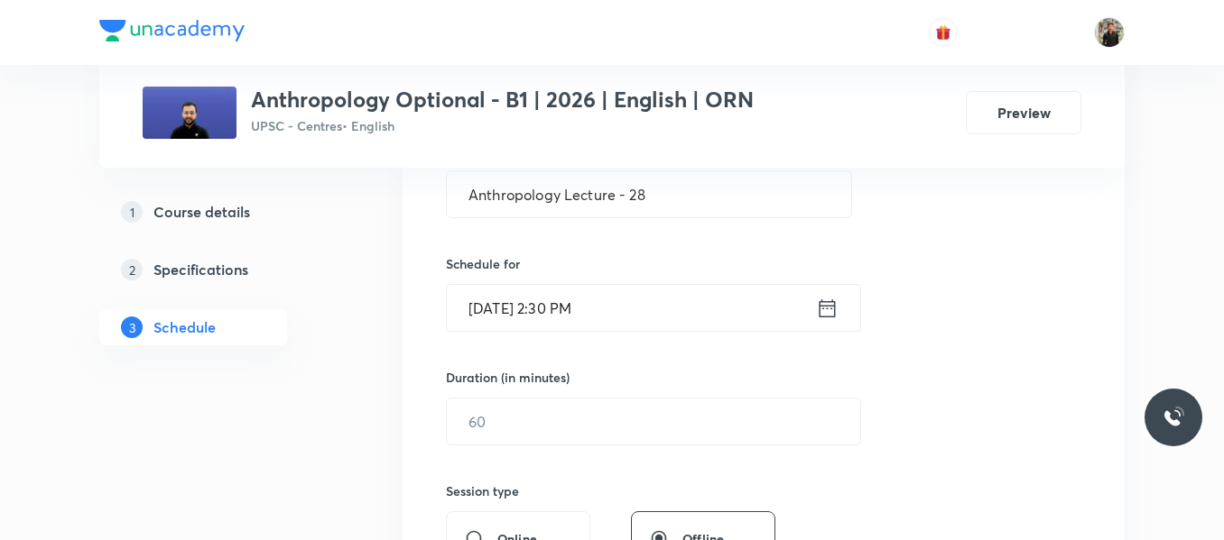
scroll to position [374, 0]
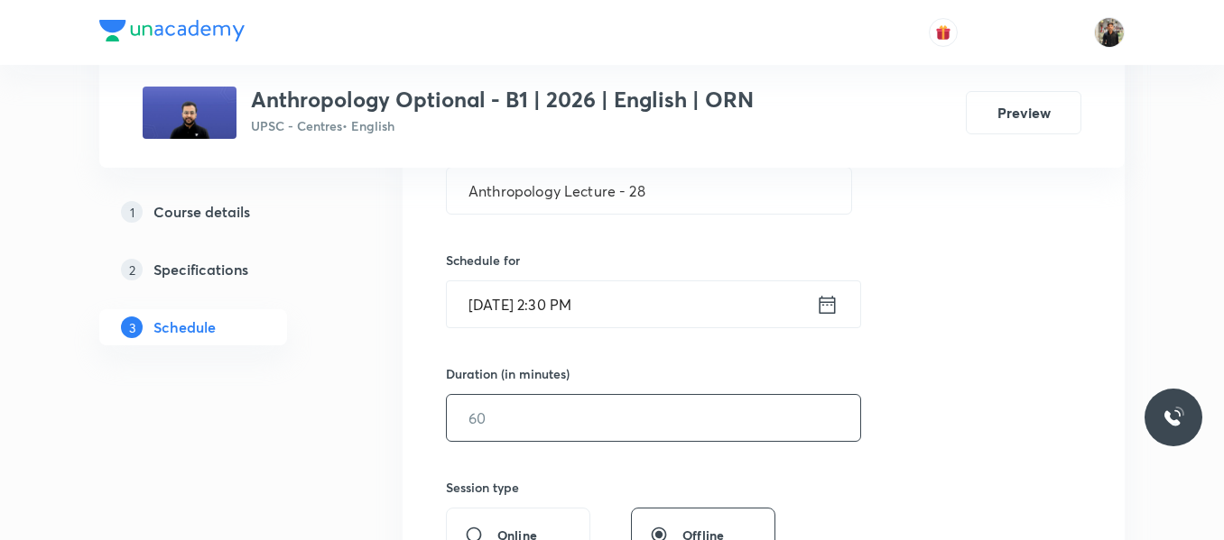
click at [587, 430] on input "text" at bounding box center [653, 418] width 413 height 46
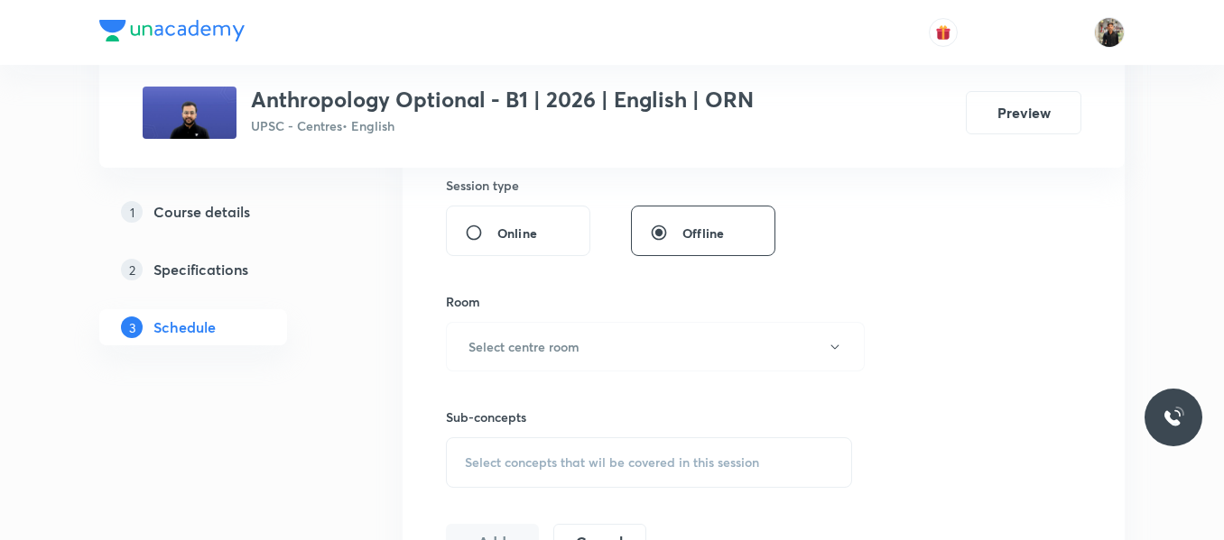
scroll to position [679, 0]
type input "135"
click at [600, 350] on button "Select centre room" at bounding box center [655, 344] width 419 height 50
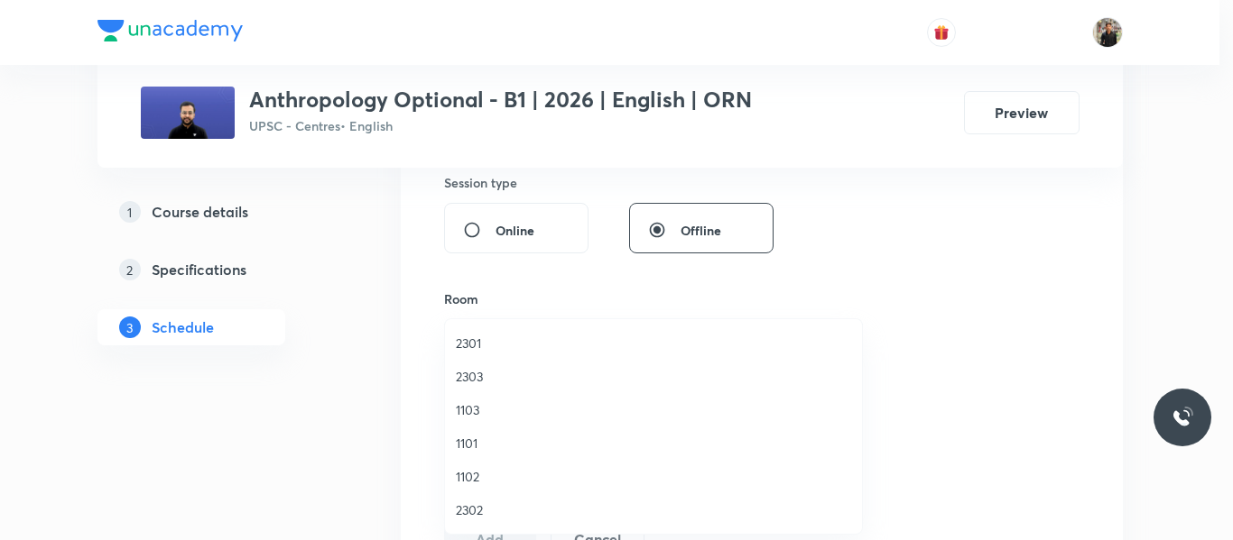
click at [484, 410] on span "1103" at bounding box center [653, 410] width 395 height 19
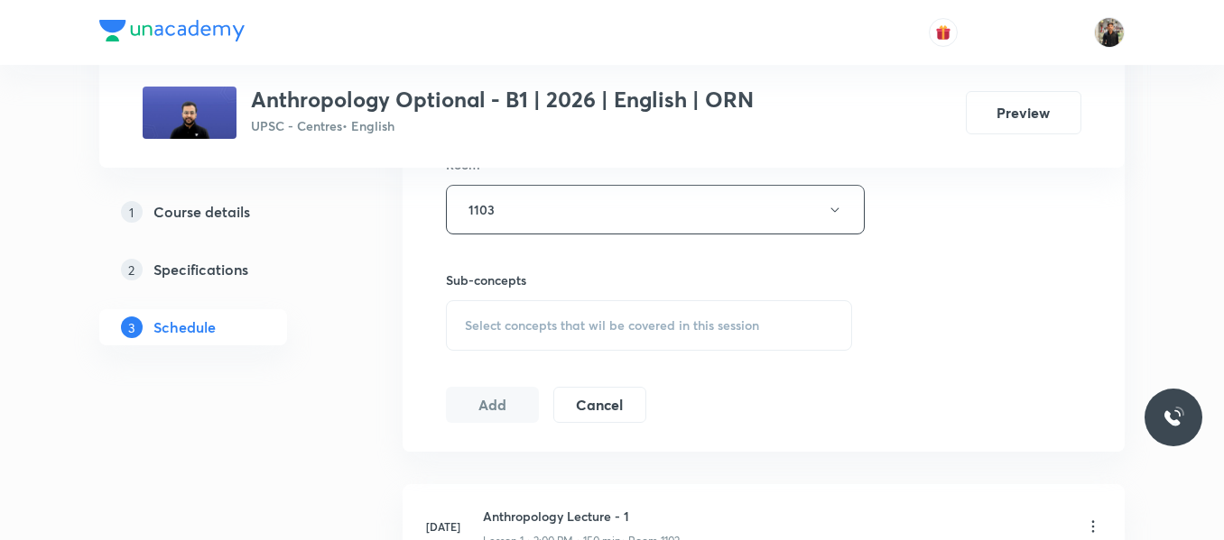
scroll to position [815, 0]
click at [496, 332] on span "Select concepts that wil be covered in this session" at bounding box center [612, 325] width 294 height 14
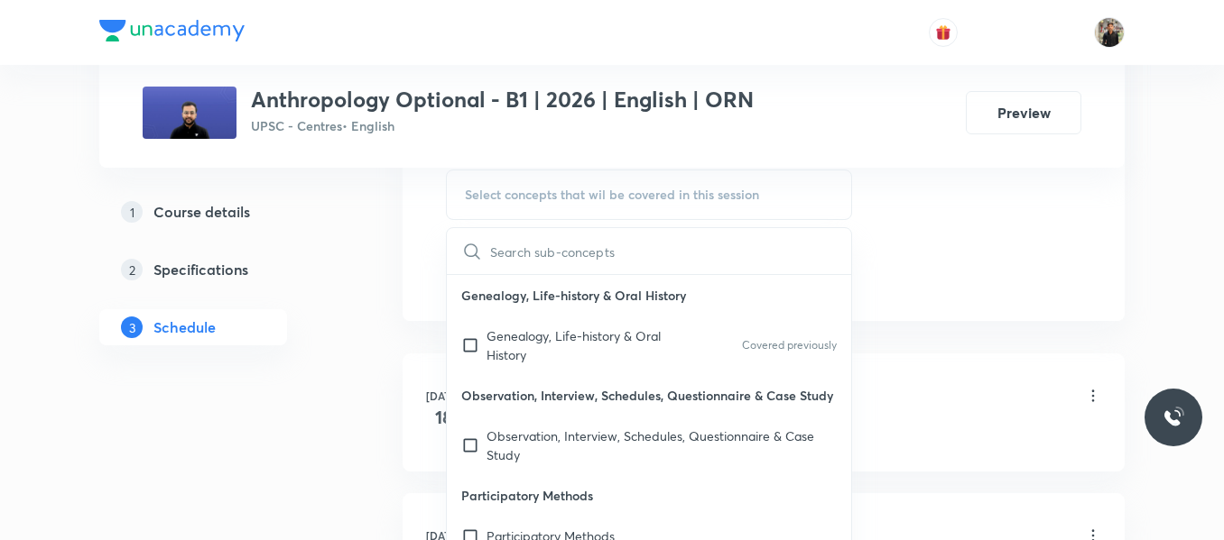
scroll to position [946, 0]
click at [461, 338] on input "checkbox" at bounding box center [473, 345] width 25 height 38
checkbox input "true"
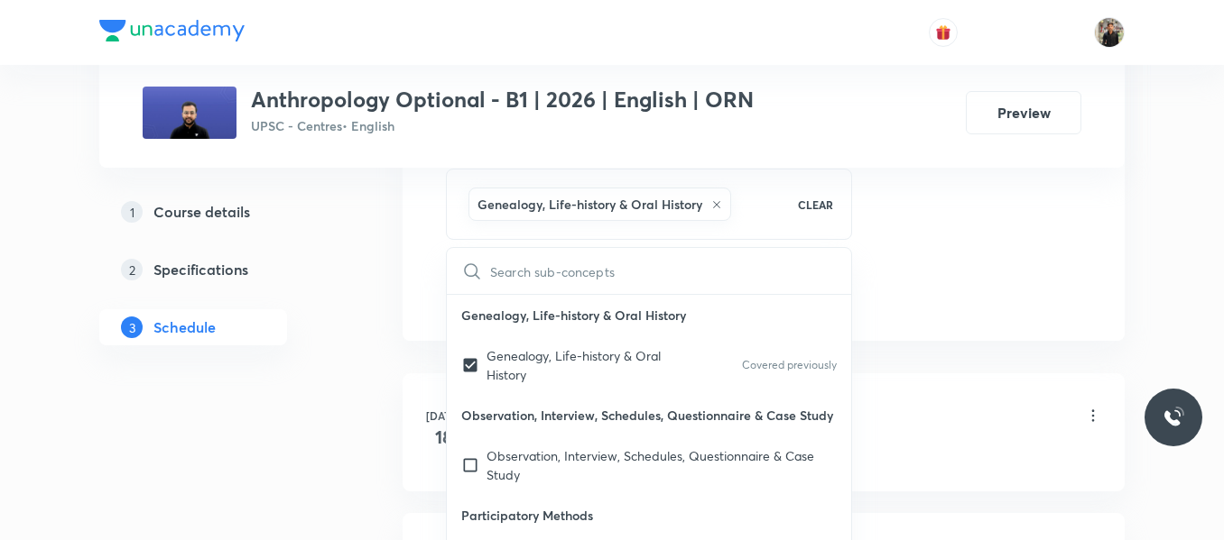
click at [335, 318] on div "1 Course details 2 Specifications 3 Schedule" at bounding box center [221, 280] width 245 height 173
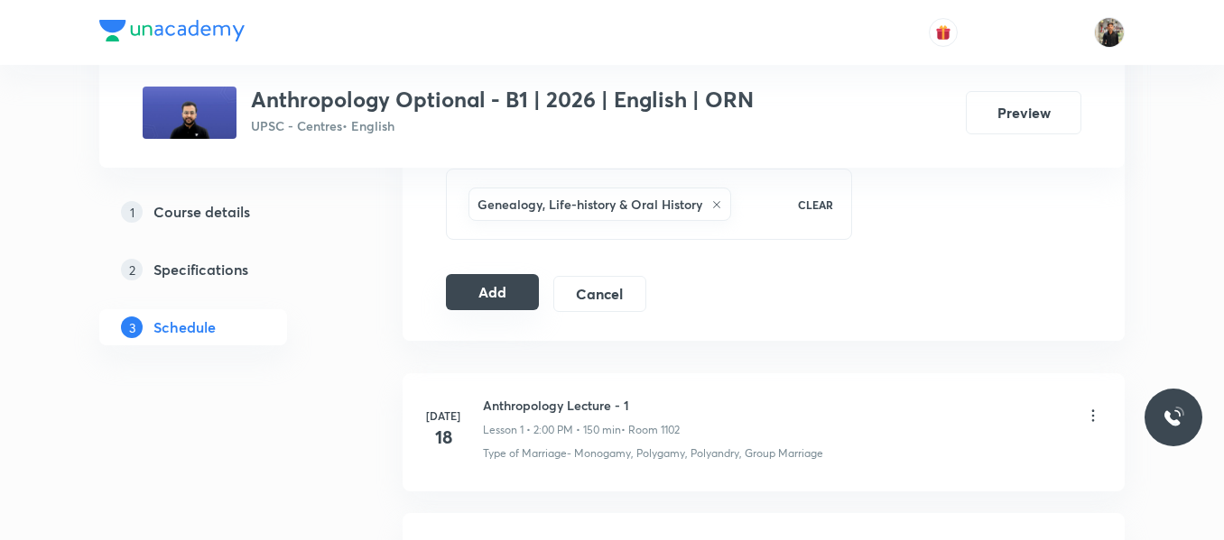
click at [509, 290] on button "Add" at bounding box center [492, 292] width 93 height 36
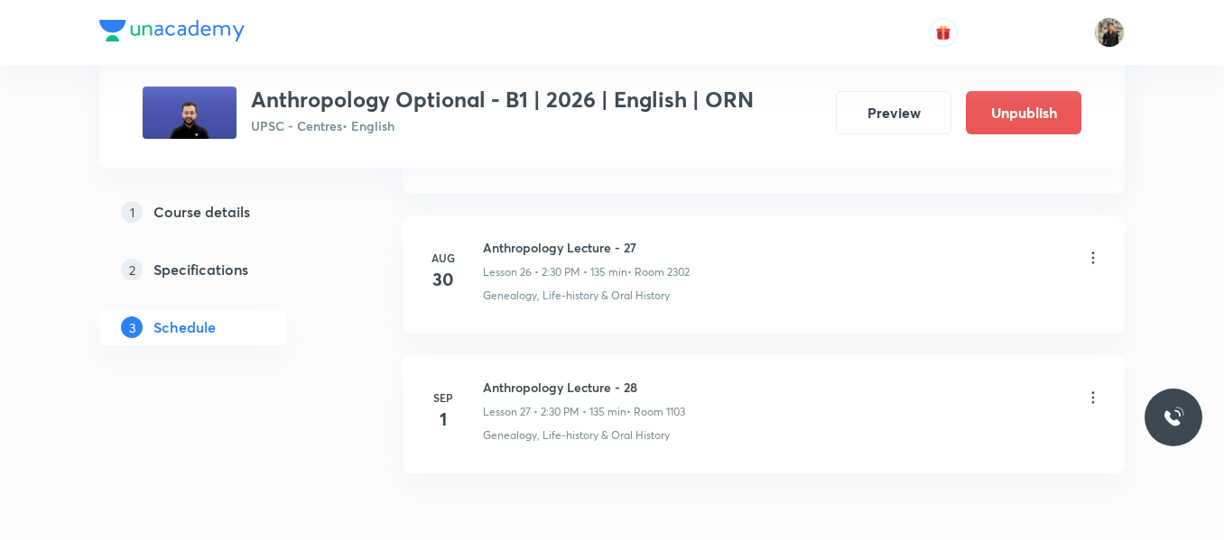
scroll to position [3853, 0]
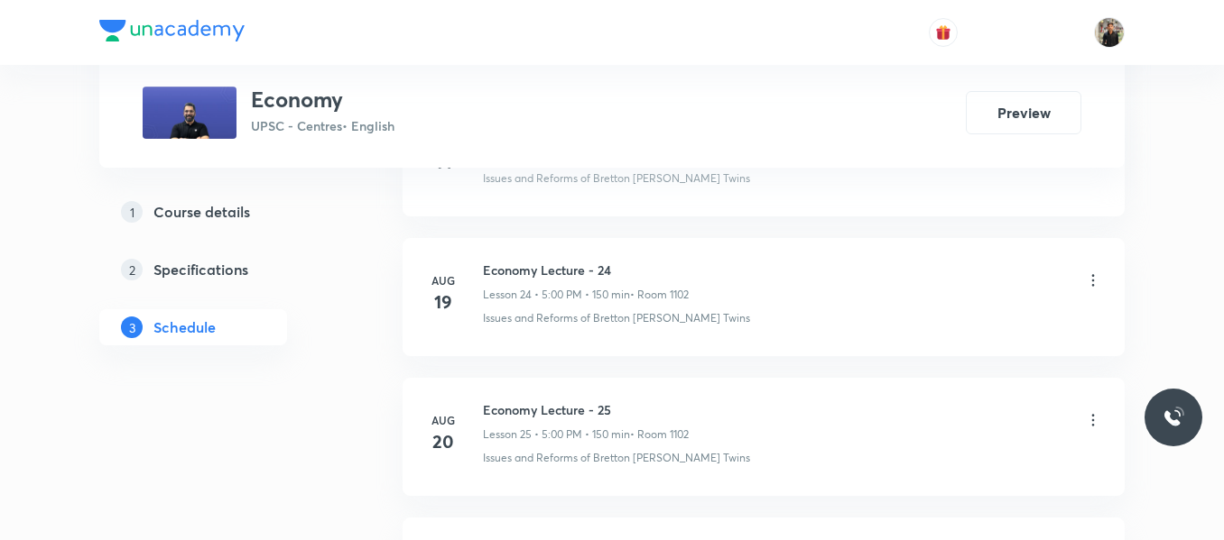
scroll to position [4682, 0]
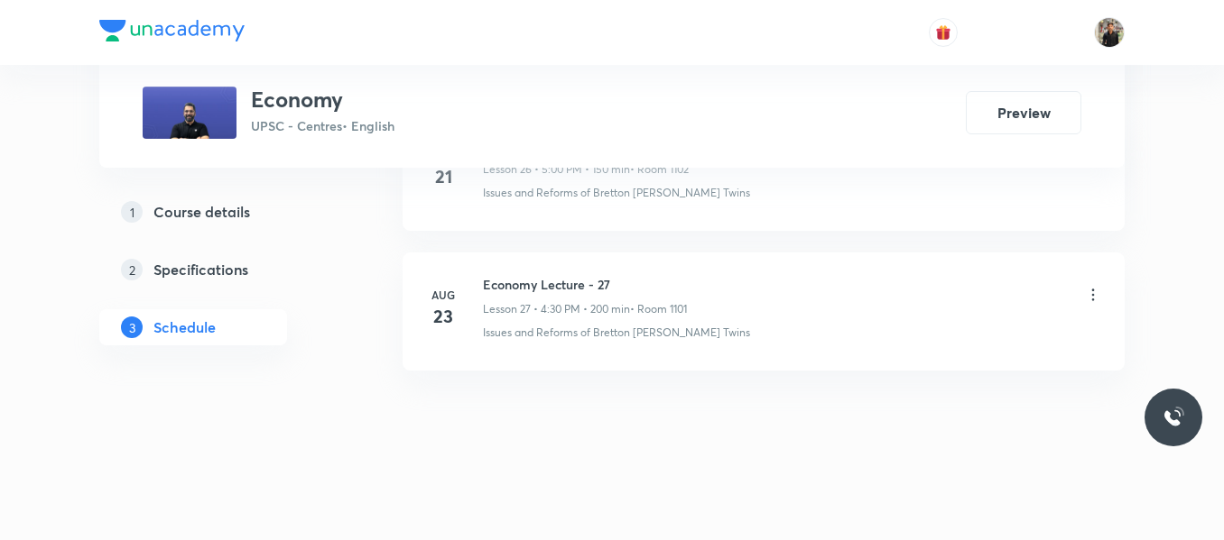
click at [552, 285] on h6 "Economy Lecture - 27" at bounding box center [585, 284] width 204 height 19
copy h6 "Economy Lecture - 27"
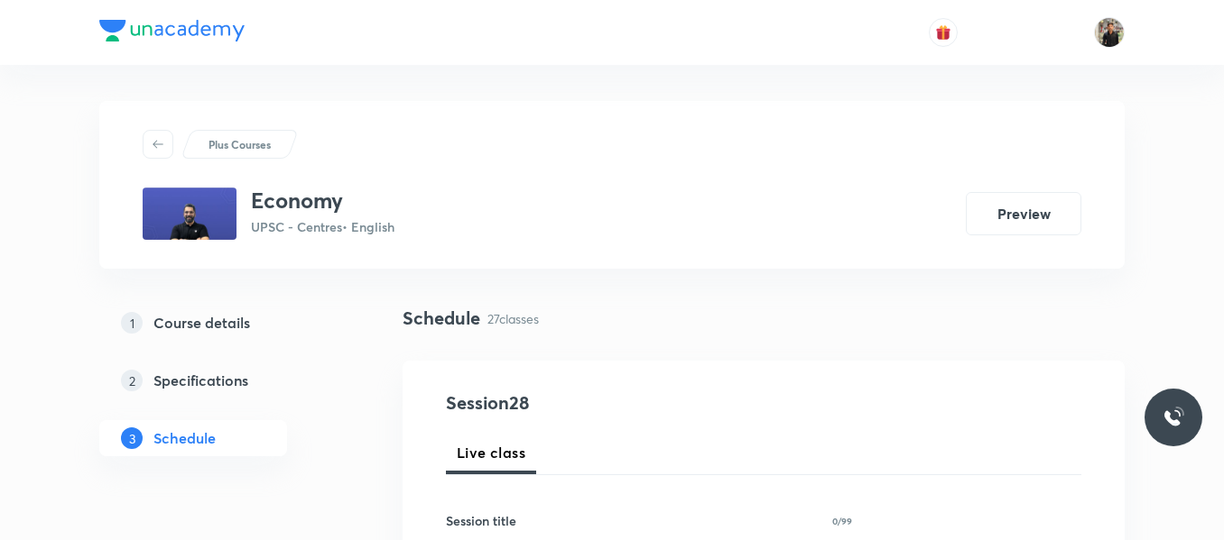
scroll to position [254, 0]
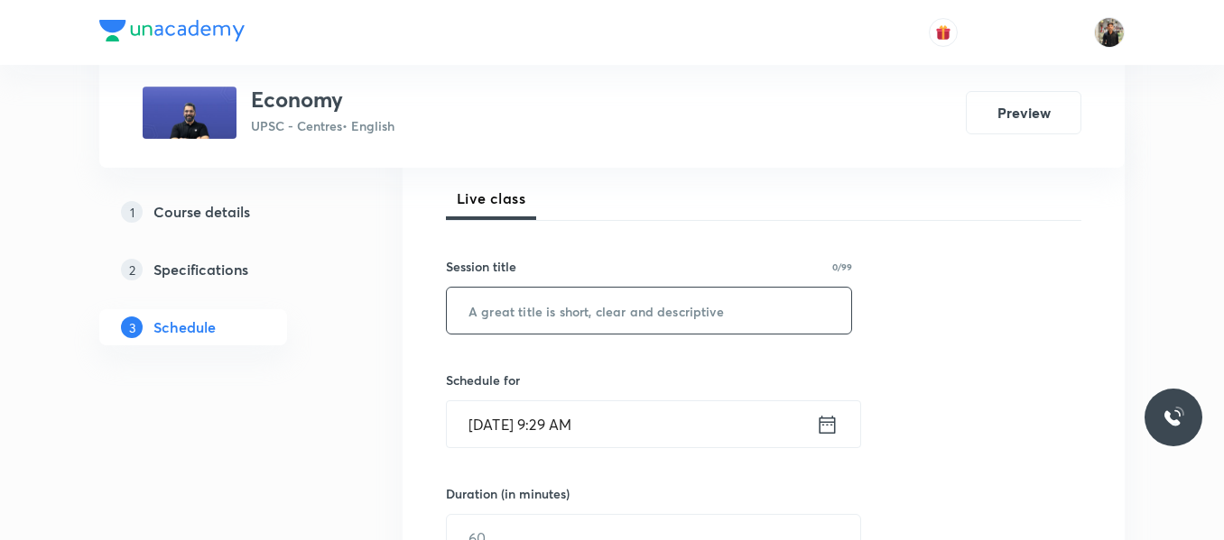
click at [549, 305] on input "text" at bounding box center [649, 311] width 404 height 46
paste input "Economy Lecture - 27"
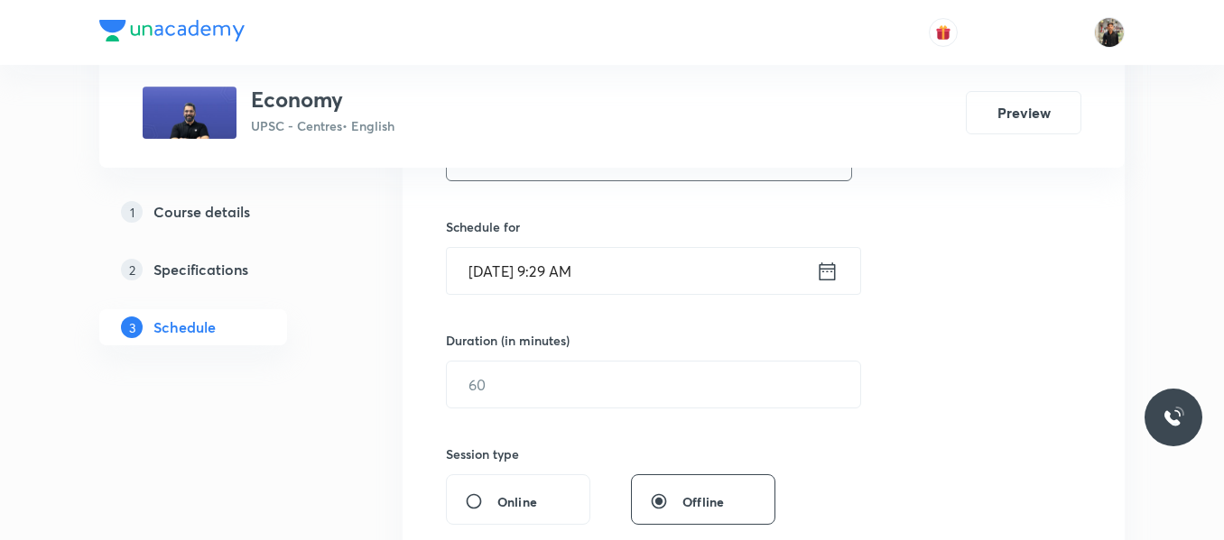
scroll to position [409, 0]
type input "Economy Lecture - 28"
click at [836, 270] on icon at bounding box center [827, 270] width 23 height 25
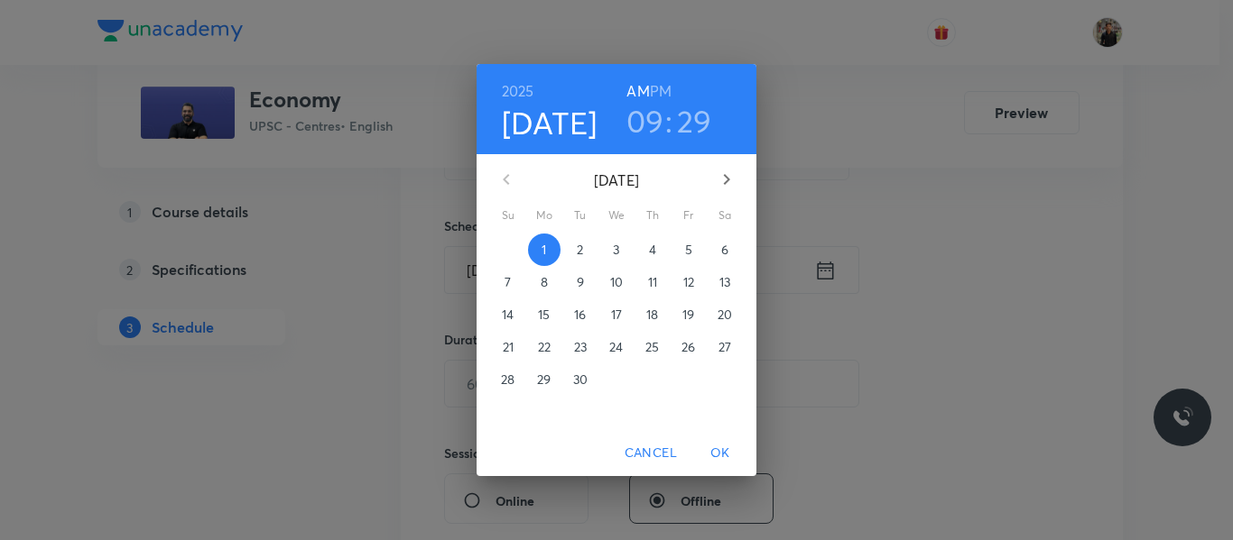
click at [642, 124] on h3 "09" at bounding box center [645, 121] width 38 height 38
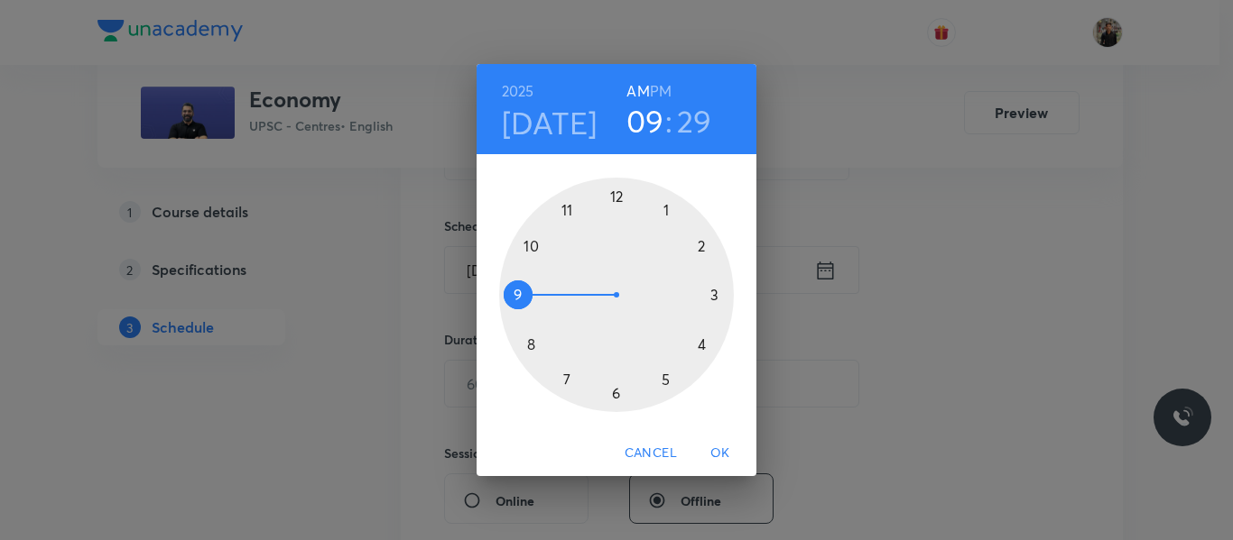
click at [668, 383] on div at bounding box center [616, 295] width 235 height 235
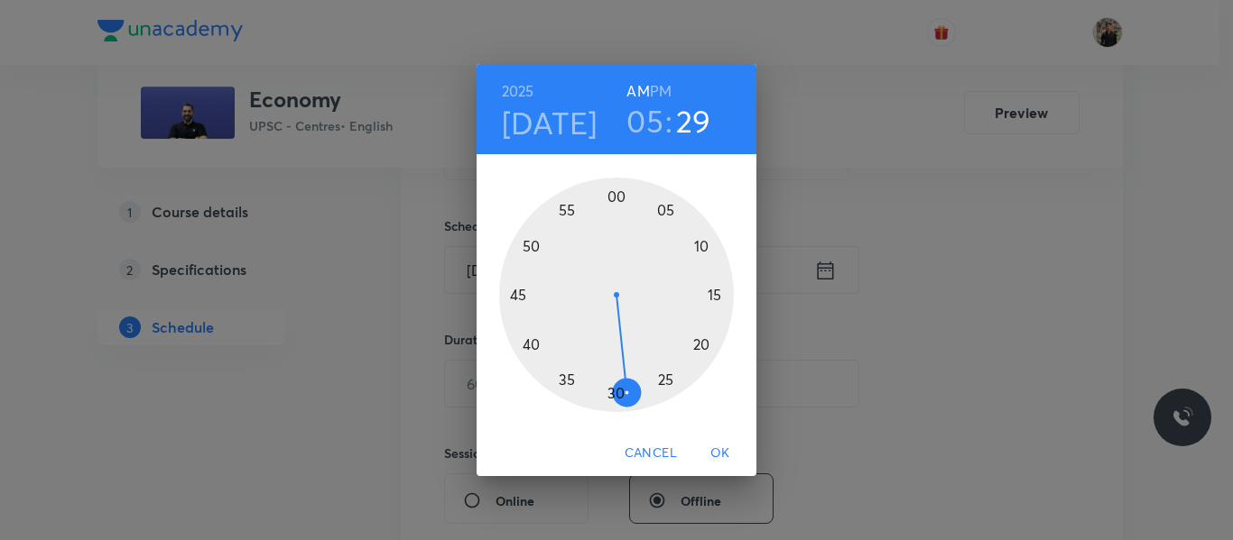
click at [661, 90] on h6 "PM" at bounding box center [661, 91] width 22 height 25
click at [616, 198] on div at bounding box center [616, 295] width 235 height 235
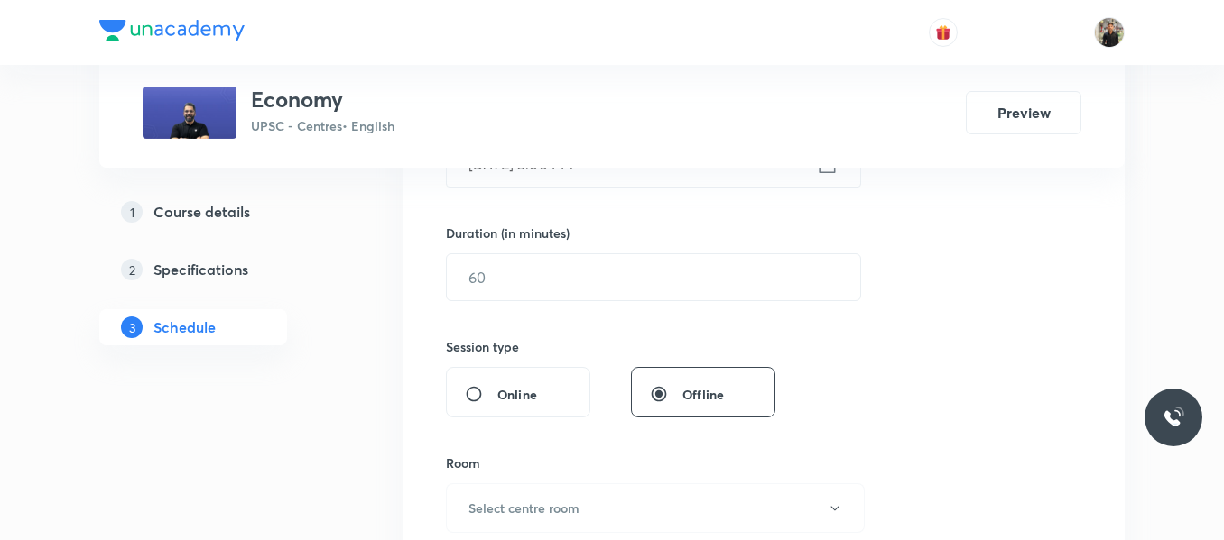
scroll to position [518, 0]
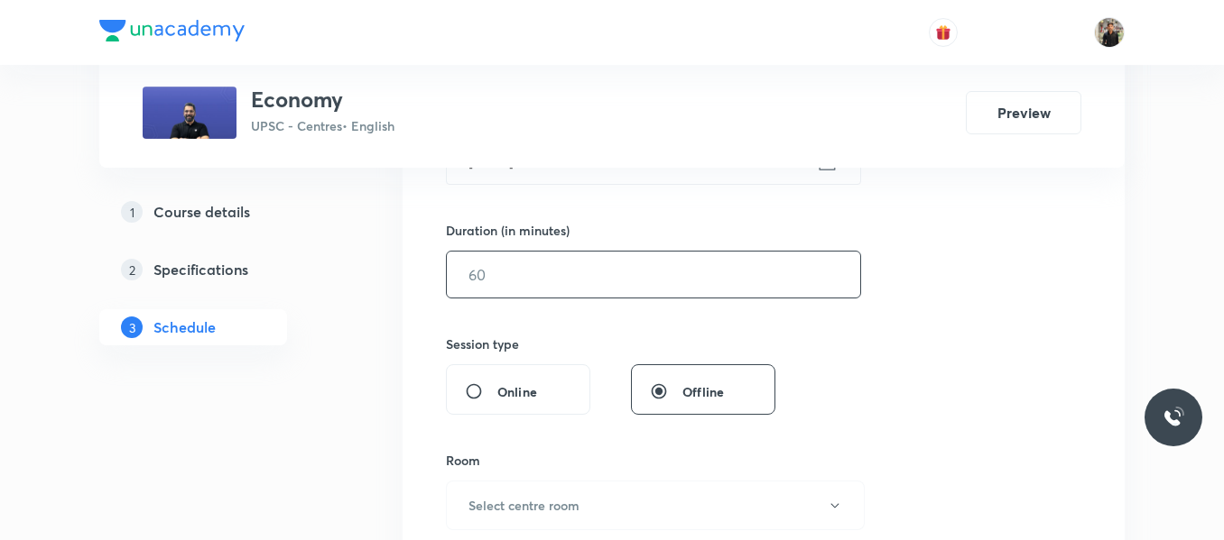
click at [604, 279] on input "text" at bounding box center [653, 275] width 413 height 46
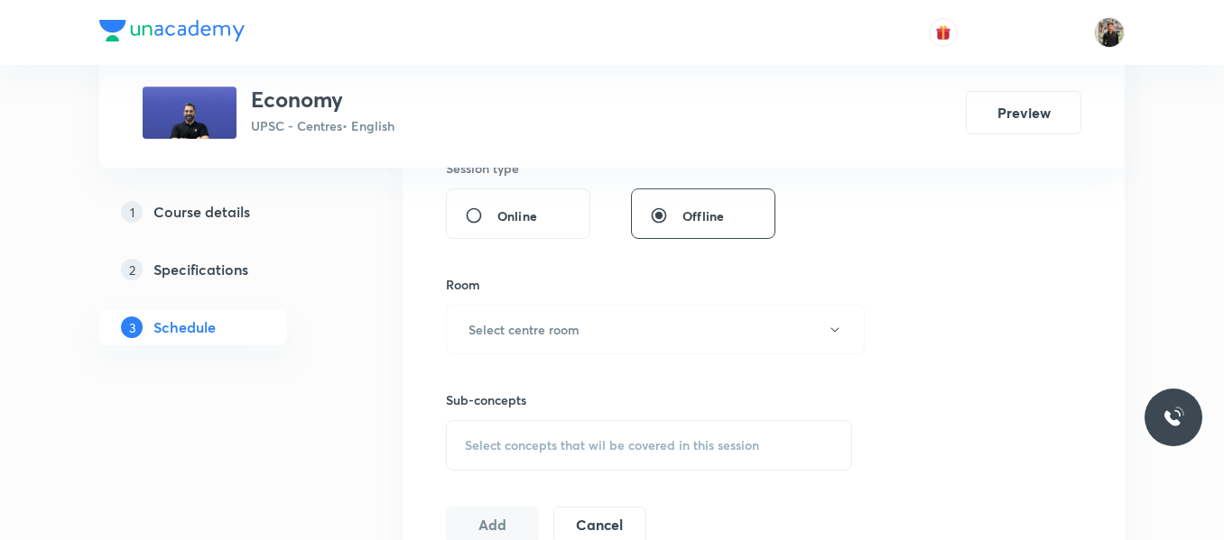
scroll to position [699, 0]
type input "150"
click at [595, 337] on button "Select centre room" at bounding box center [655, 325] width 419 height 50
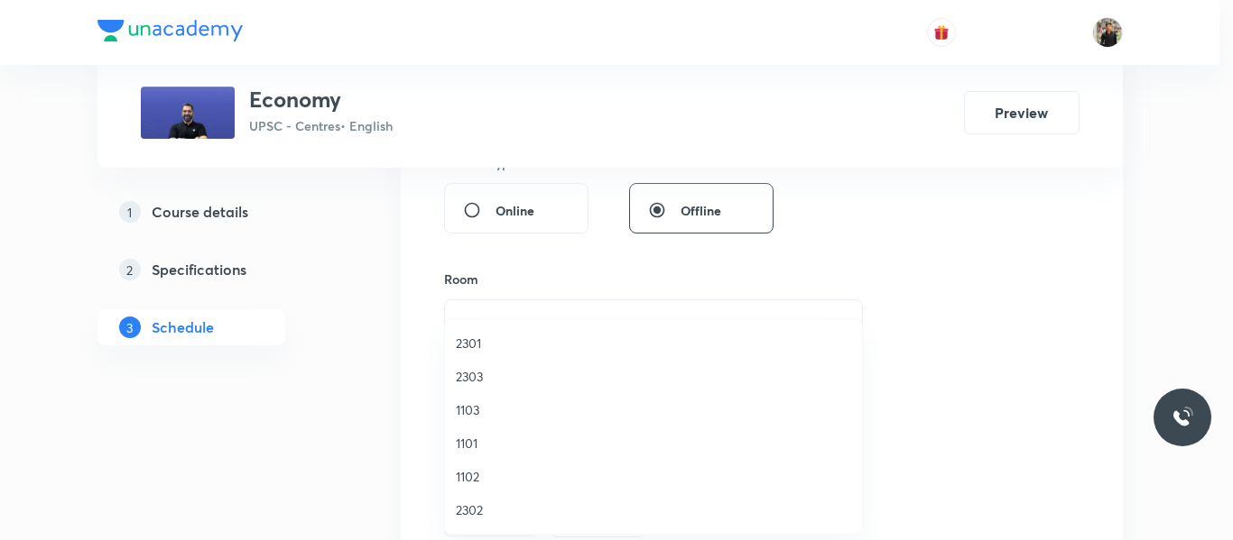
click at [467, 475] on span "1102" at bounding box center [653, 476] width 395 height 19
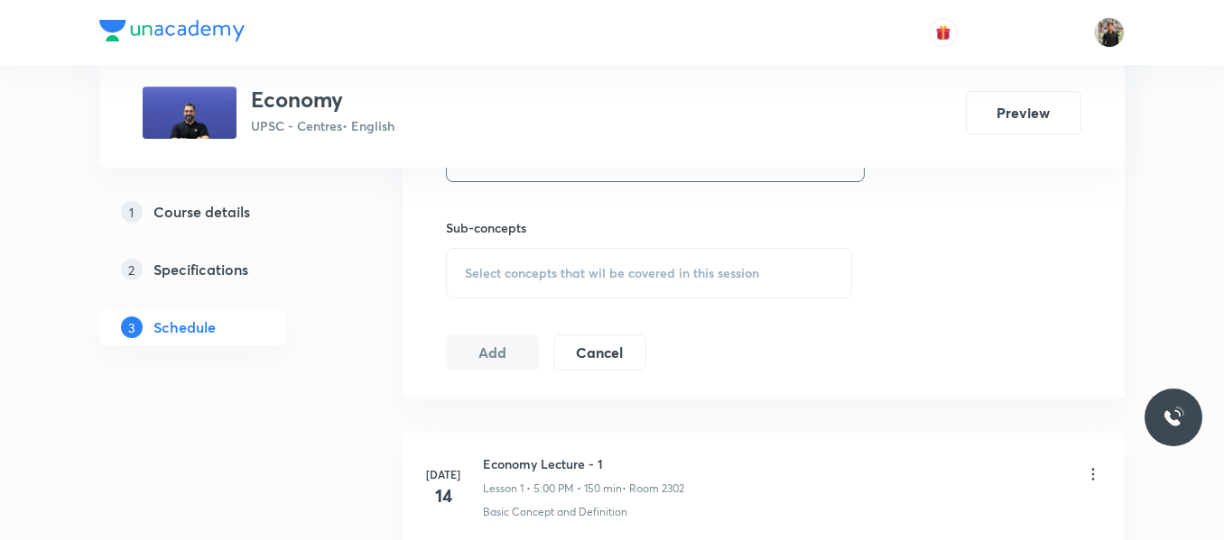
scroll to position [867, 0]
click at [494, 265] on span "Select concepts that wil be covered in this session" at bounding box center [612, 272] width 294 height 14
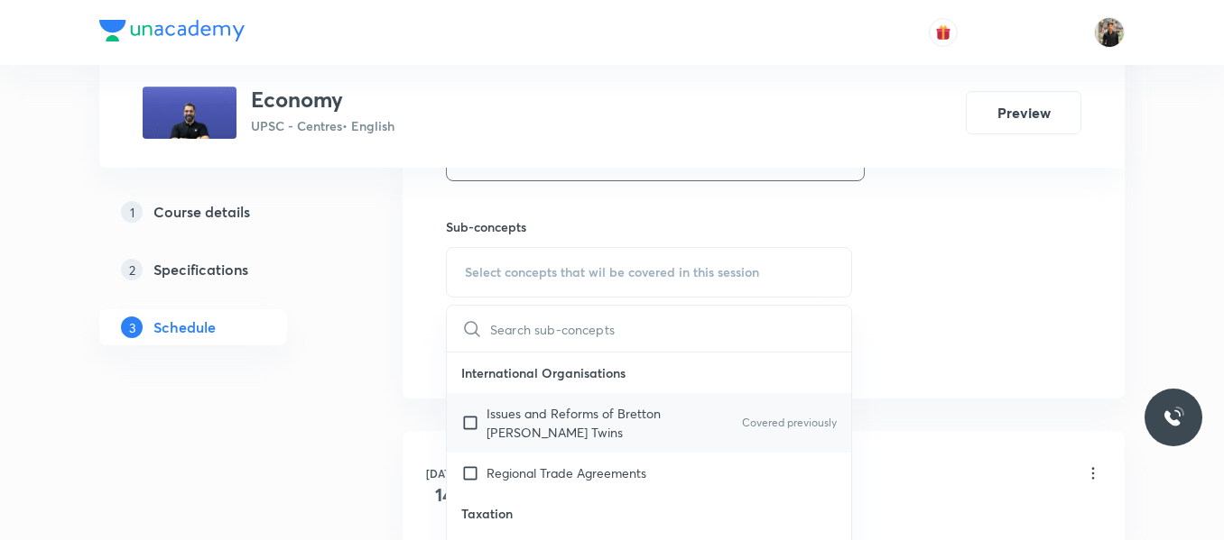
click at [469, 417] on input "checkbox" at bounding box center [473, 423] width 25 height 38
checkbox input "true"
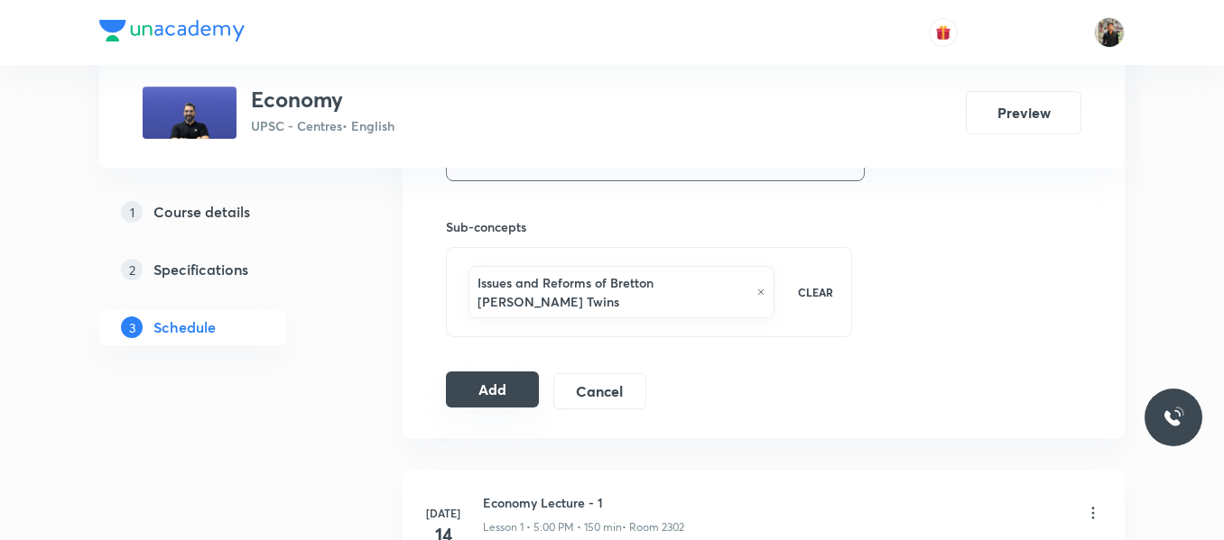
click at [513, 372] on button "Add" at bounding box center [492, 390] width 93 height 36
